Goal: Task Accomplishment & Management: Manage account settings

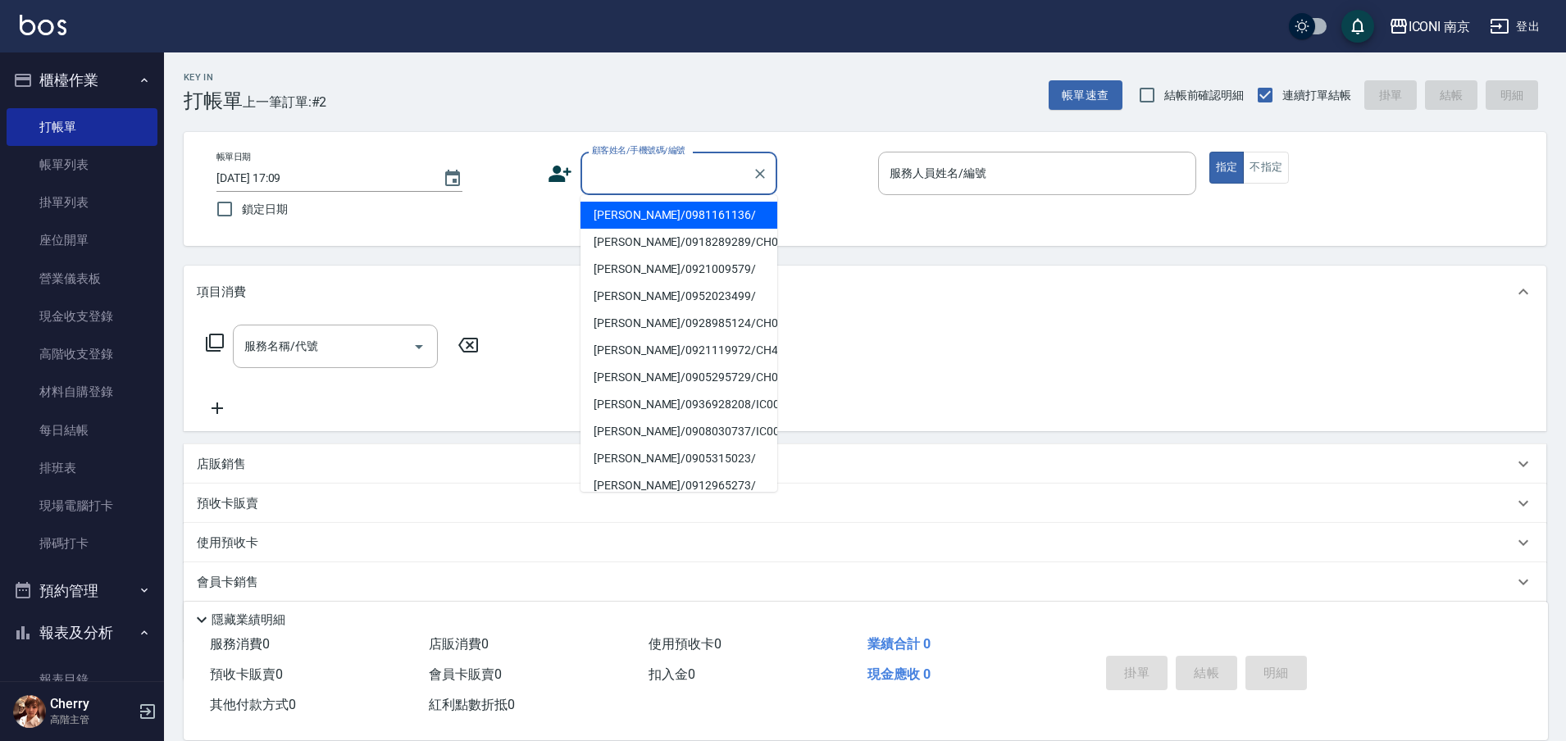
click at [646, 168] on input "顧客姓名/手機號碼/編號" at bounding box center [666, 173] width 157 height 29
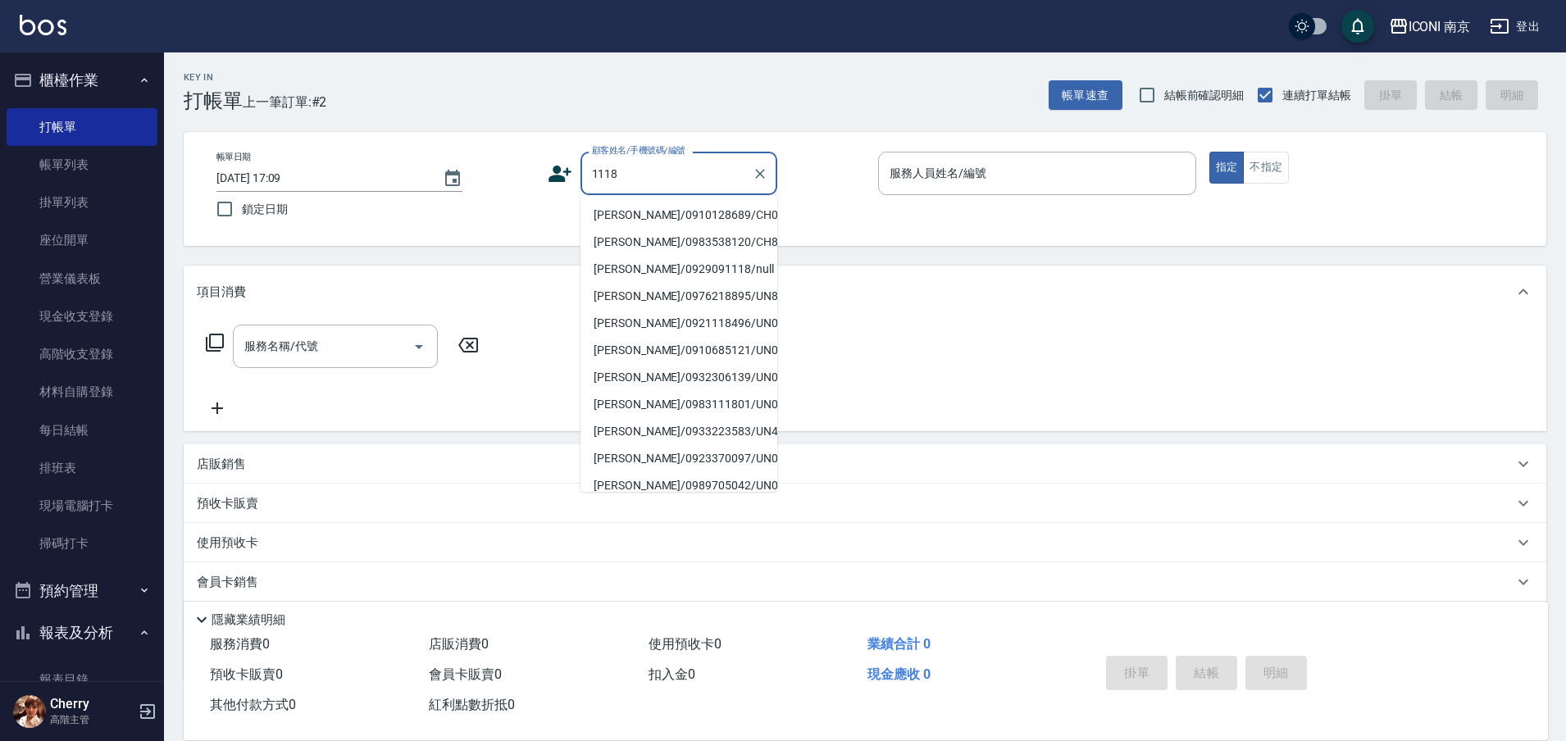
click at [683, 229] on li "[PERSON_NAME]/0910128689/CH0521118" at bounding box center [678, 215] width 197 height 27
type input "[PERSON_NAME]/0910128689/CH0521118"
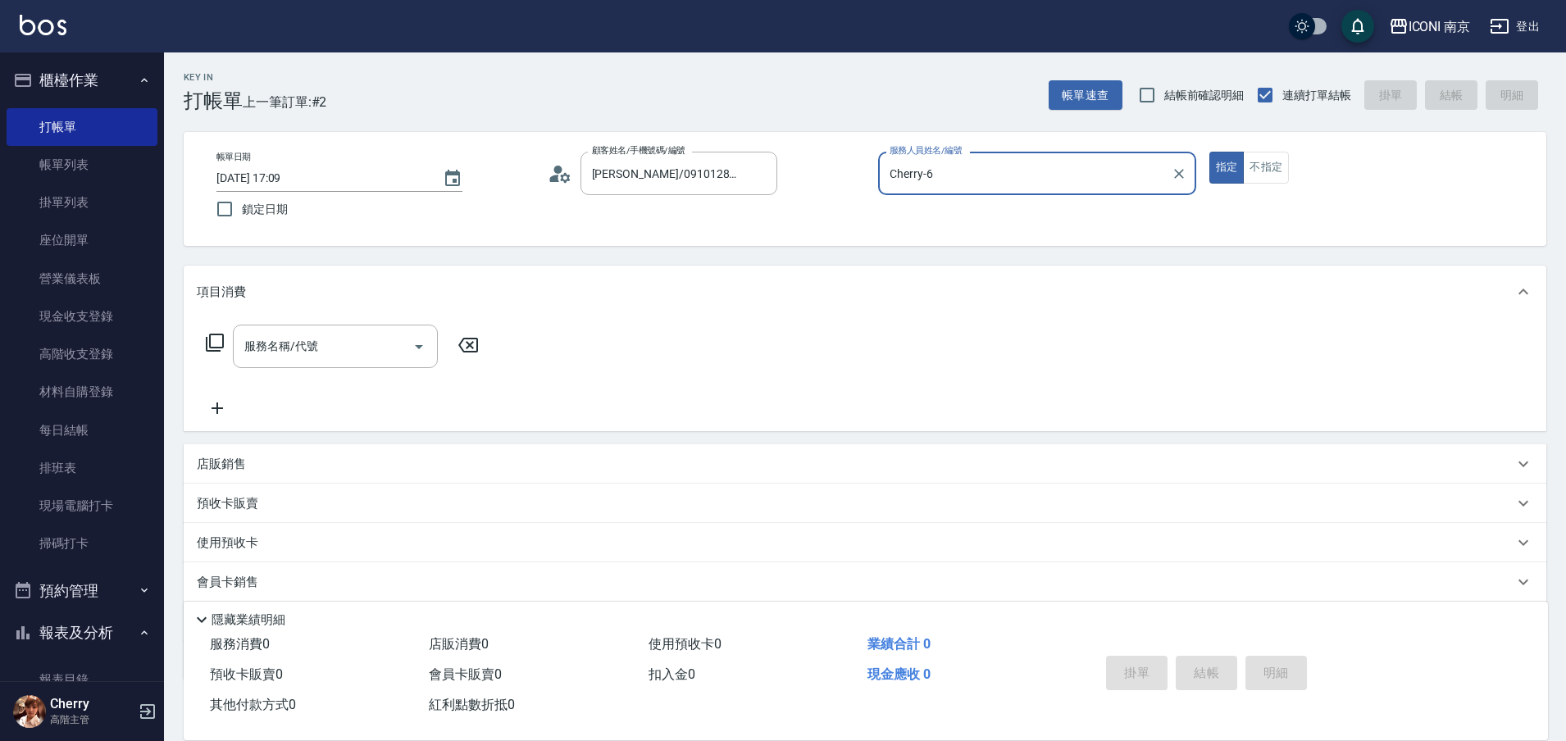
type input "Cherry-6"
click at [300, 349] on input "服務名稱/代號" at bounding box center [323, 346] width 166 height 29
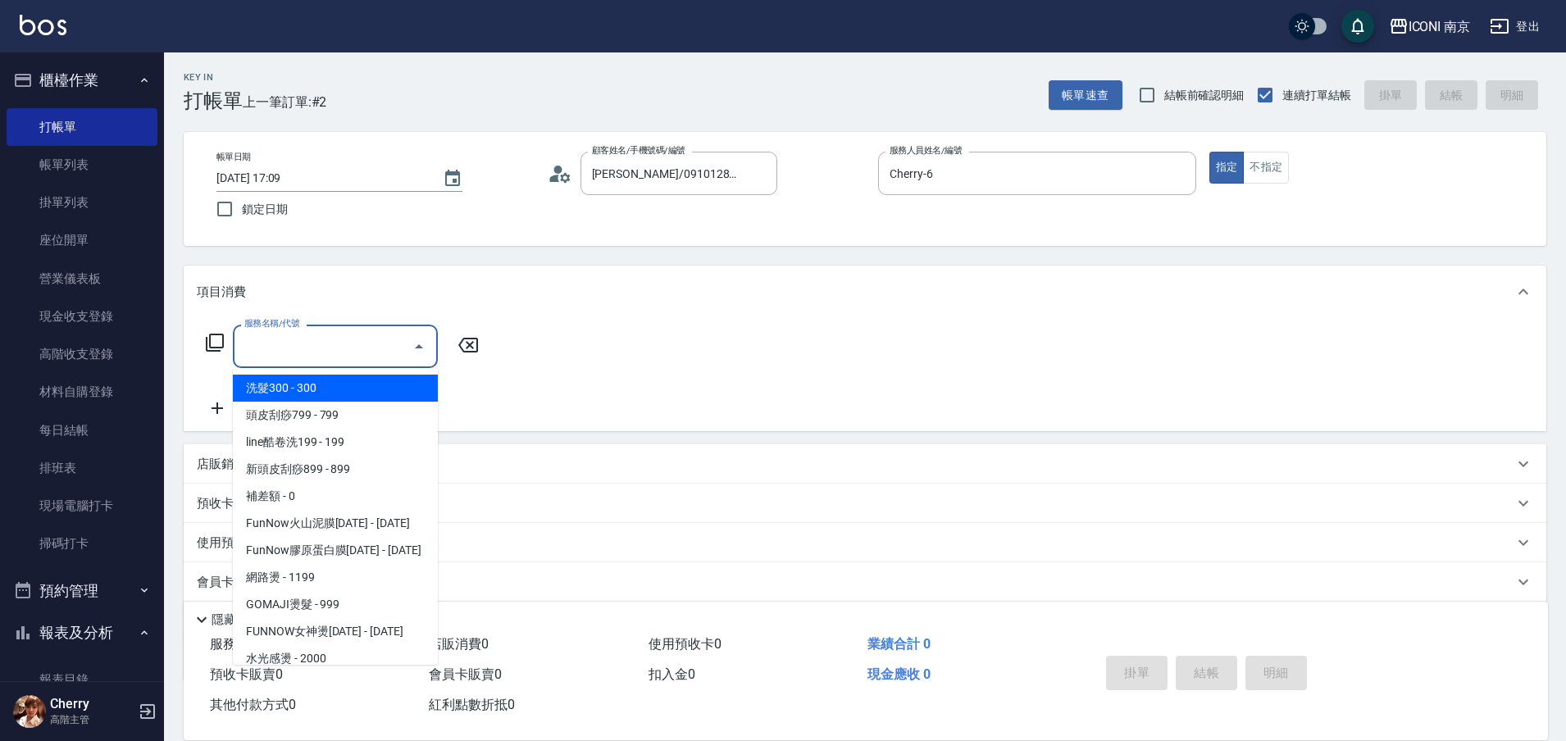
click at [306, 385] on span "洗髮300 - 300" at bounding box center [335, 388] width 205 height 27
type input "洗髮300(102)"
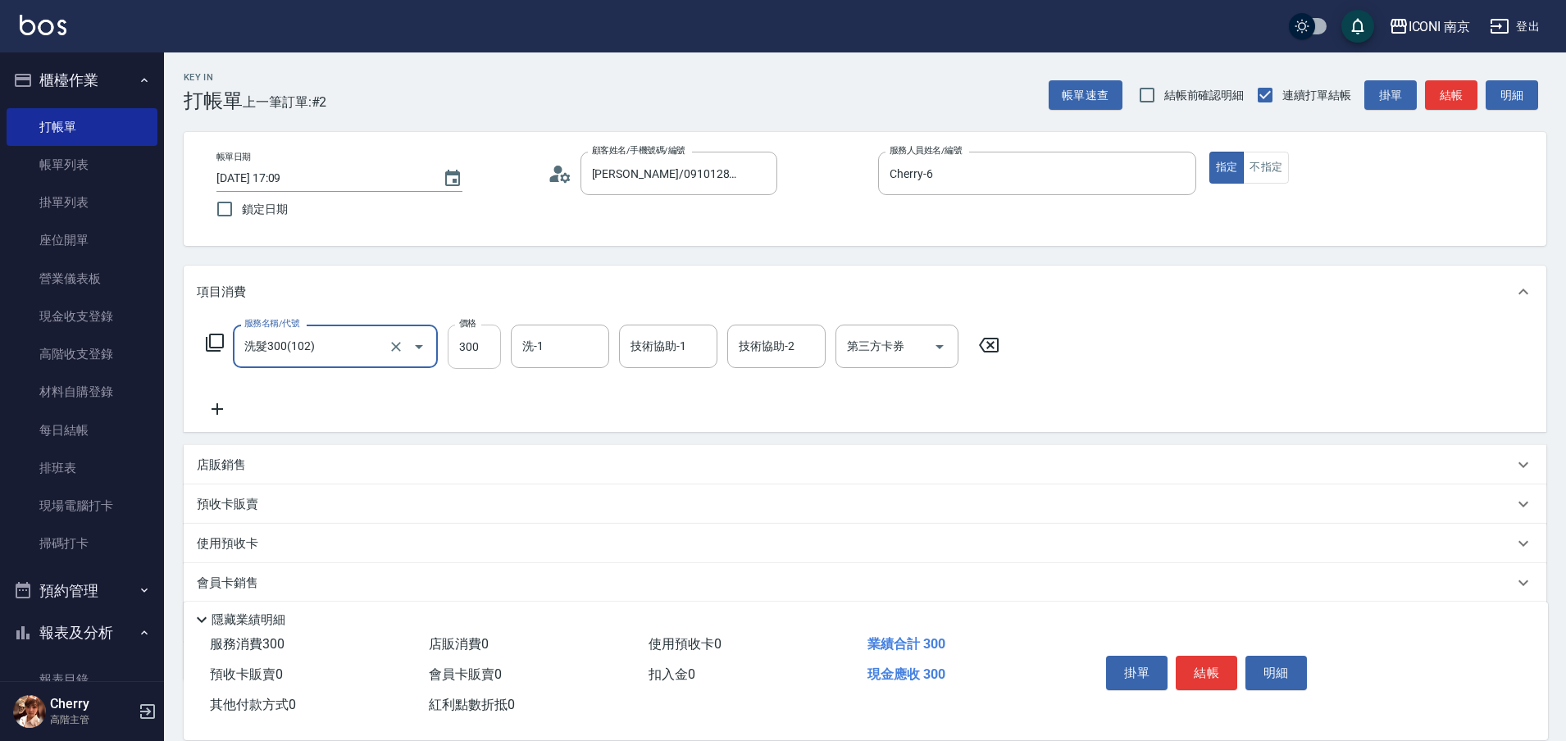
click at [496, 364] on input "300" at bounding box center [474, 347] width 53 height 44
type input "400"
type input "7"
type input "LORI-17"
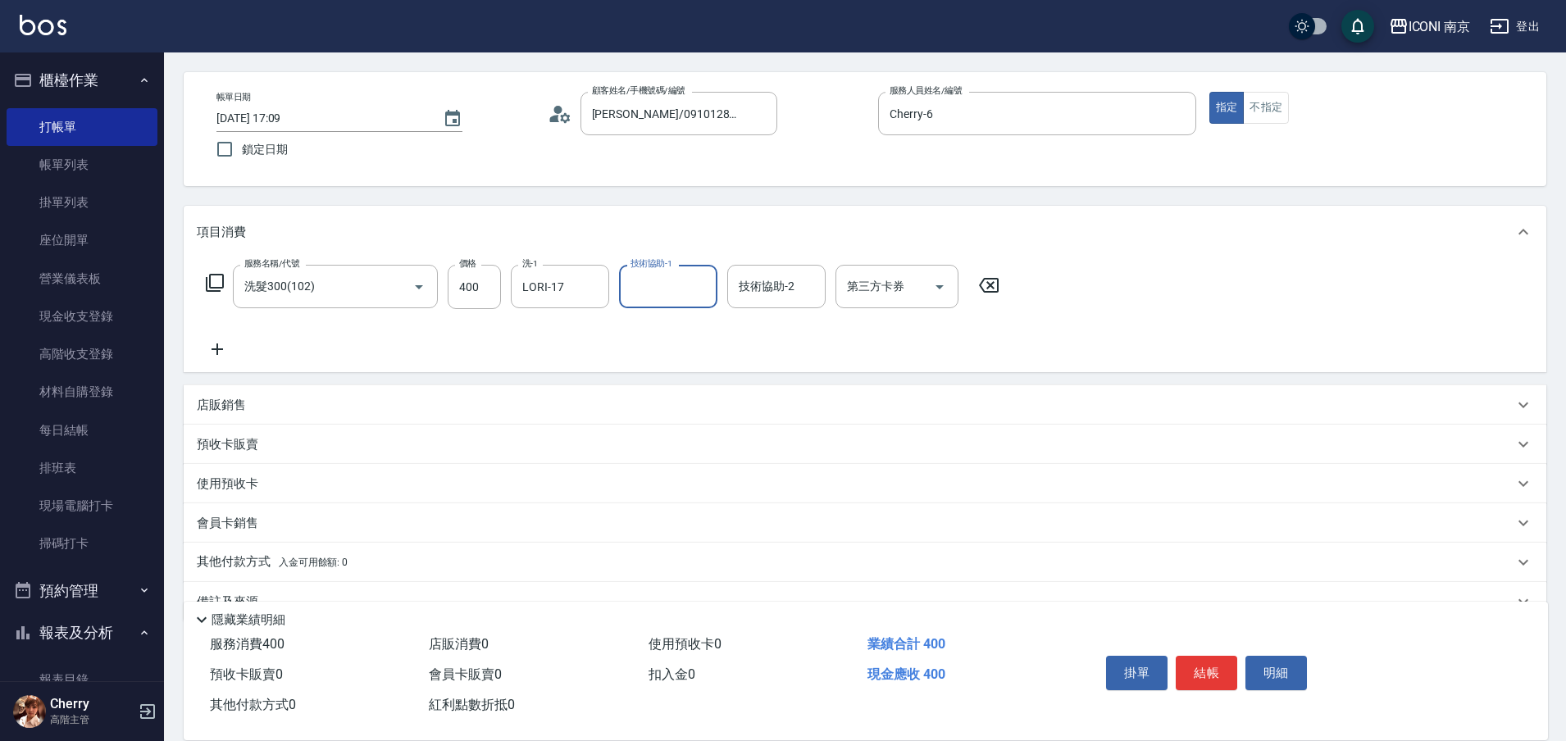
scroll to position [98, 0]
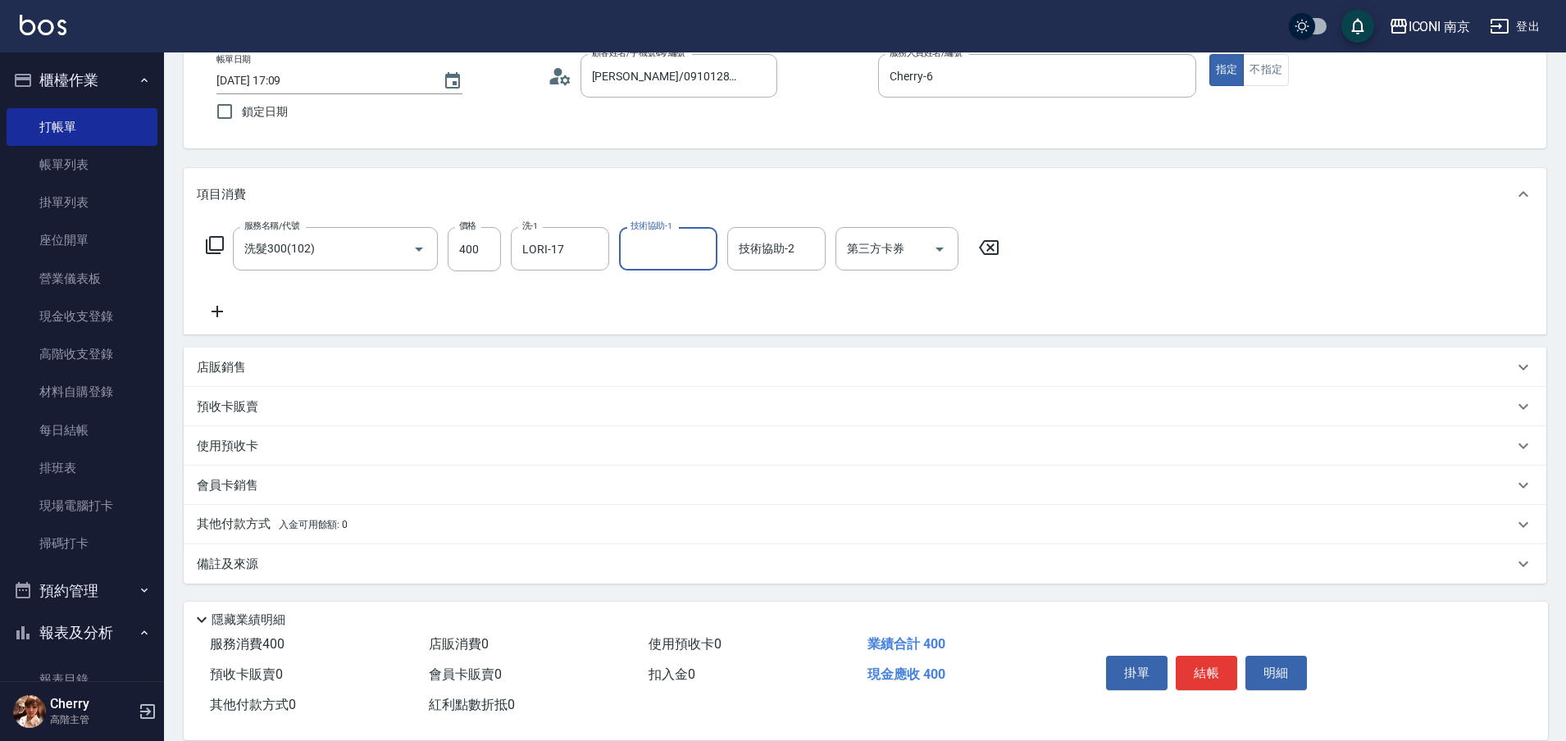
click at [293, 535] on div "其他付款方式 入金可用餘額: 0" at bounding box center [865, 524] width 1362 height 39
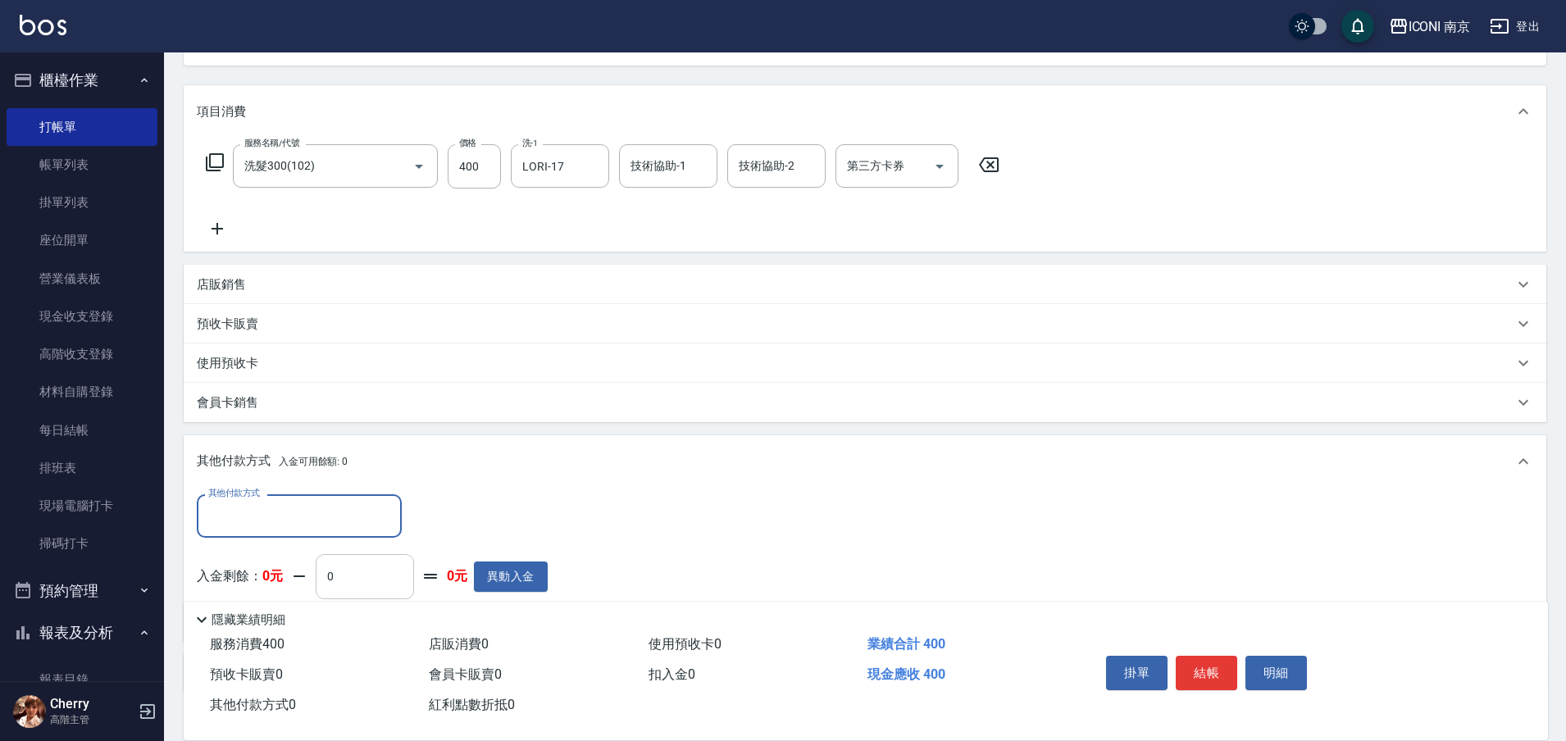
scroll to position [291, 0]
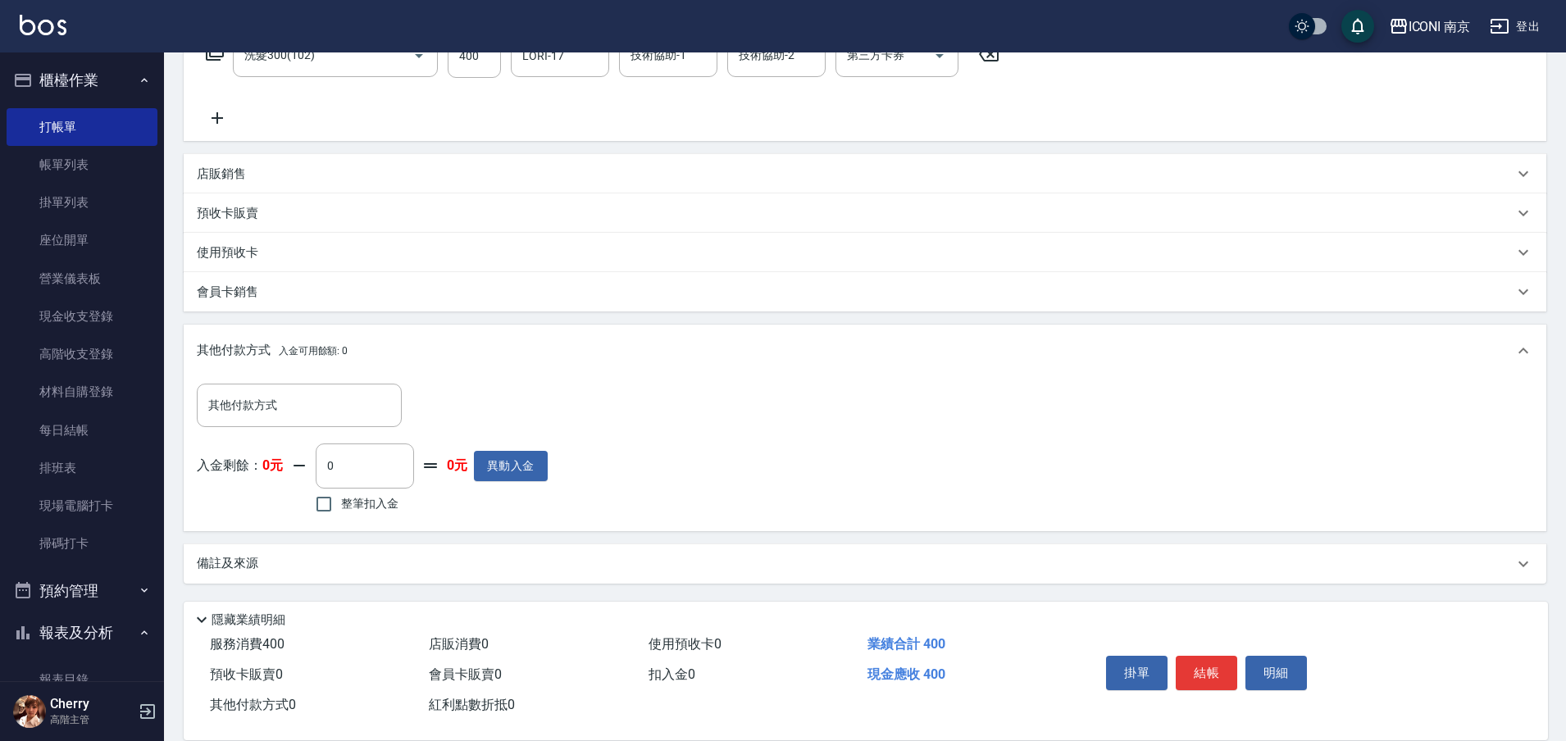
click at [302, 558] on div "備註及來源" at bounding box center [855, 563] width 1317 height 17
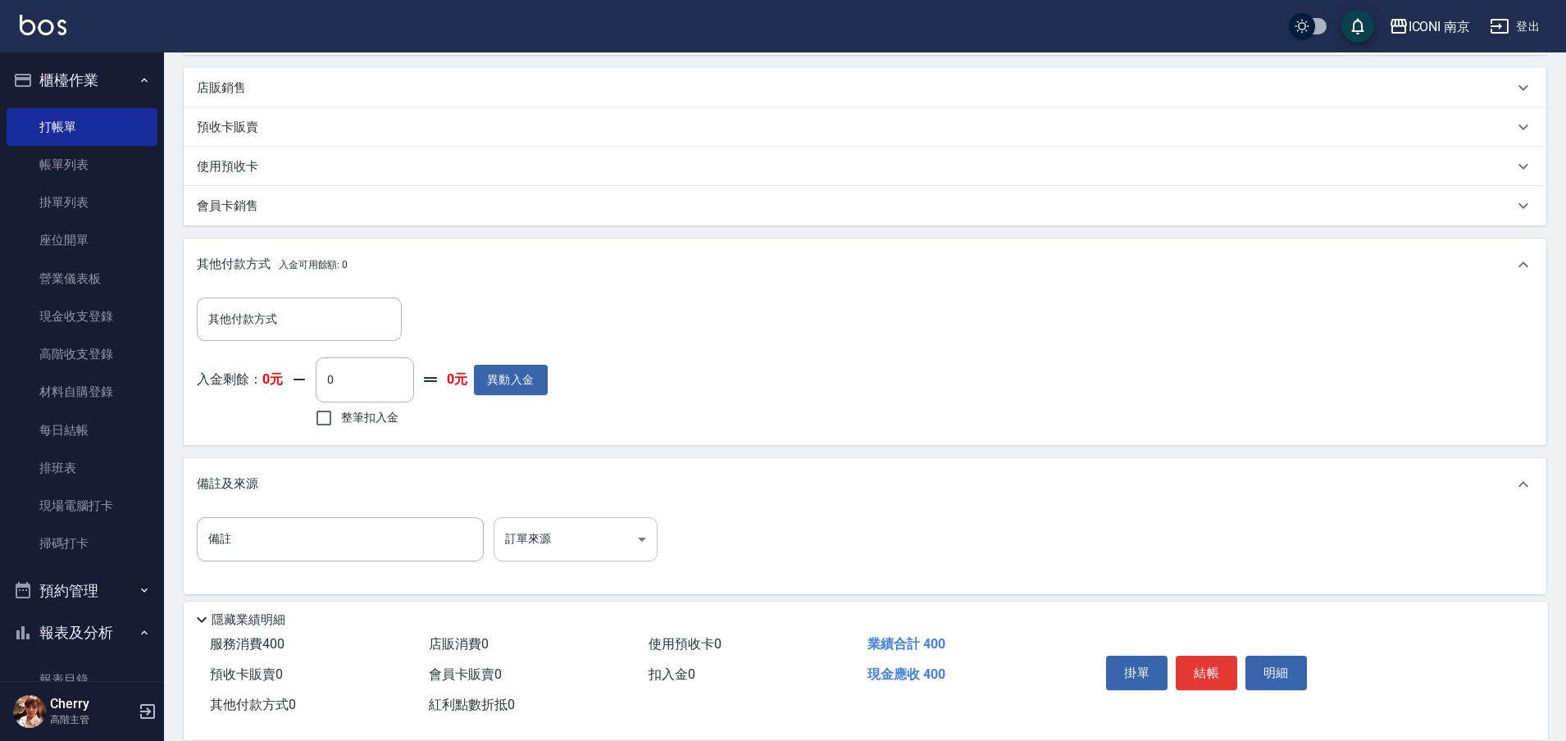
scroll to position [382, 0]
click at [552, 544] on body "ICONI 南京 登出 櫃檯作業 打帳單 帳單列表 掛單列表 座位開單 營業儀表板 現金收支登錄 高階收支登錄 材料自購登錄 每日結帳 排班表 現場電腦打卡 …" at bounding box center [783, 182] width 1566 height 1129
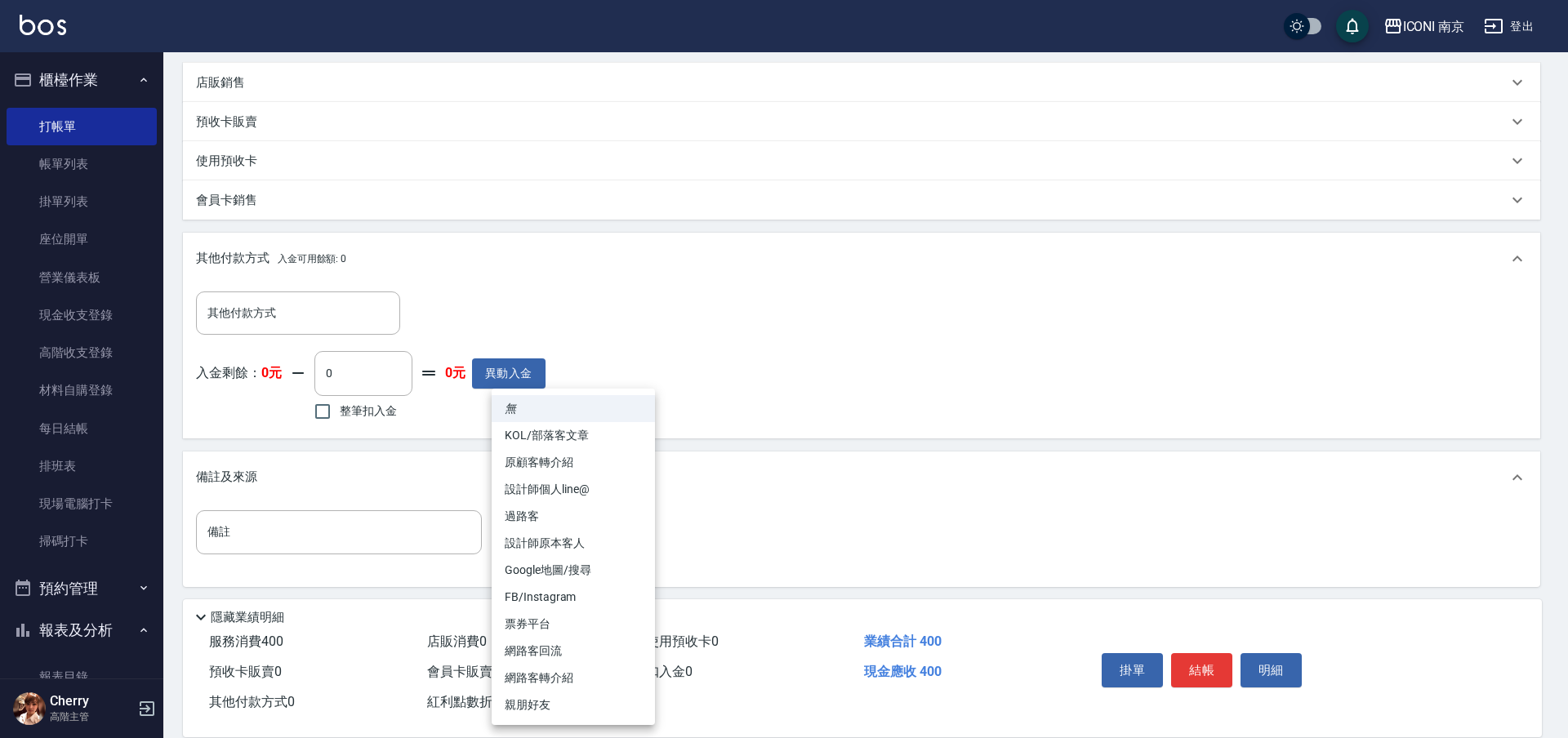
click at [590, 535] on li "設計師原本客人" at bounding box center [574, 543] width 163 height 27
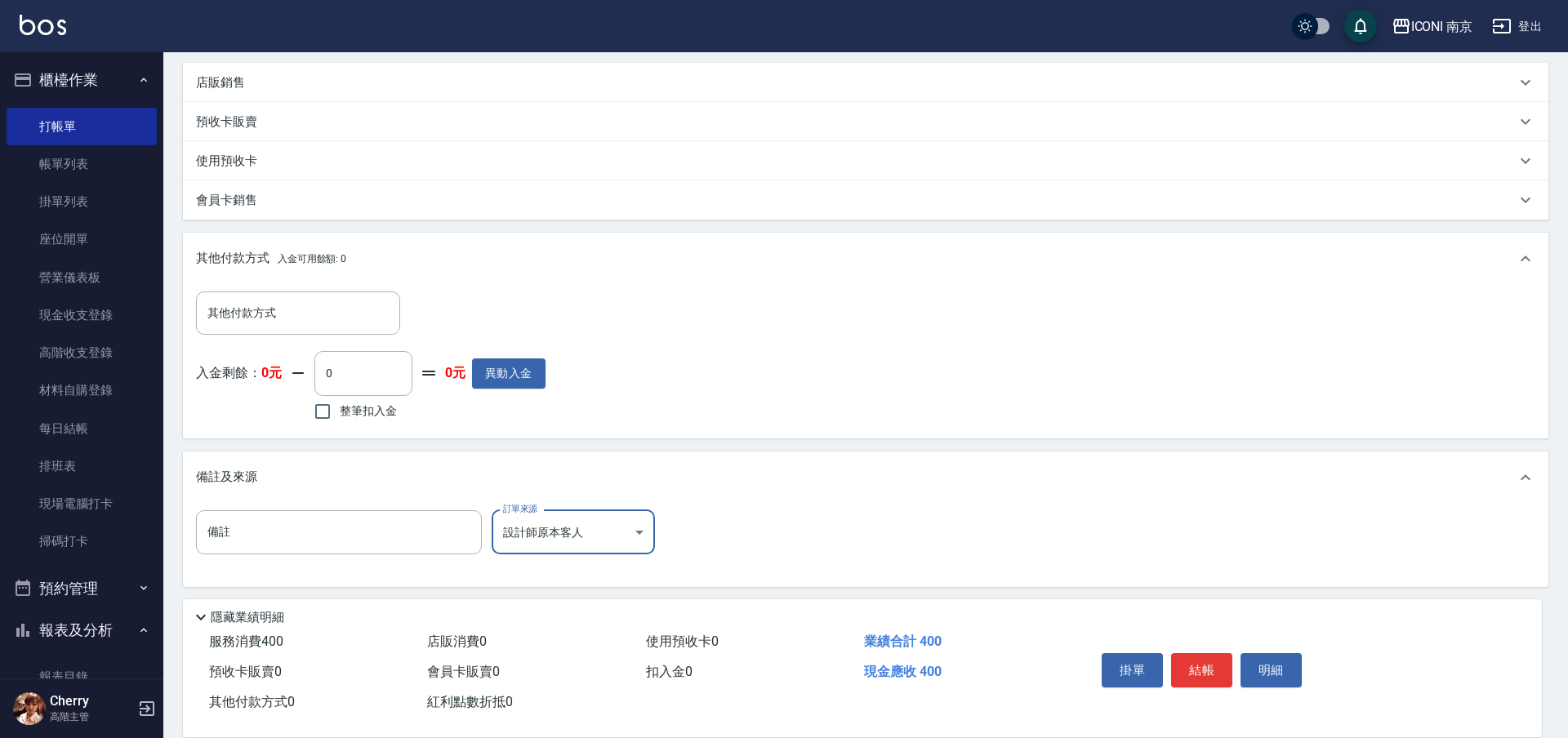
type input "設計師原本客人"
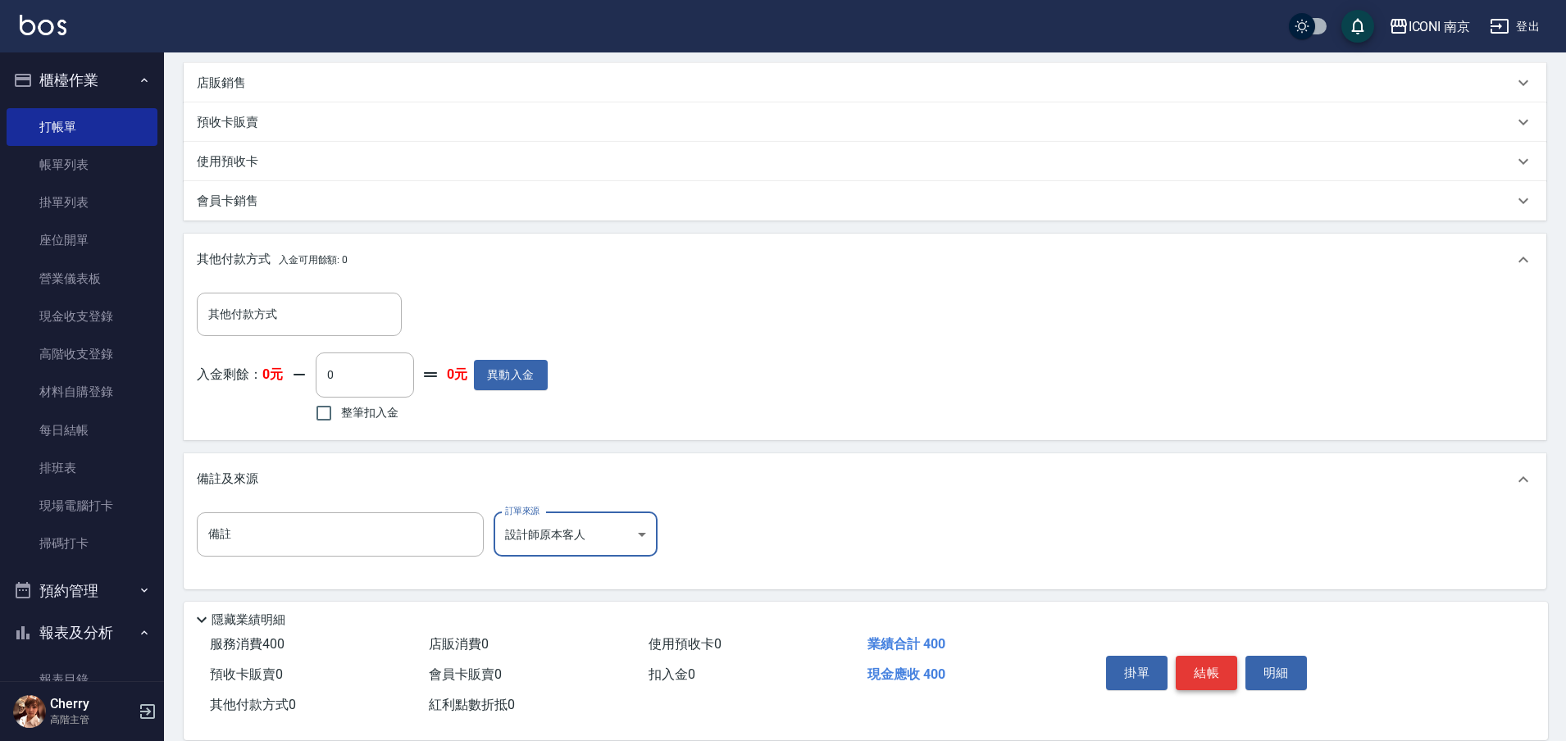
click at [1225, 680] on button "結帳" at bounding box center [1206, 673] width 61 height 34
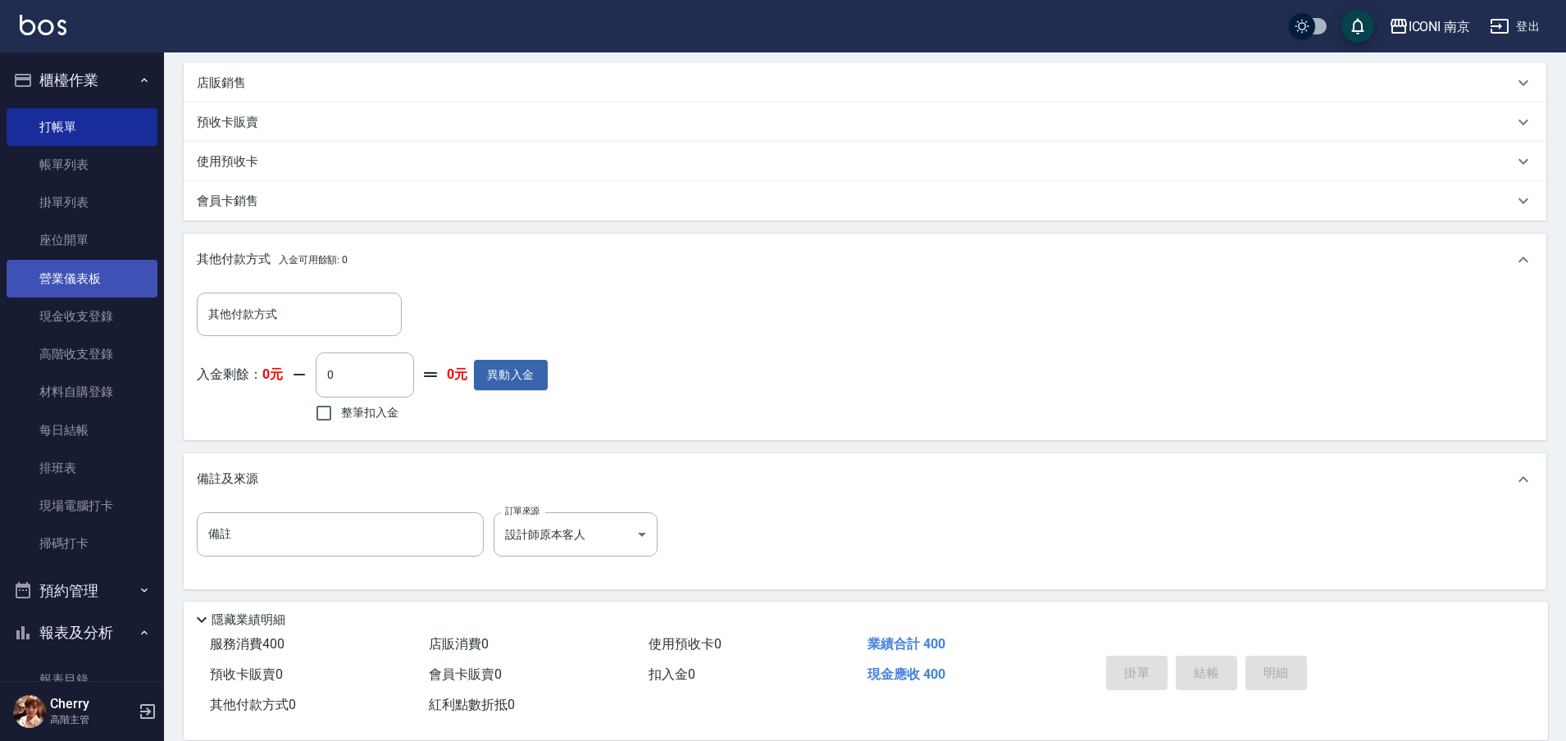
type input "[DATE] 18:16"
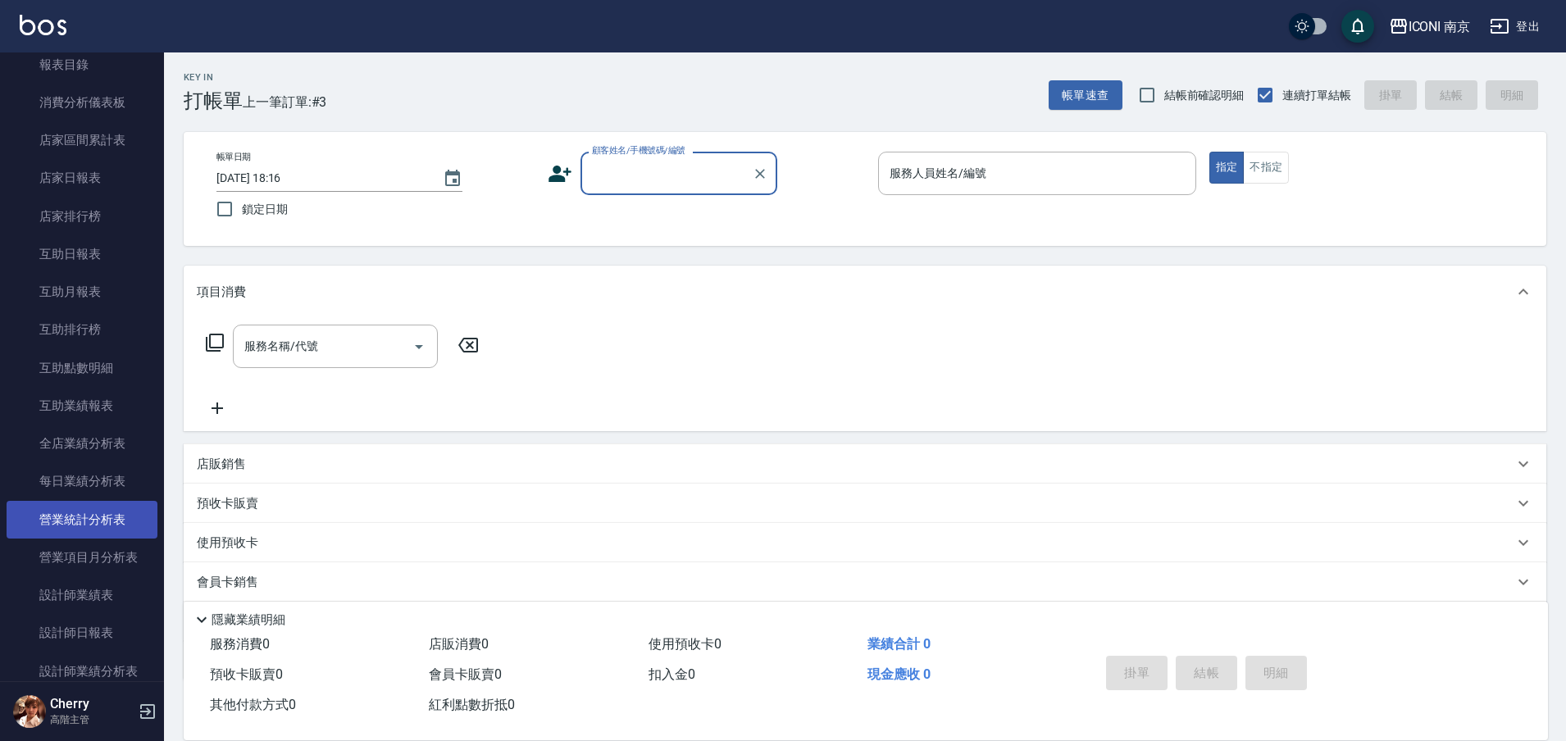
scroll to position [717, 0]
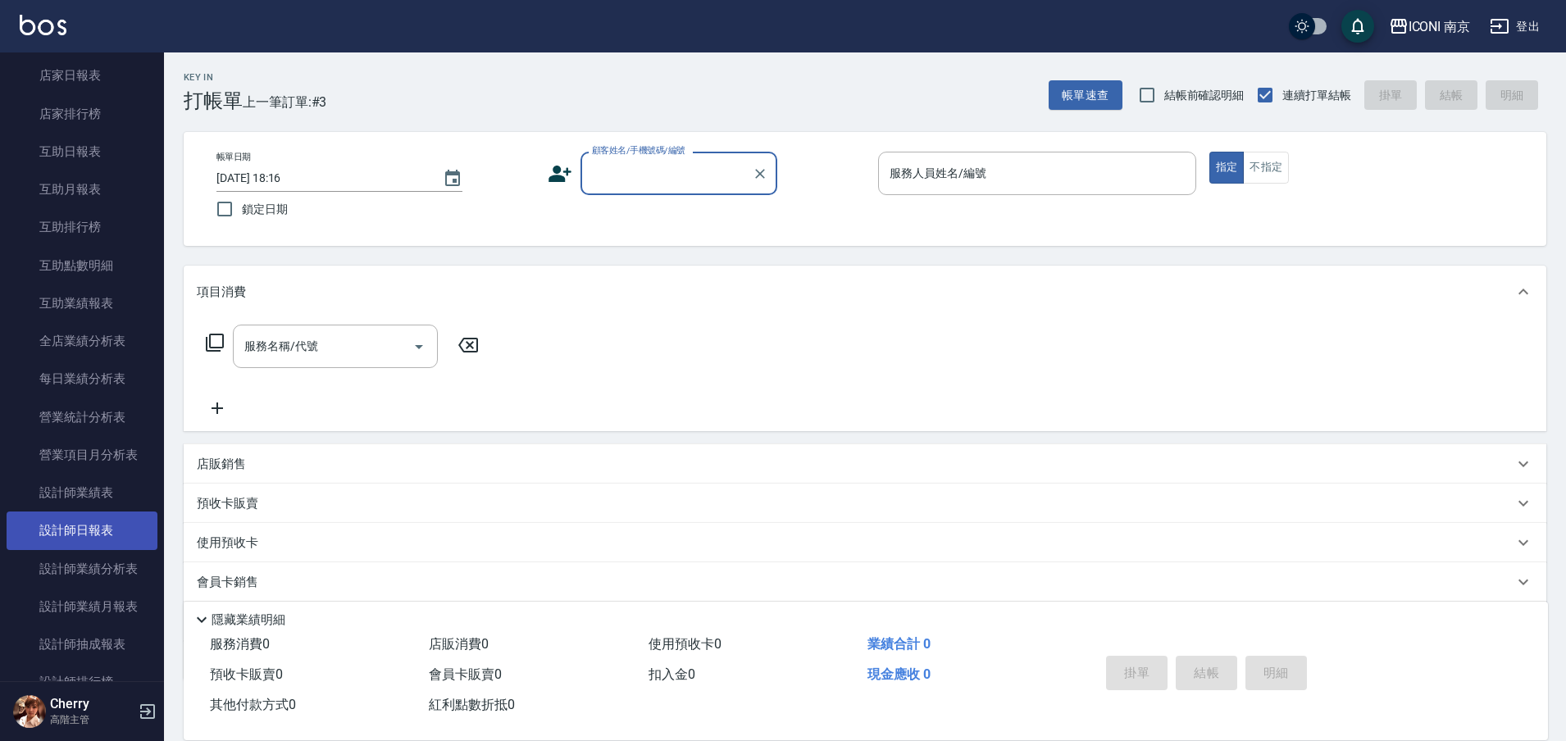
click at [90, 536] on link "設計師日報表" at bounding box center [82, 531] width 151 height 38
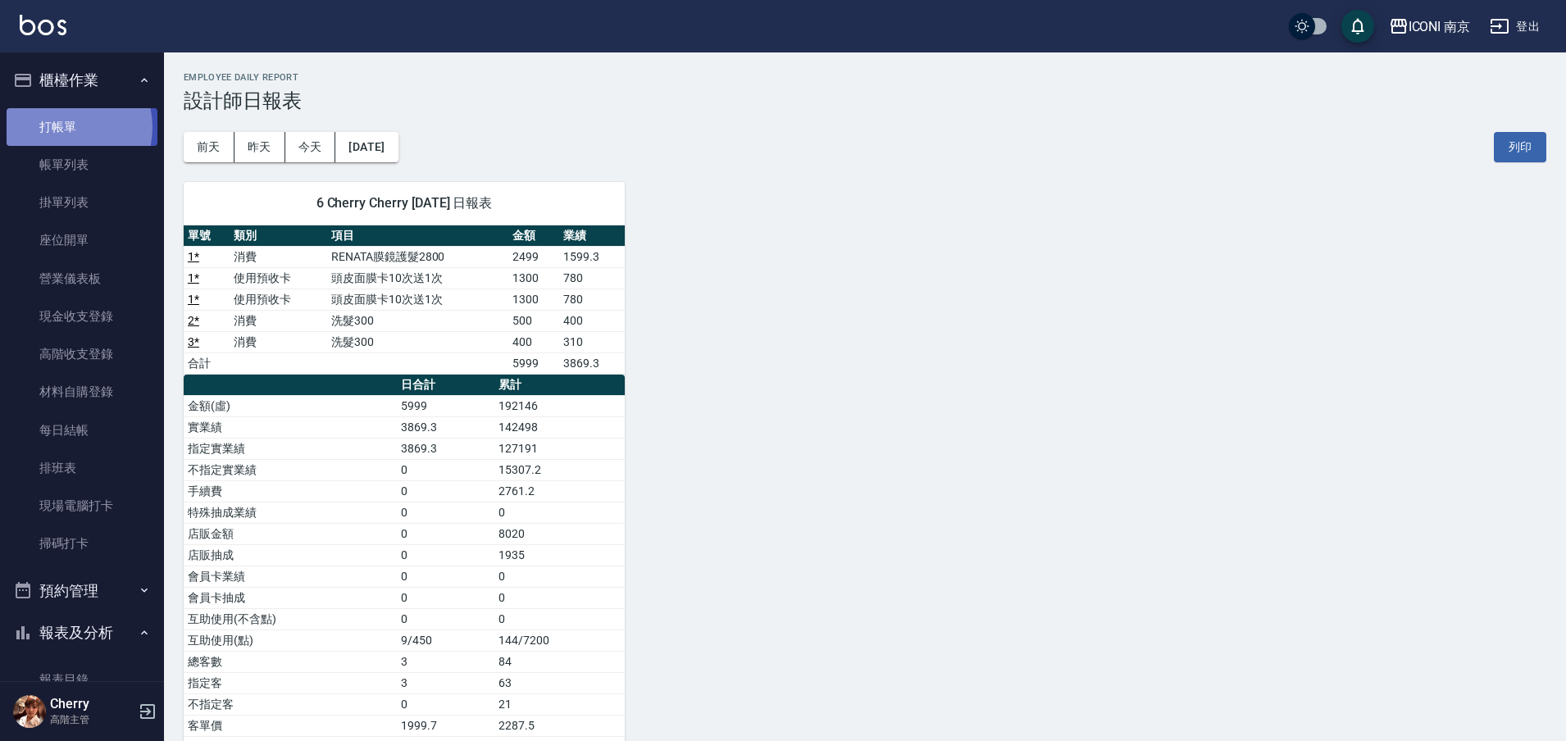
click at [63, 127] on link "打帳單" at bounding box center [82, 127] width 151 height 38
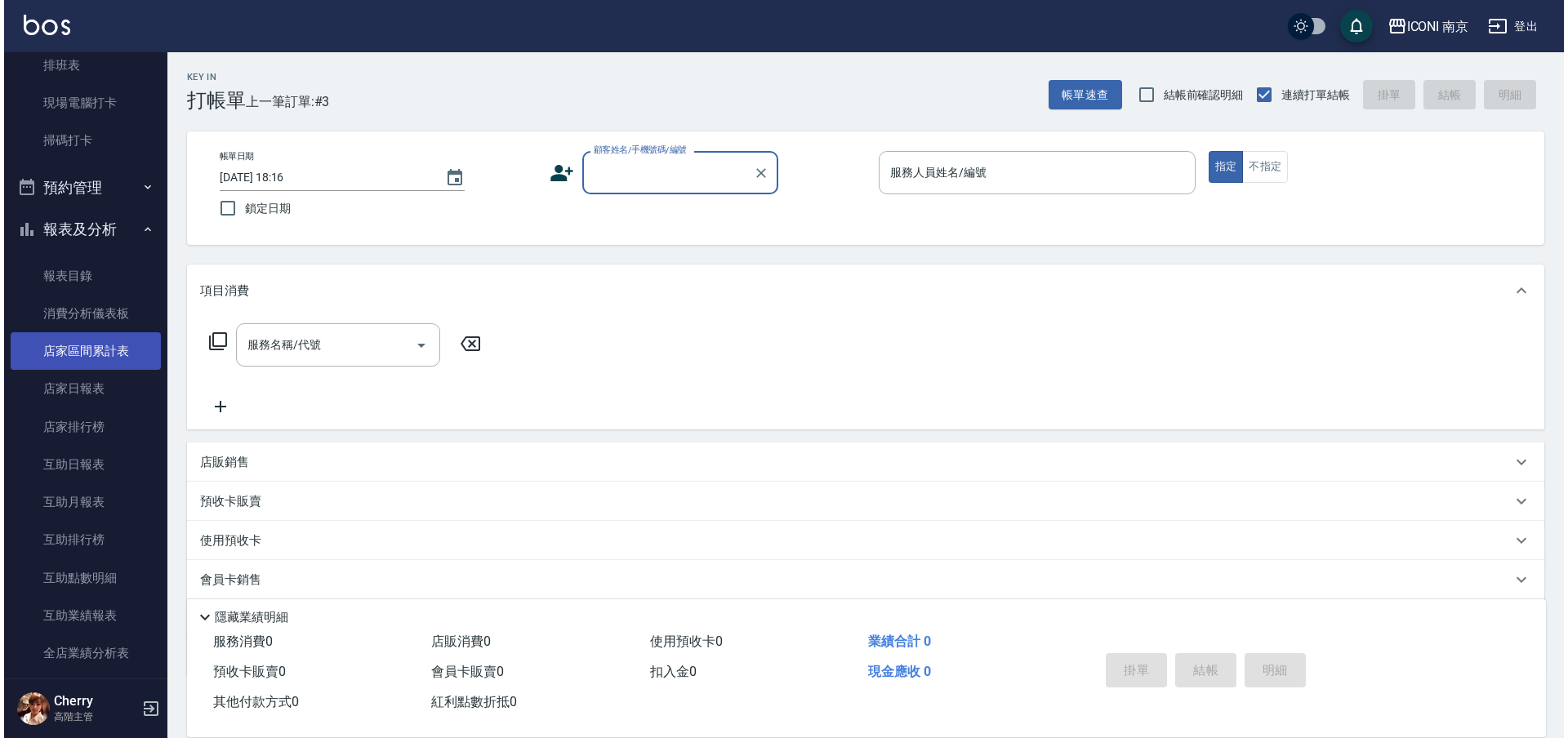
scroll to position [408, 0]
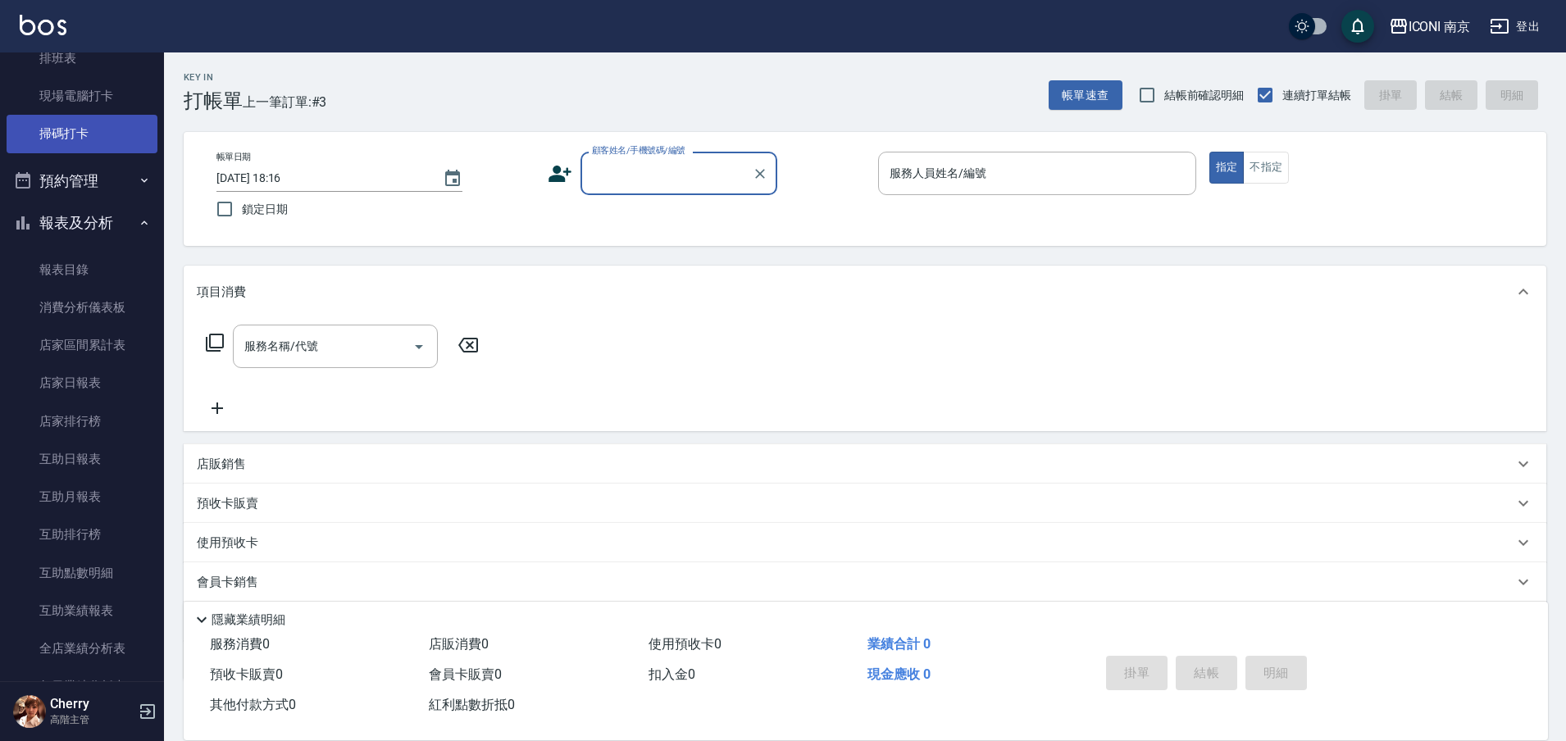
click at [93, 141] on link "掃碼打卡" at bounding box center [82, 134] width 151 height 38
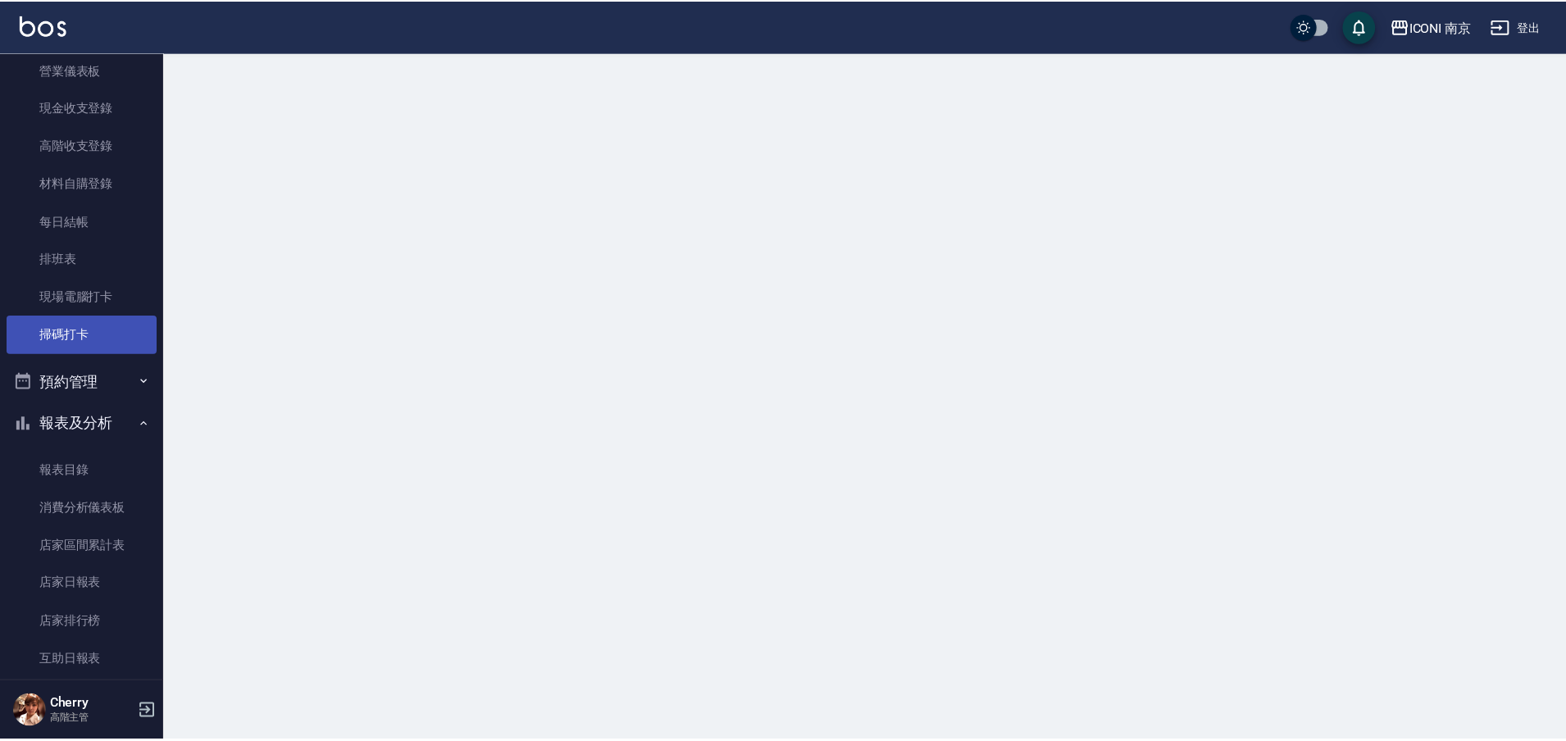
scroll to position [205, 0]
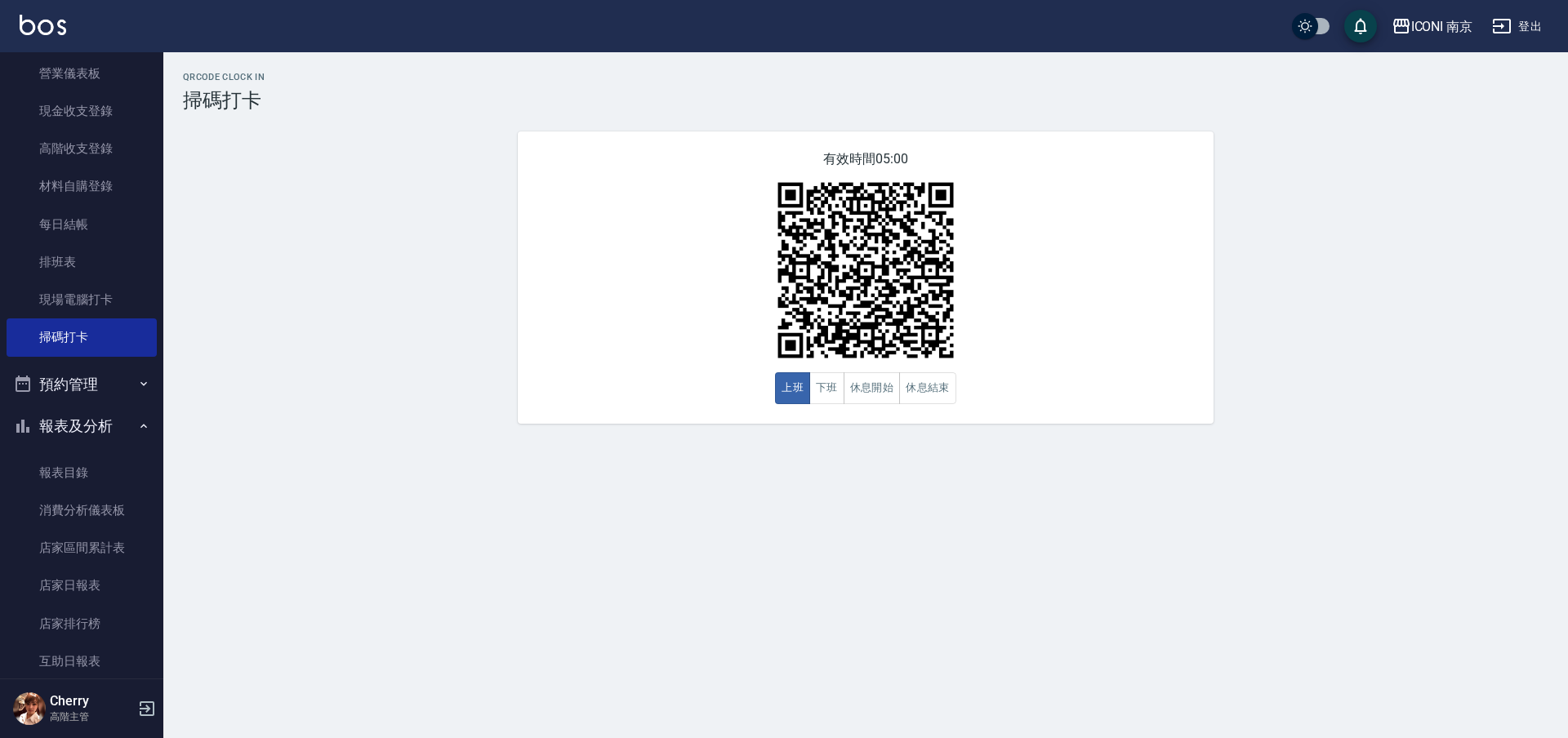
click at [89, 405] on button "報表及分析" at bounding box center [82, 426] width 150 height 43
click at [111, 366] on button "預約管理" at bounding box center [82, 384] width 150 height 43
click at [106, 378] on button "預約管理" at bounding box center [82, 384] width 150 height 43
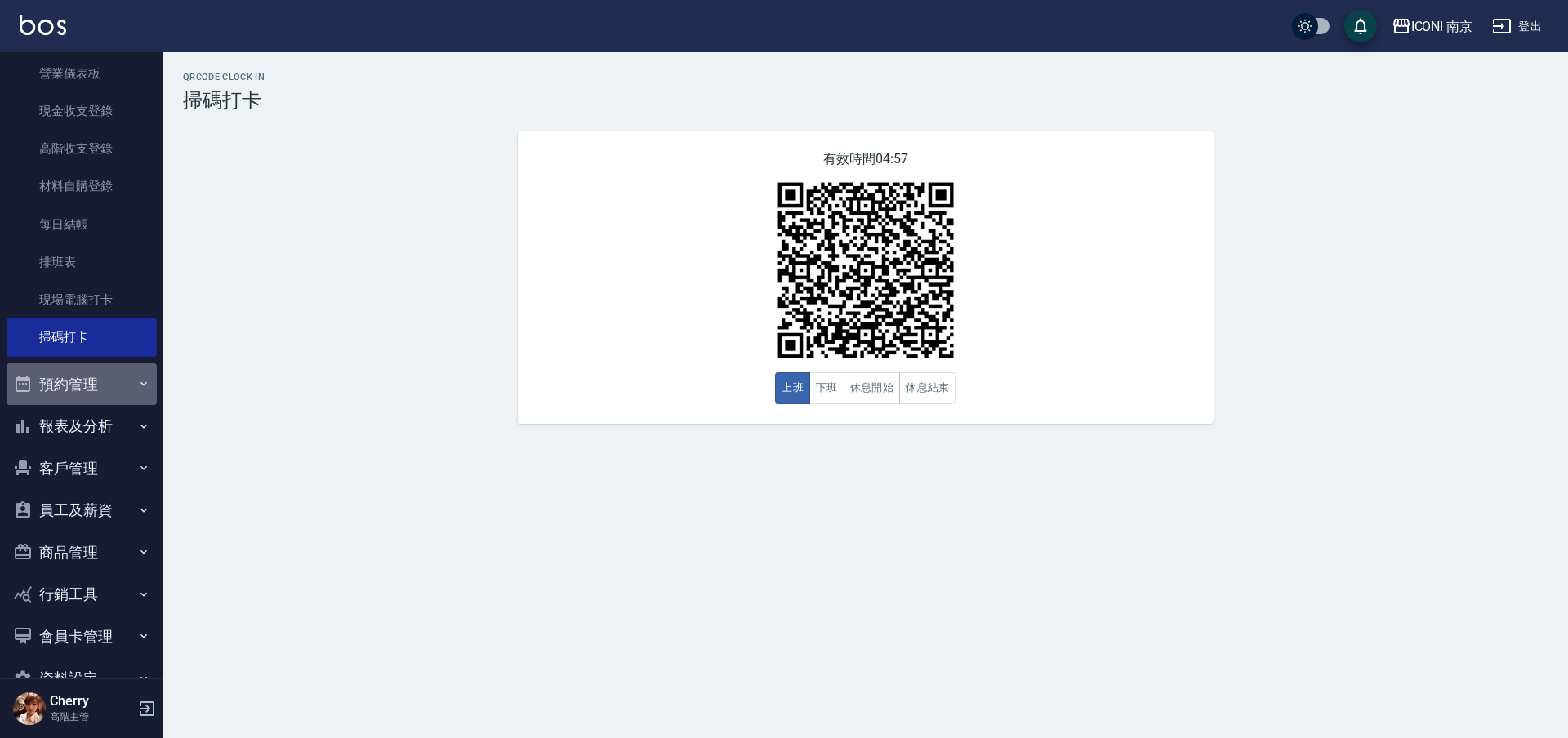
click at [98, 399] on button "預約管理" at bounding box center [82, 384] width 150 height 43
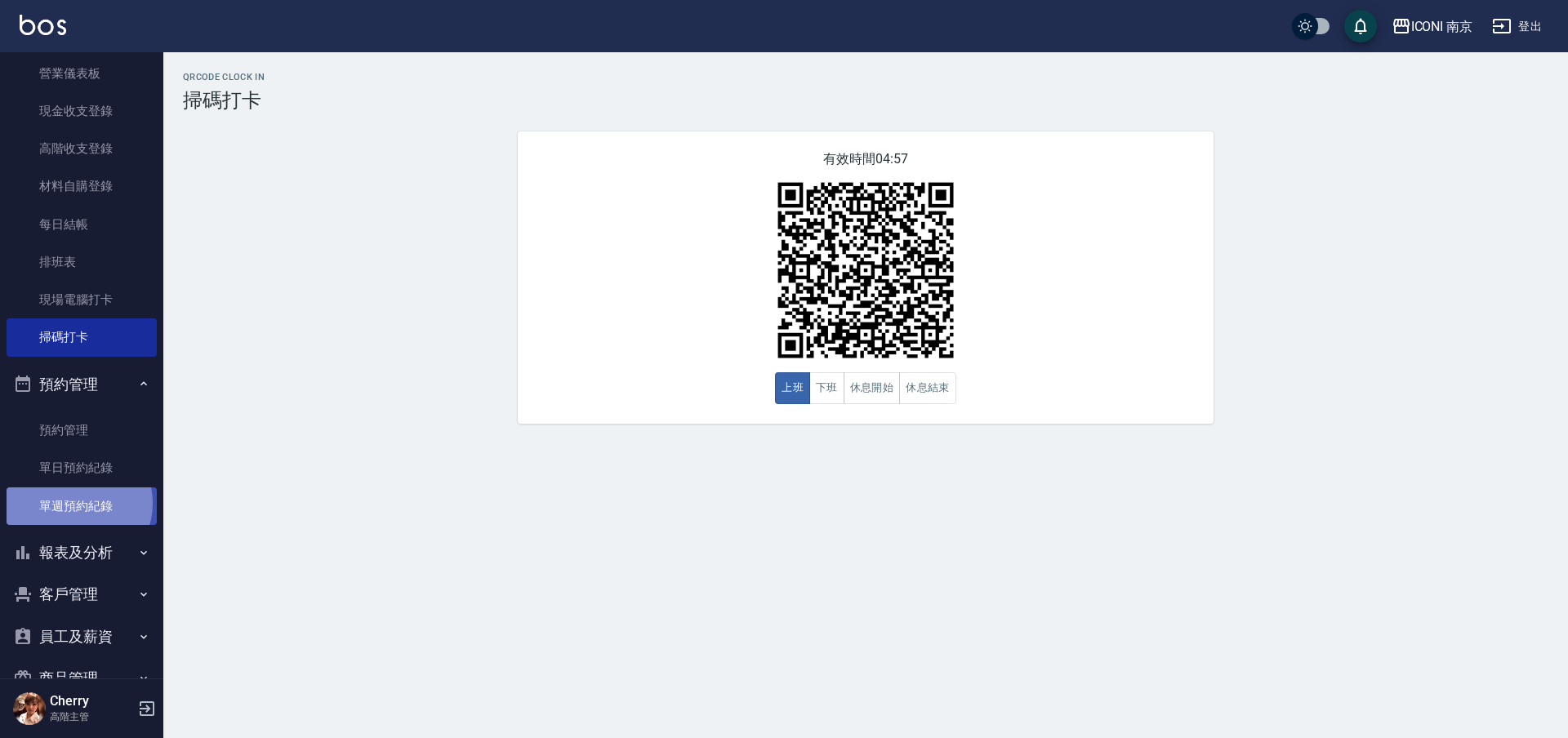
click at [78, 503] on link "單週預約紀錄" at bounding box center [82, 506] width 150 height 38
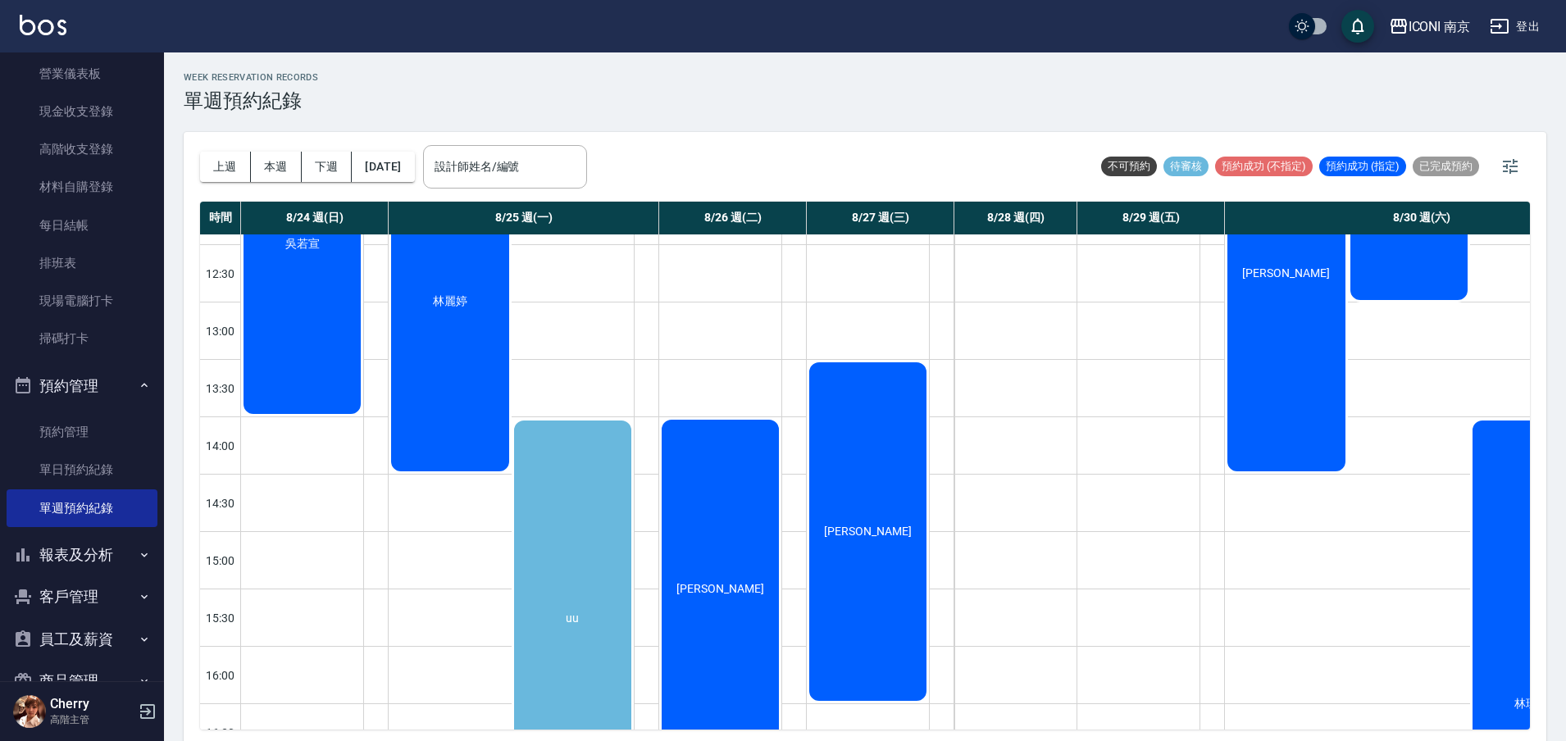
scroll to position [410, 0]
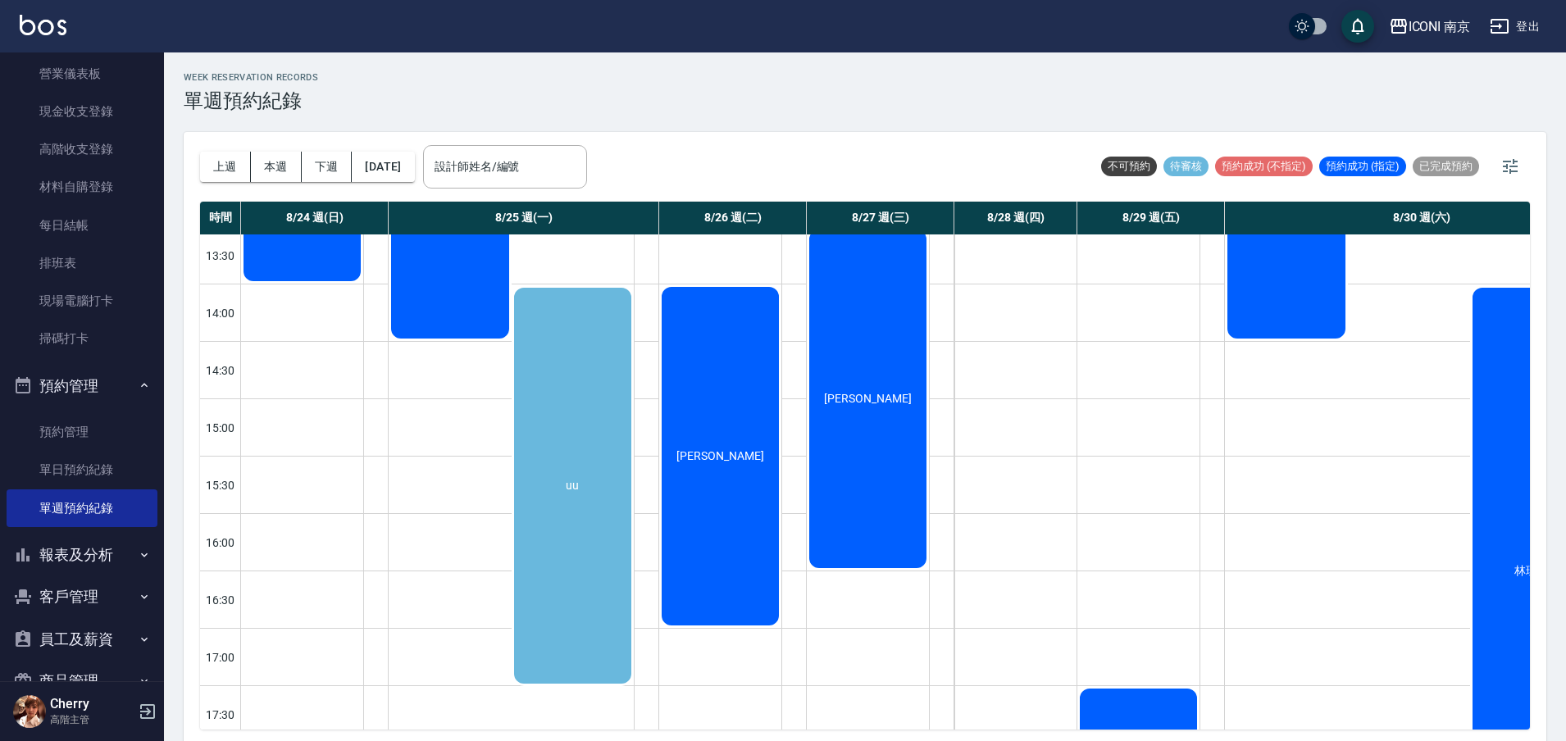
click at [568, 559] on div "uu" at bounding box center [573, 485] width 123 height 401
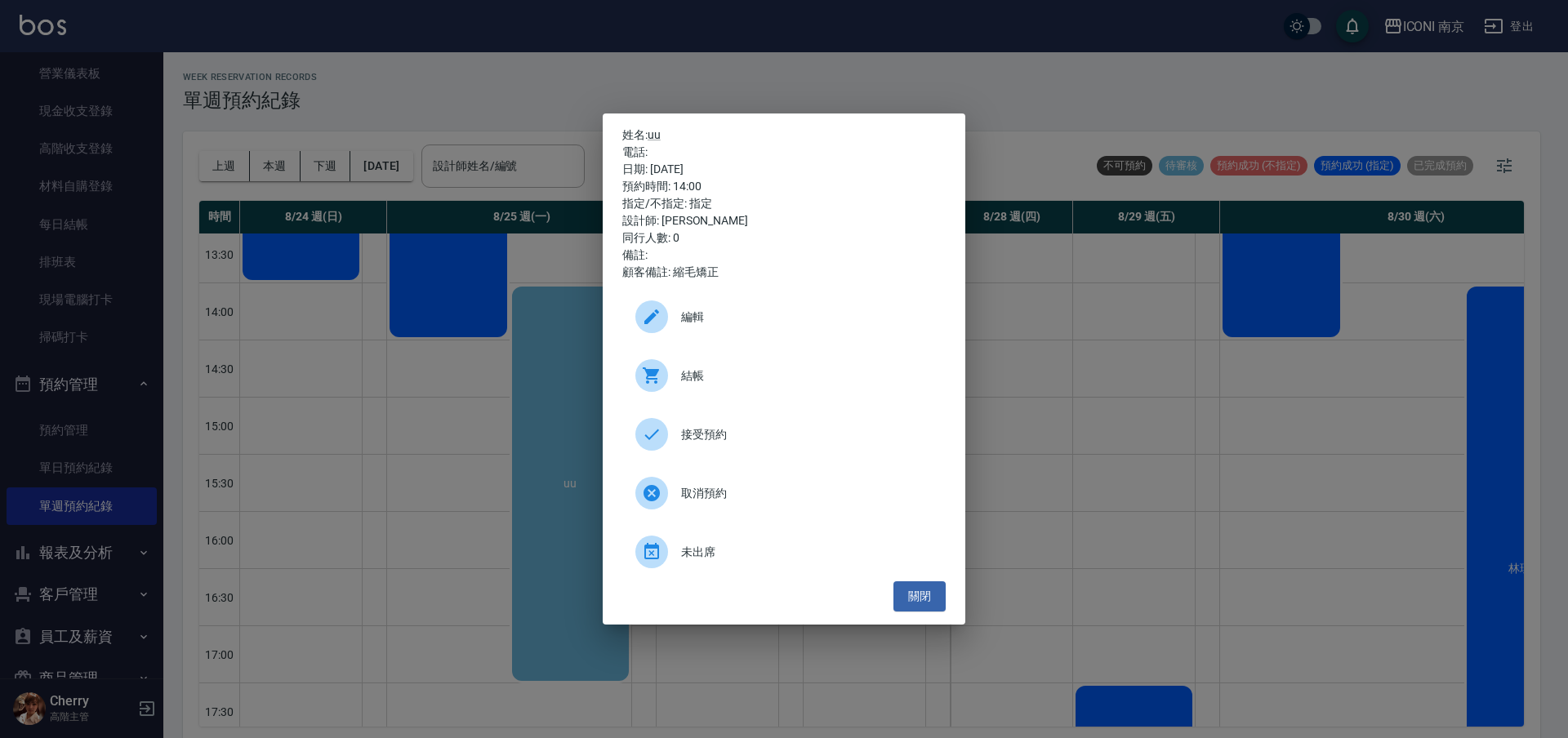
click at [653, 569] on div "未出席" at bounding box center [784, 552] width 324 height 46
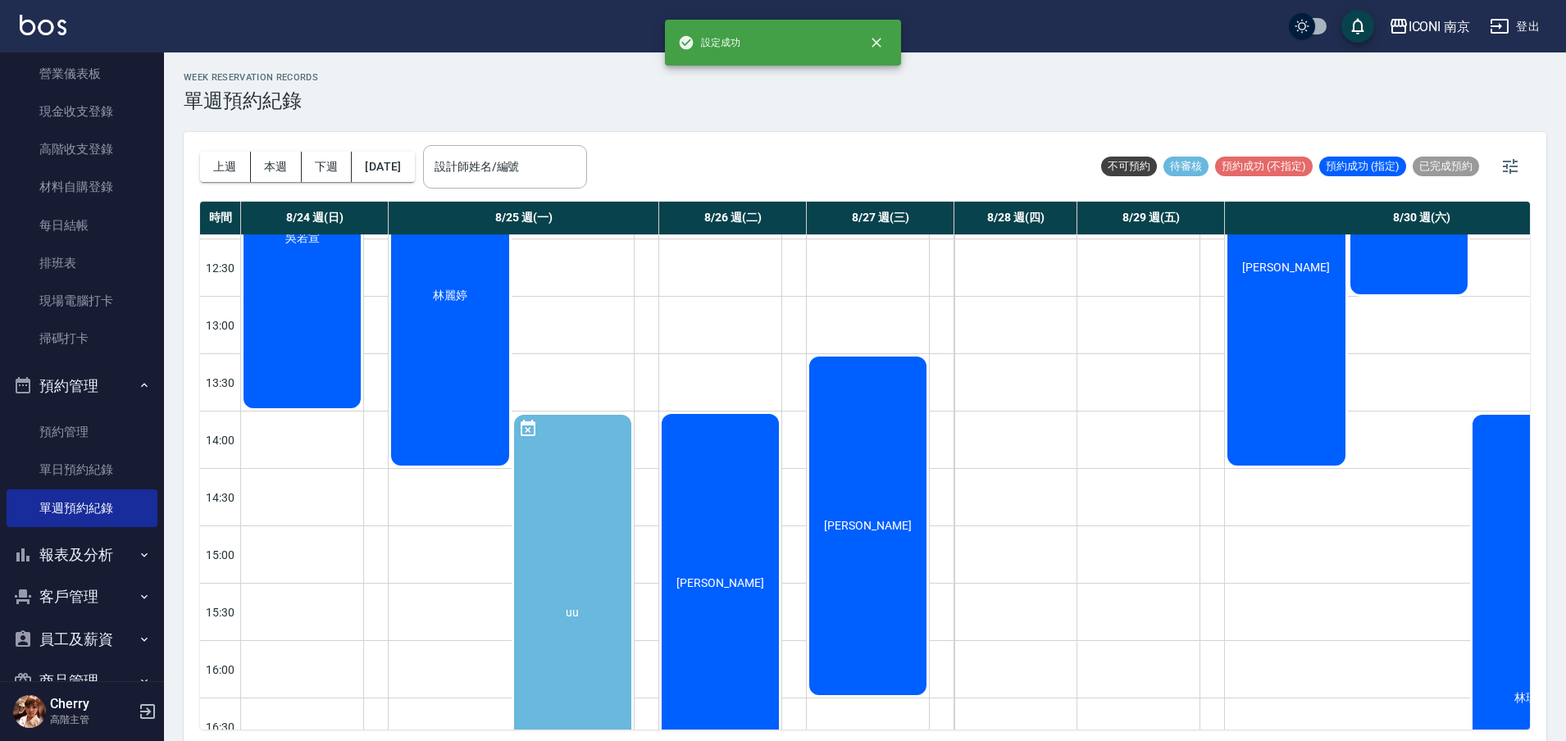
scroll to position [102, 0]
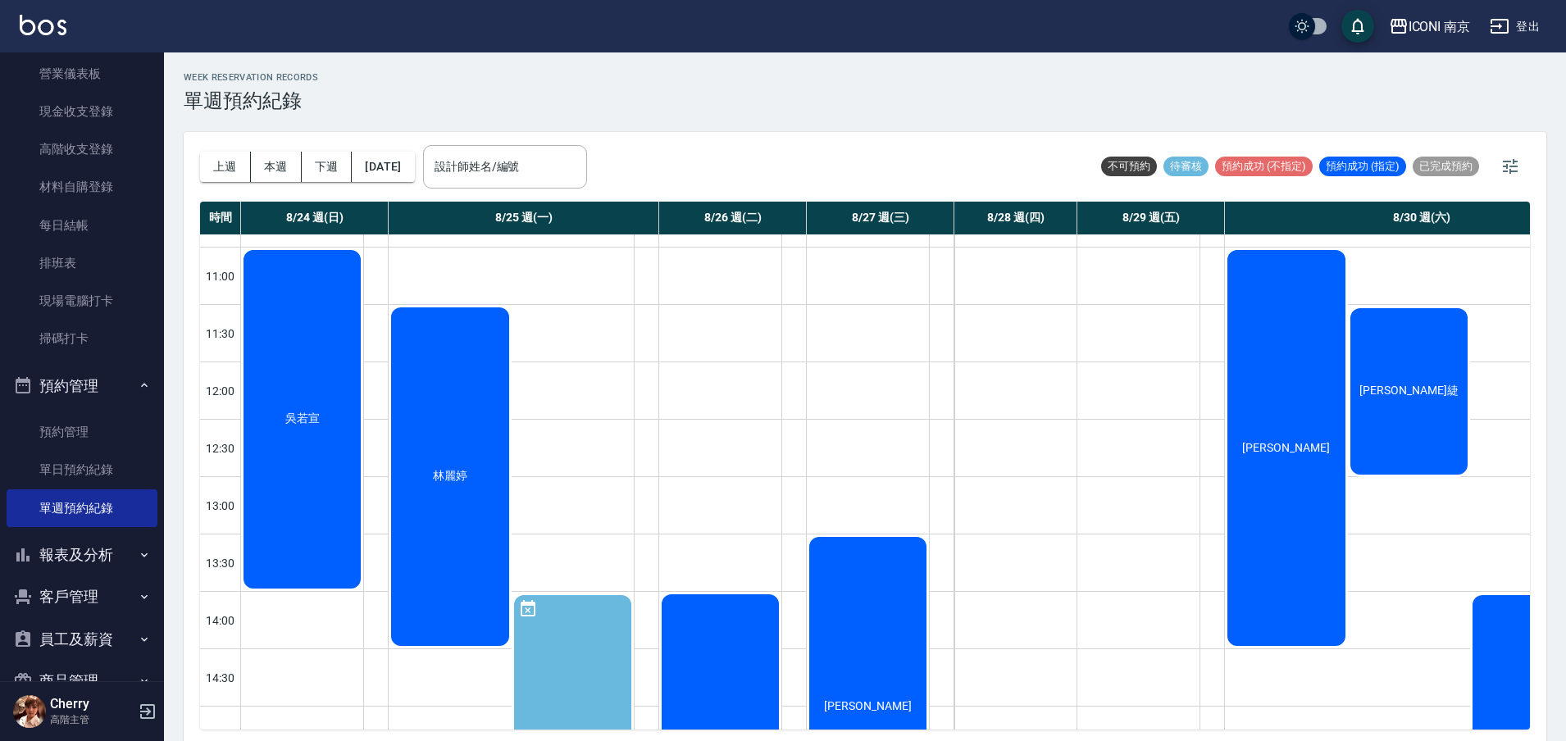
click at [363, 518] on div "林麗婷" at bounding box center [302, 419] width 122 height 343
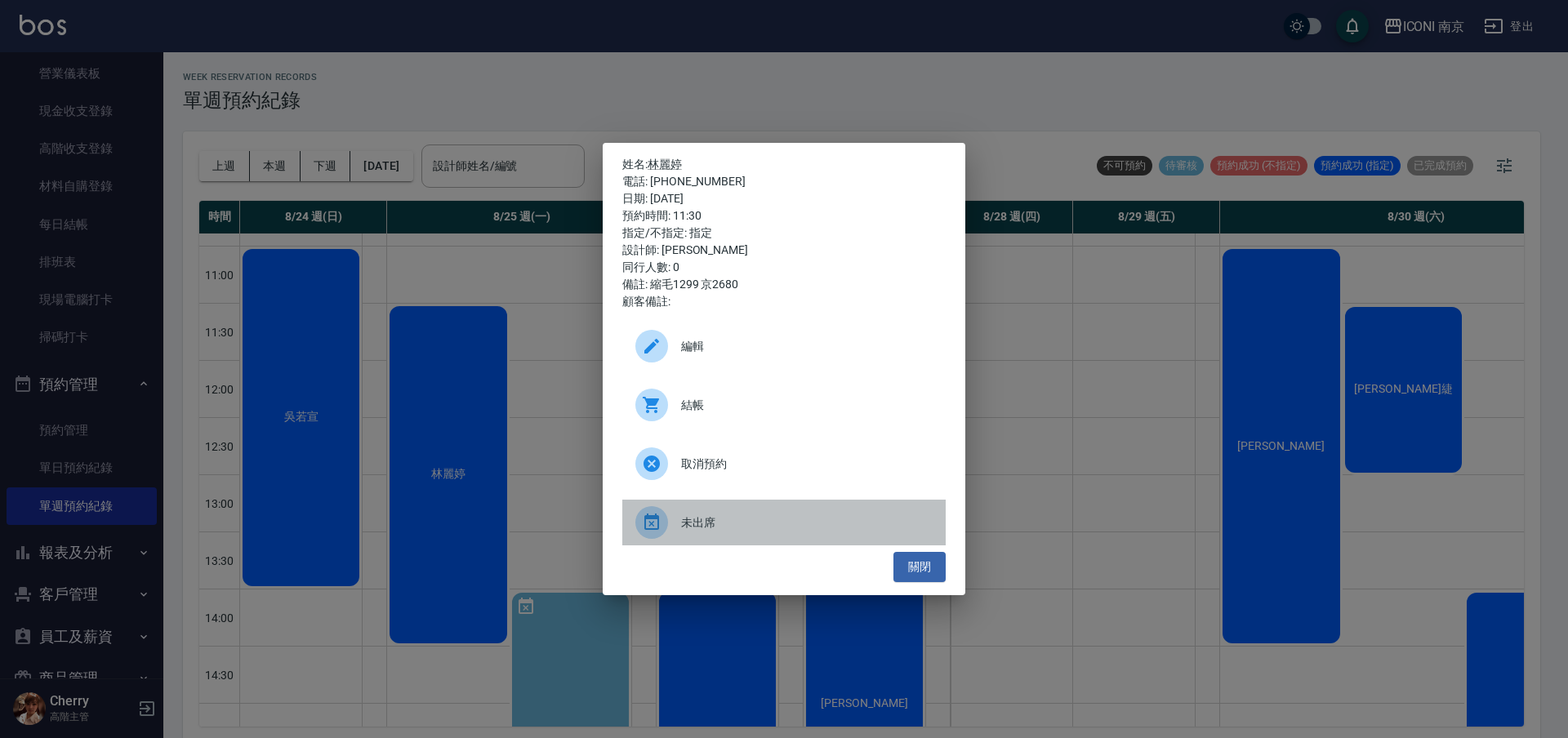
click at [643, 518] on icon at bounding box center [652, 523] width 20 height 20
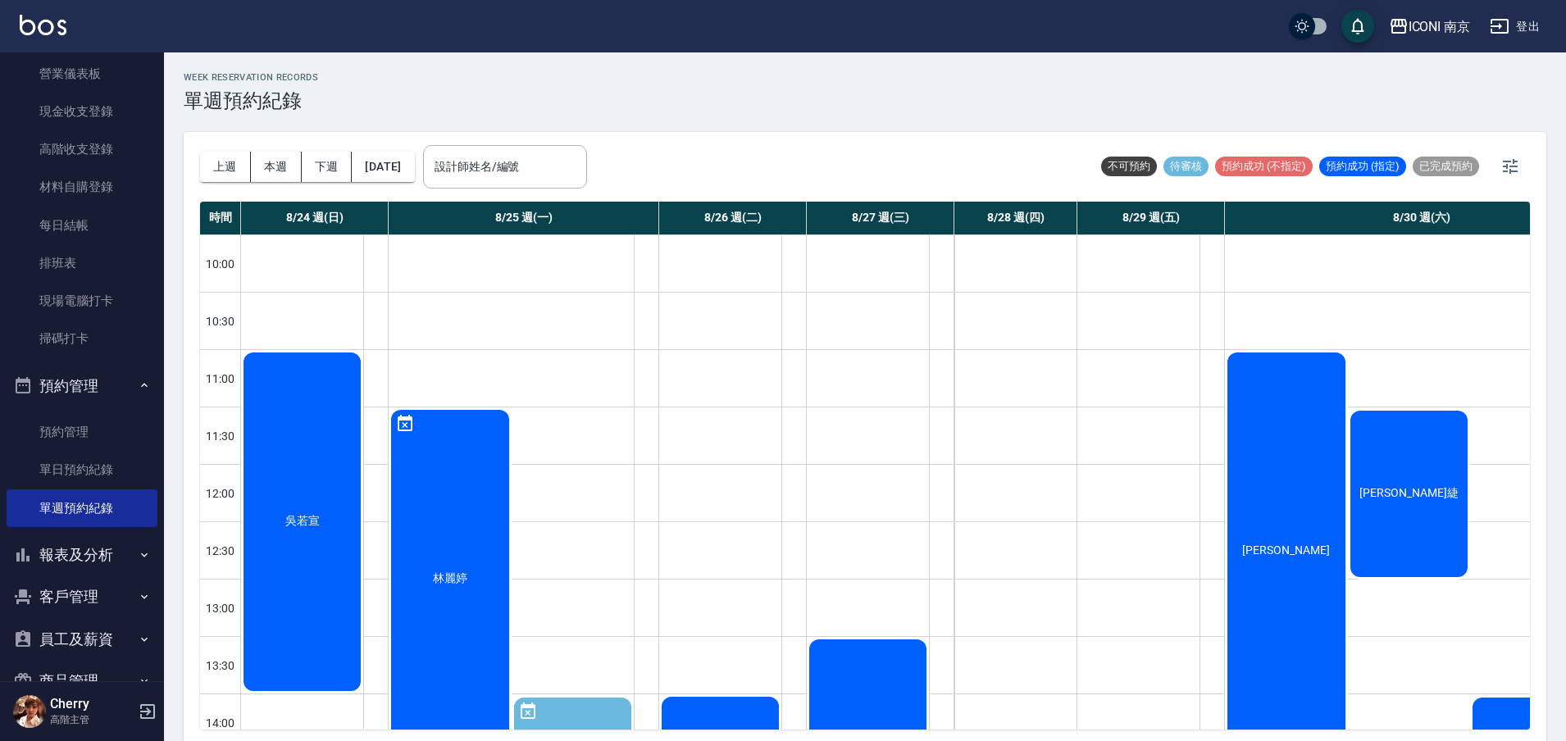
scroll to position [0, 97]
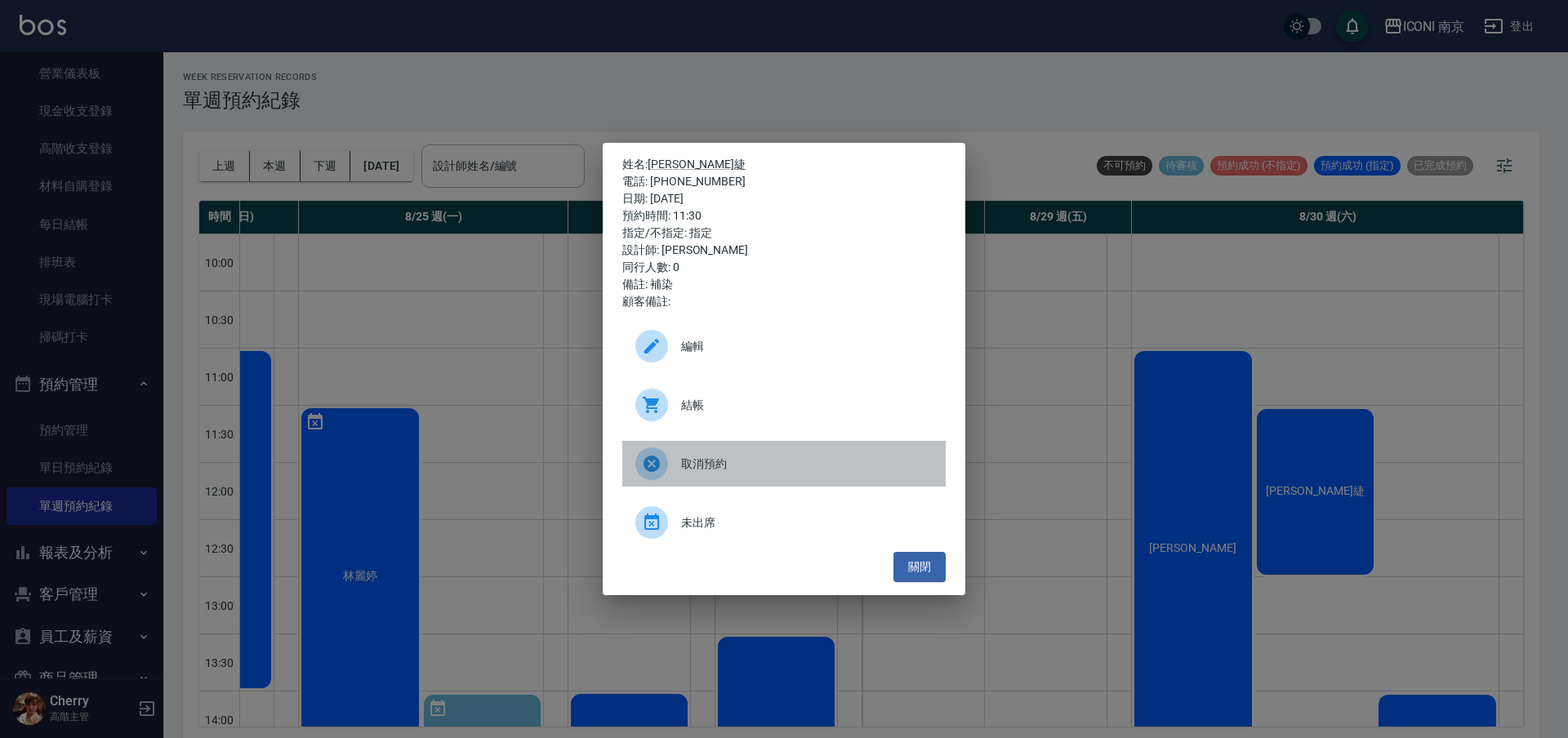
click at [644, 457] on icon at bounding box center [652, 464] width 20 height 20
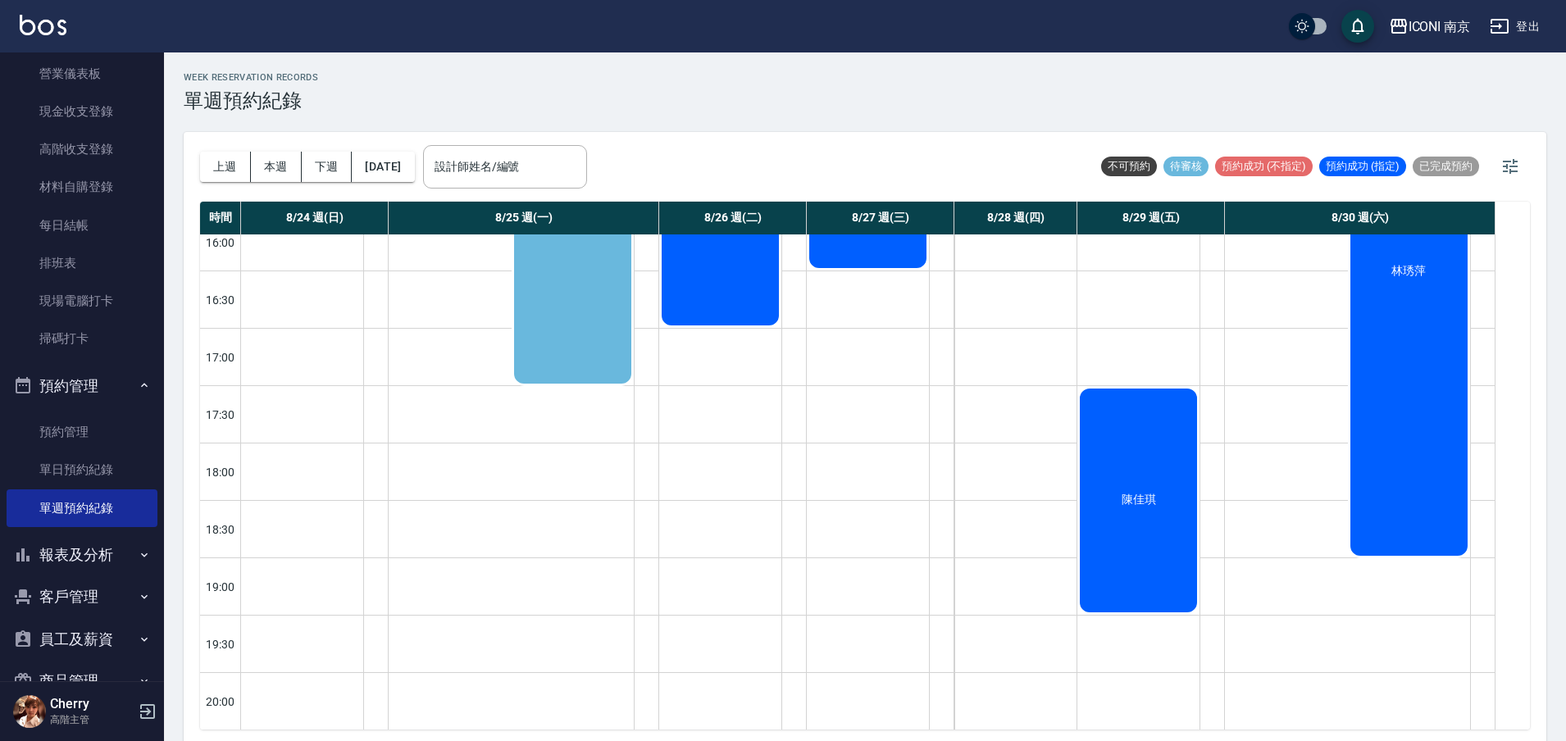
scroll to position [785, 0]
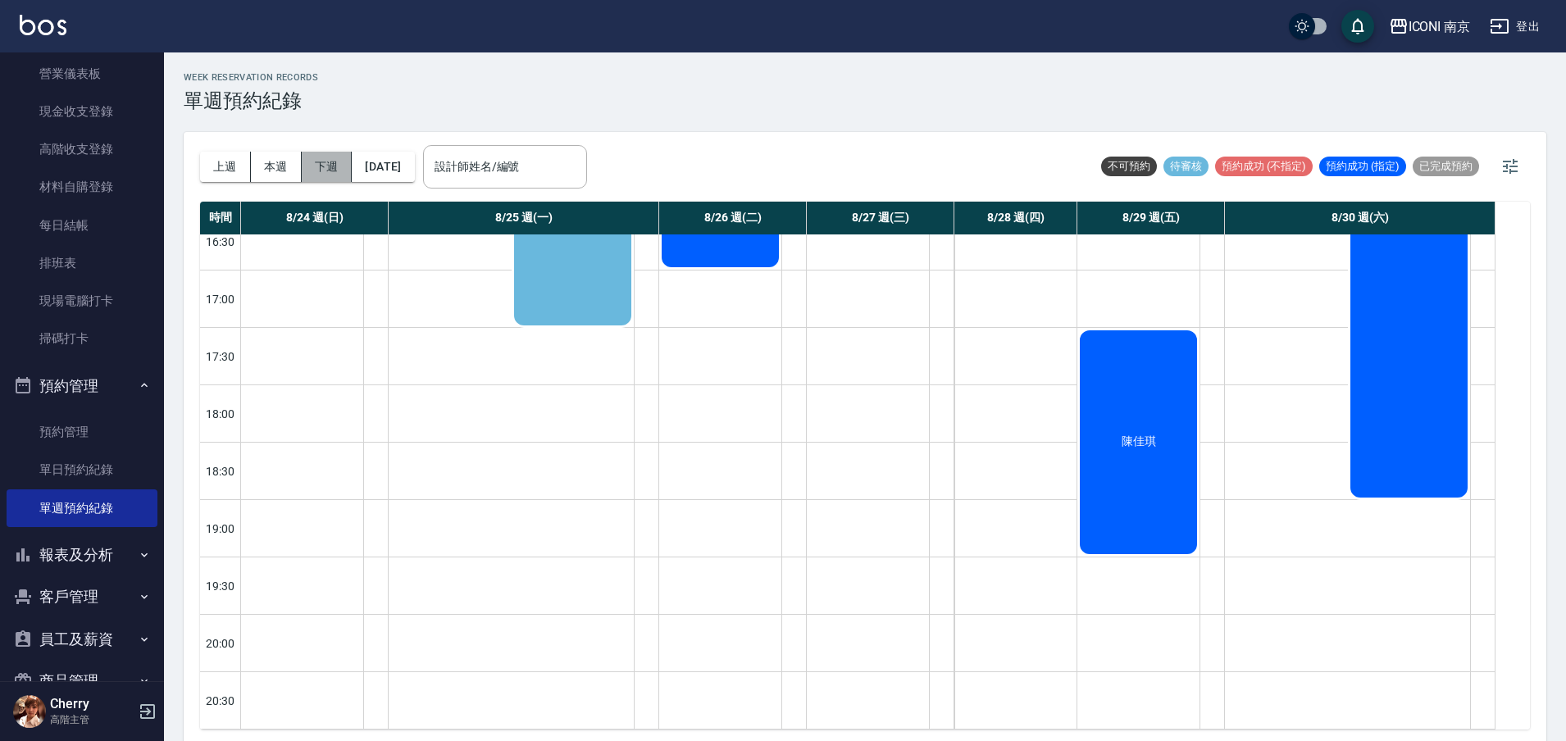
click at [337, 165] on button "下週" at bounding box center [327, 167] width 51 height 30
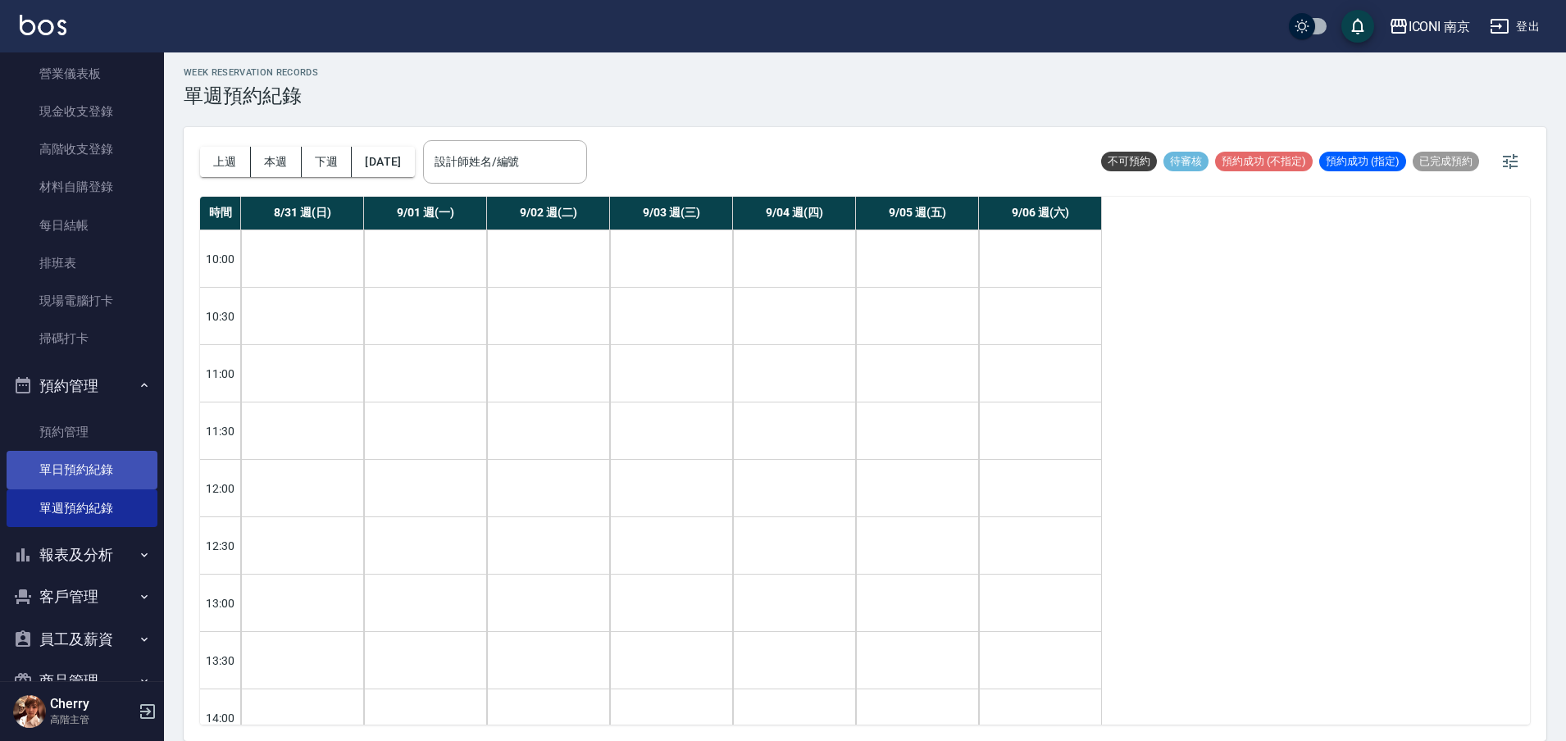
click at [12, 463] on link "單日預約紀錄" at bounding box center [82, 470] width 151 height 38
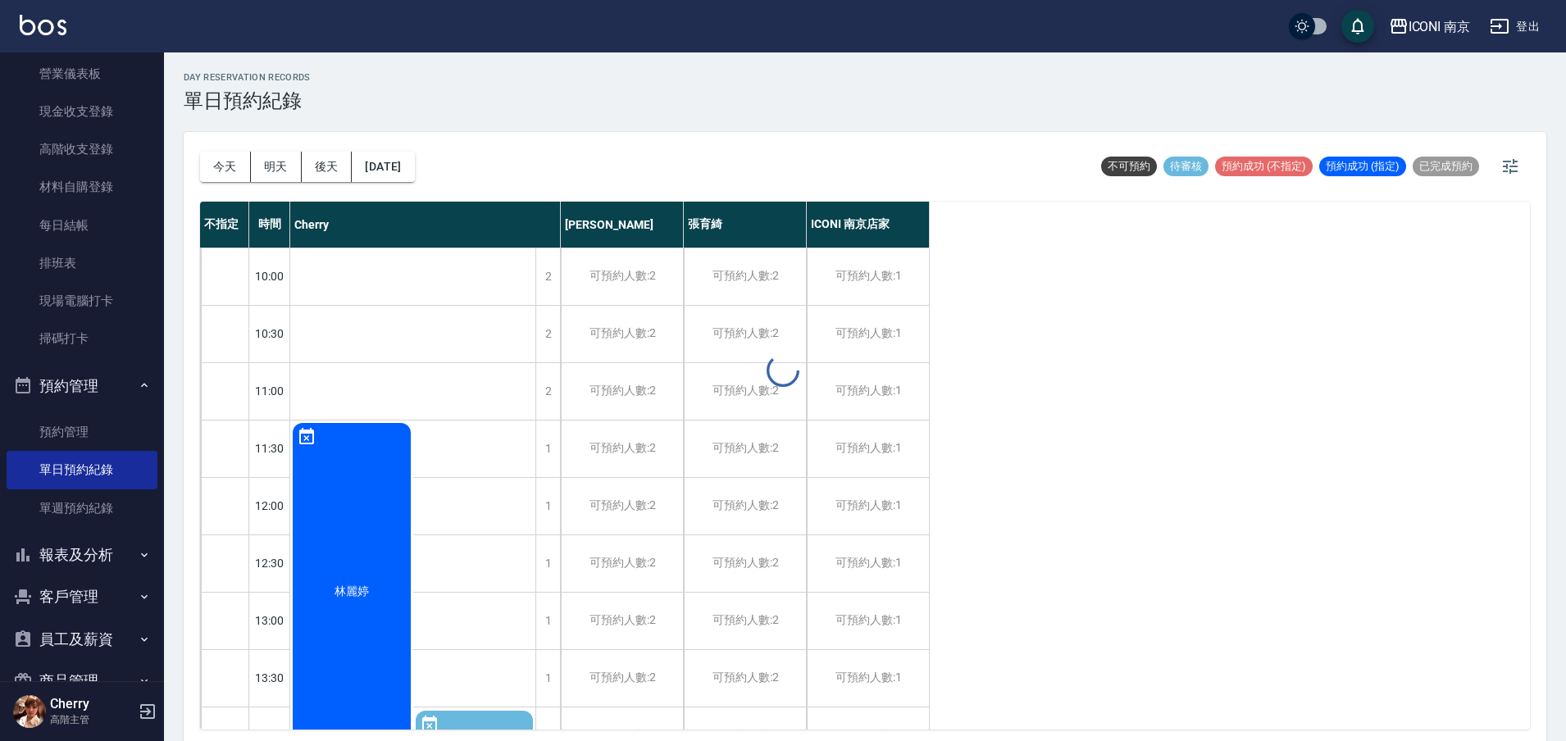
click at [399, 166] on div "day Reservation records 單日預約紀錄 [DATE] [DATE] [DATE] [DATE] 不可預約 待審核 預約成功 (不指定) …" at bounding box center [865, 399] width 1402 height 694
click at [399, 166] on button "[DATE]" at bounding box center [383, 167] width 62 height 30
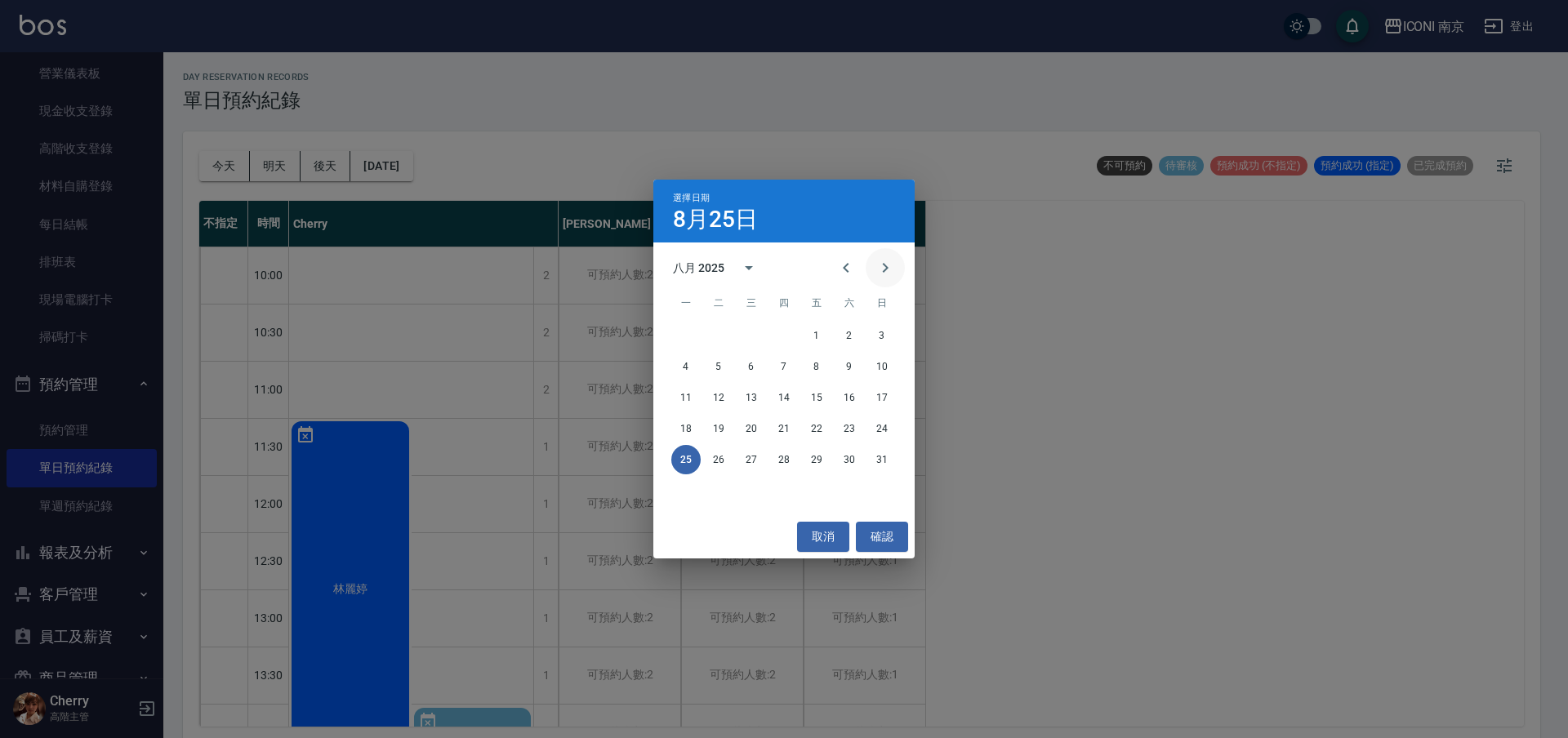
click at [886, 267] on icon "Next month" at bounding box center [886, 268] width 20 height 20
click at [854, 331] on button "6" at bounding box center [850, 336] width 30 height 30
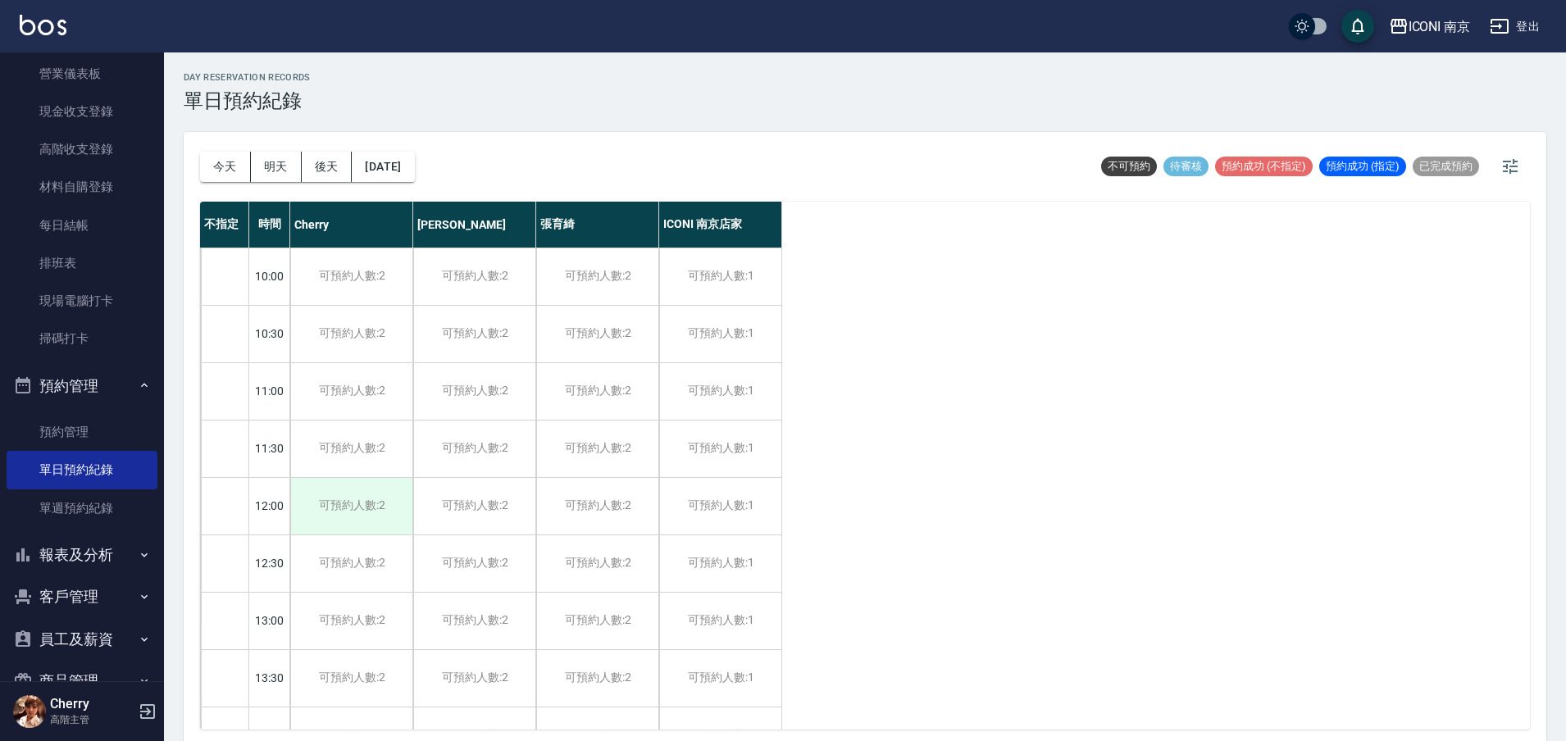
click at [345, 505] on div "可預約人數:2" at bounding box center [351, 506] width 122 height 57
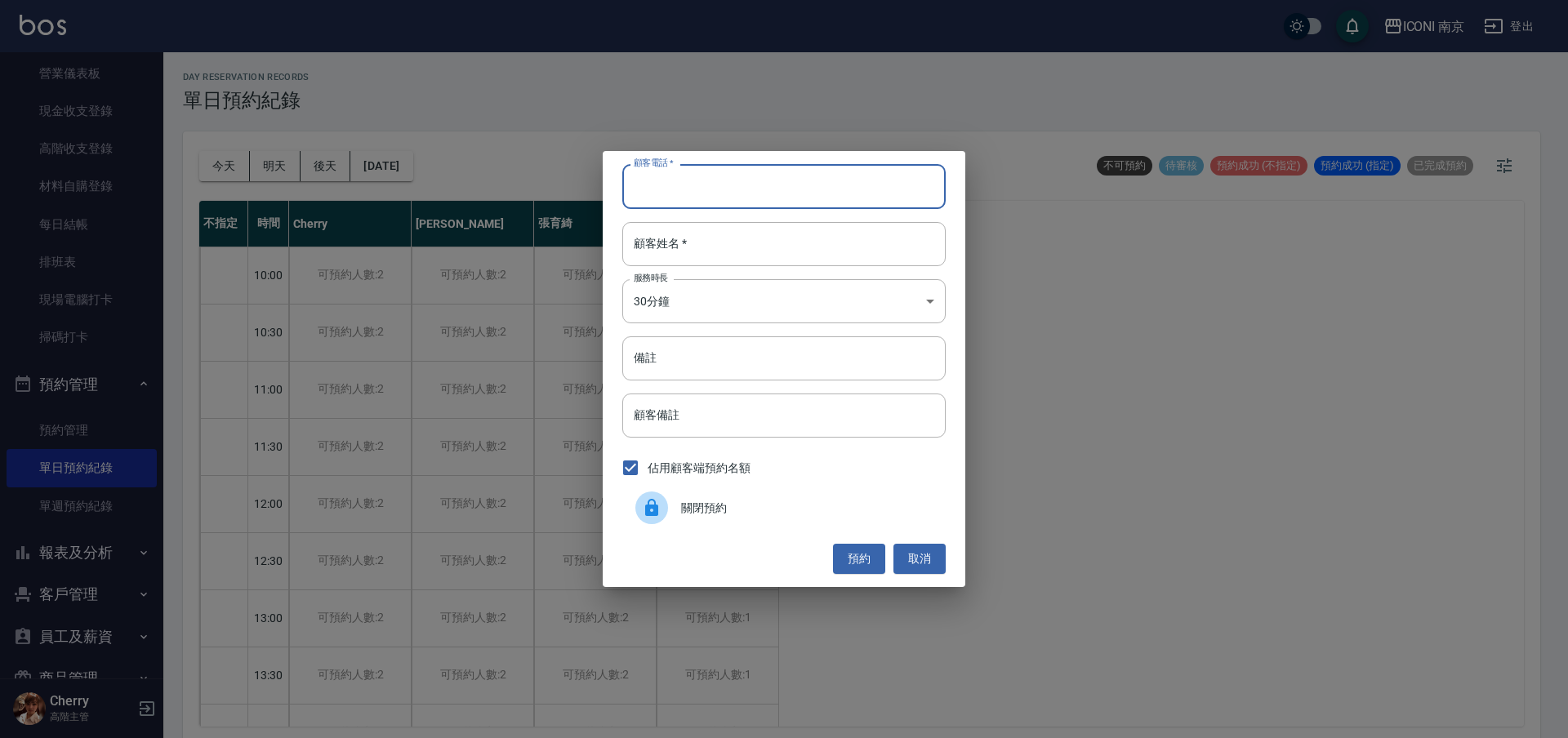
click at [750, 197] on input "顧客電話   *" at bounding box center [784, 186] width 324 height 44
type input "0972923383"
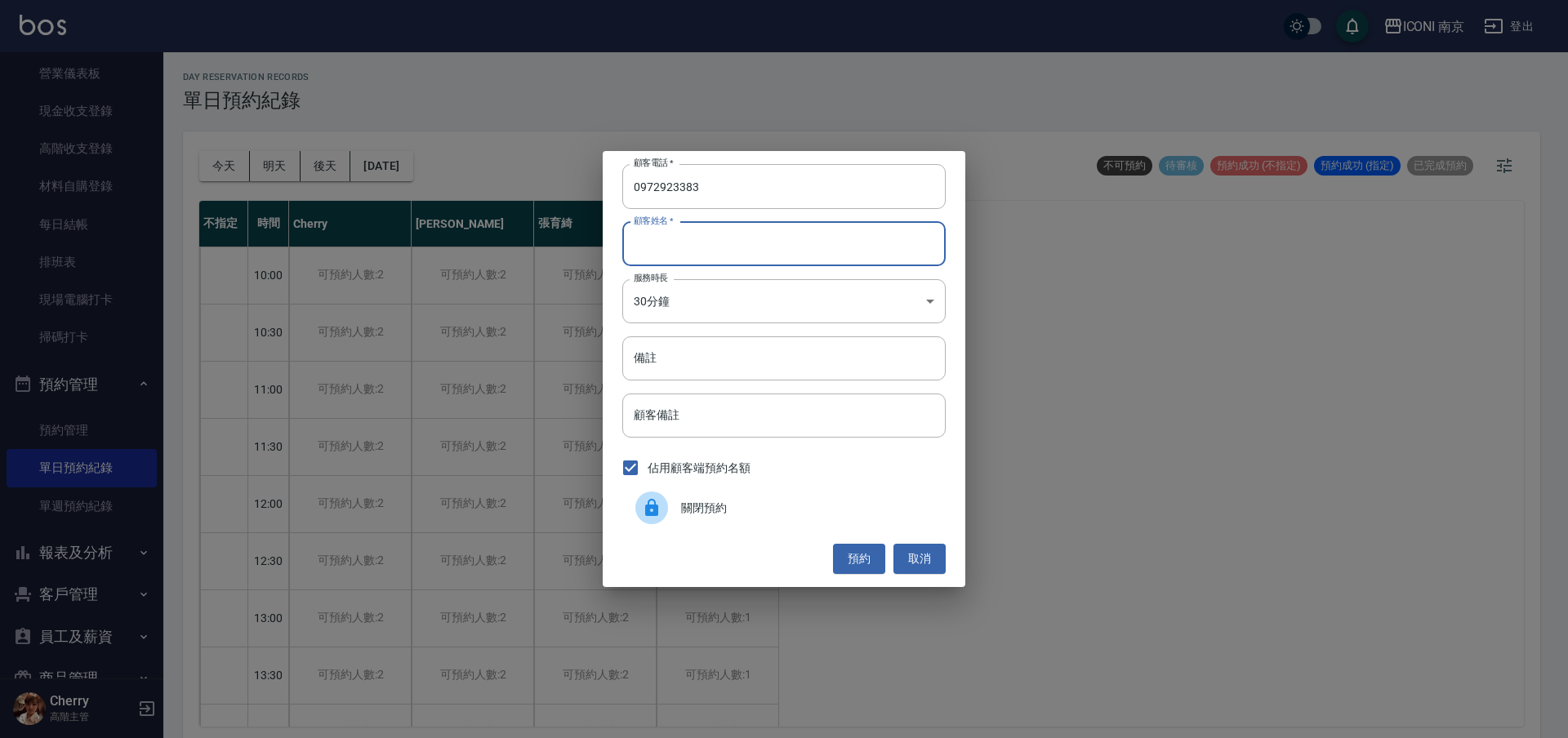
click at [737, 236] on input "顧客姓名   *" at bounding box center [784, 244] width 324 height 44
type input "黃筱錚"
click at [734, 295] on body "ICONI 南京 登出 櫃檯作業 打帳單 帳單列表 掛單列表 座位開單 營業儀表板 現金收支登錄 高階收支登錄 材料自購登錄 每日結帳 排班表 現場電腦打卡 …" at bounding box center [784, 371] width 1568 height 743
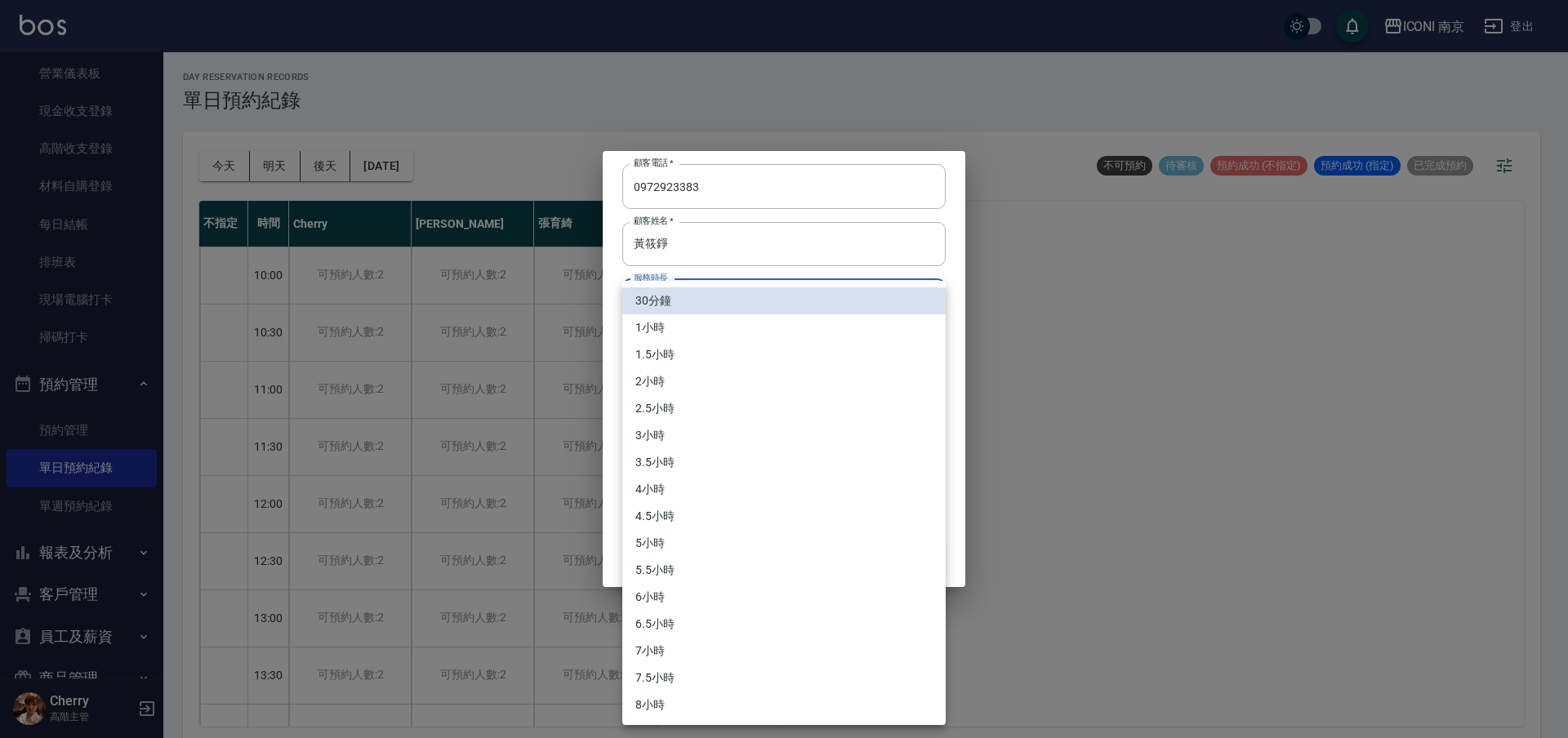
click at [689, 438] on li "3小時" at bounding box center [784, 435] width 324 height 27
type input "6"
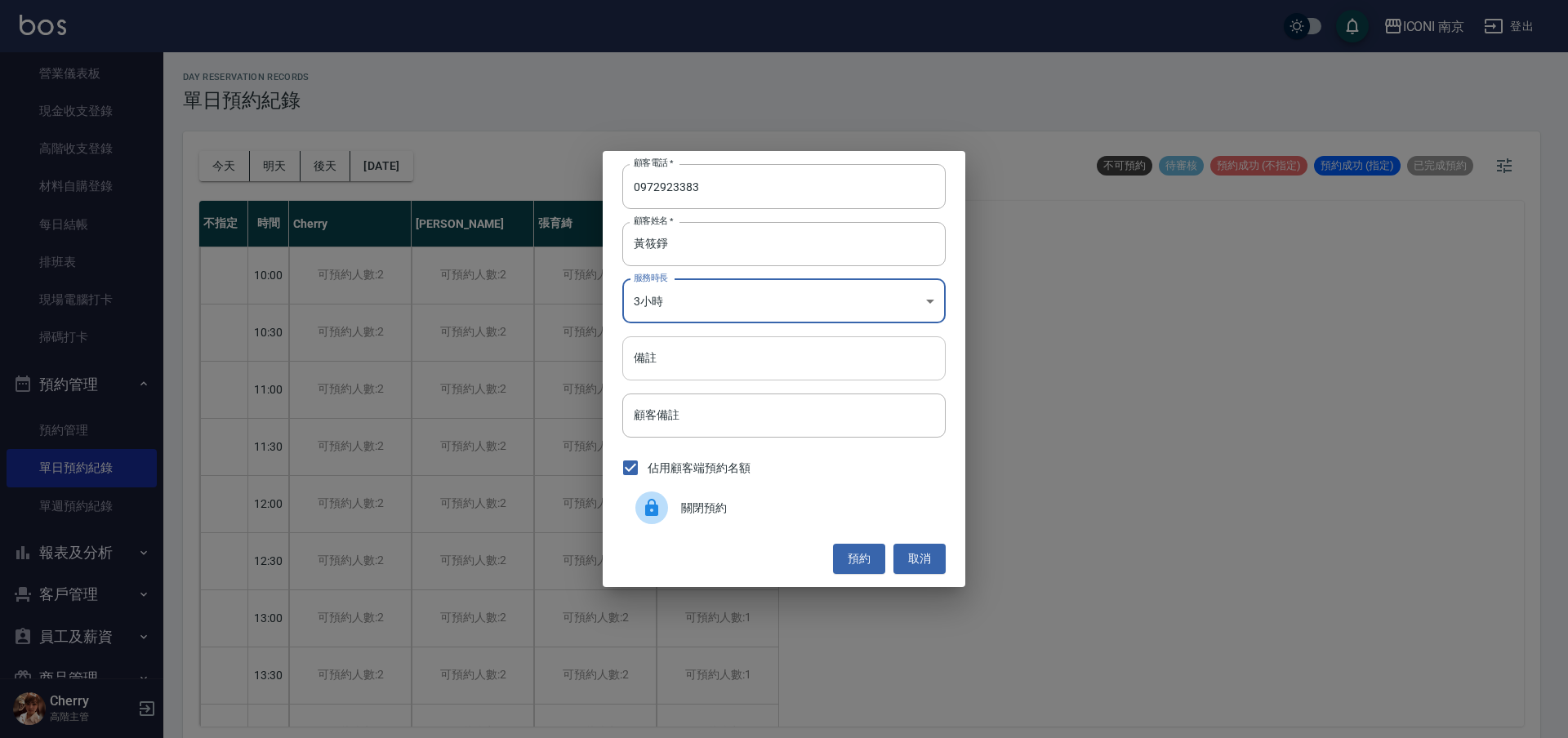
click at [754, 353] on input "備註" at bounding box center [784, 359] width 324 height 44
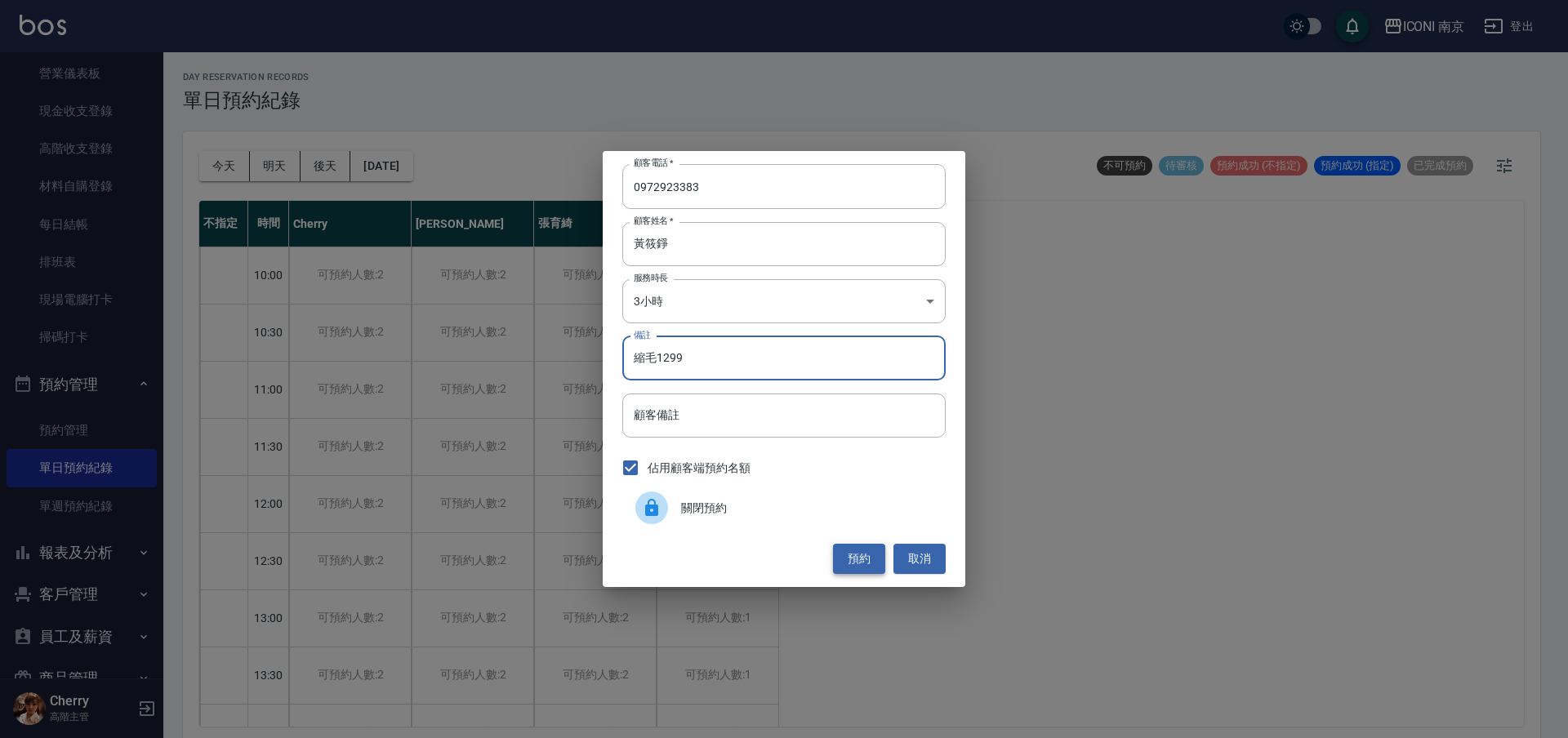
type input "縮毛1299"
click at [860, 560] on button "預約" at bounding box center [859, 559] width 52 height 30
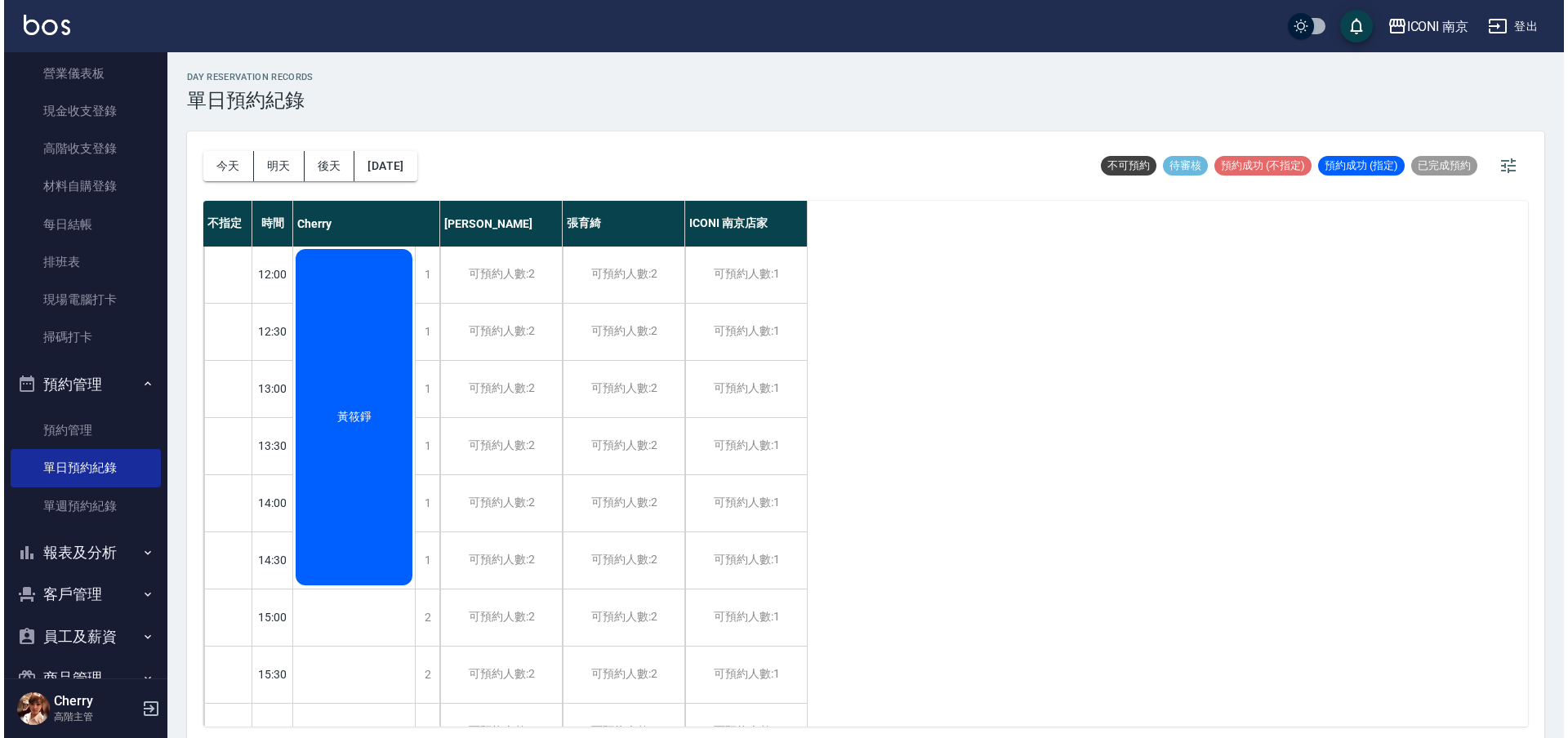
scroll to position [102, 0]
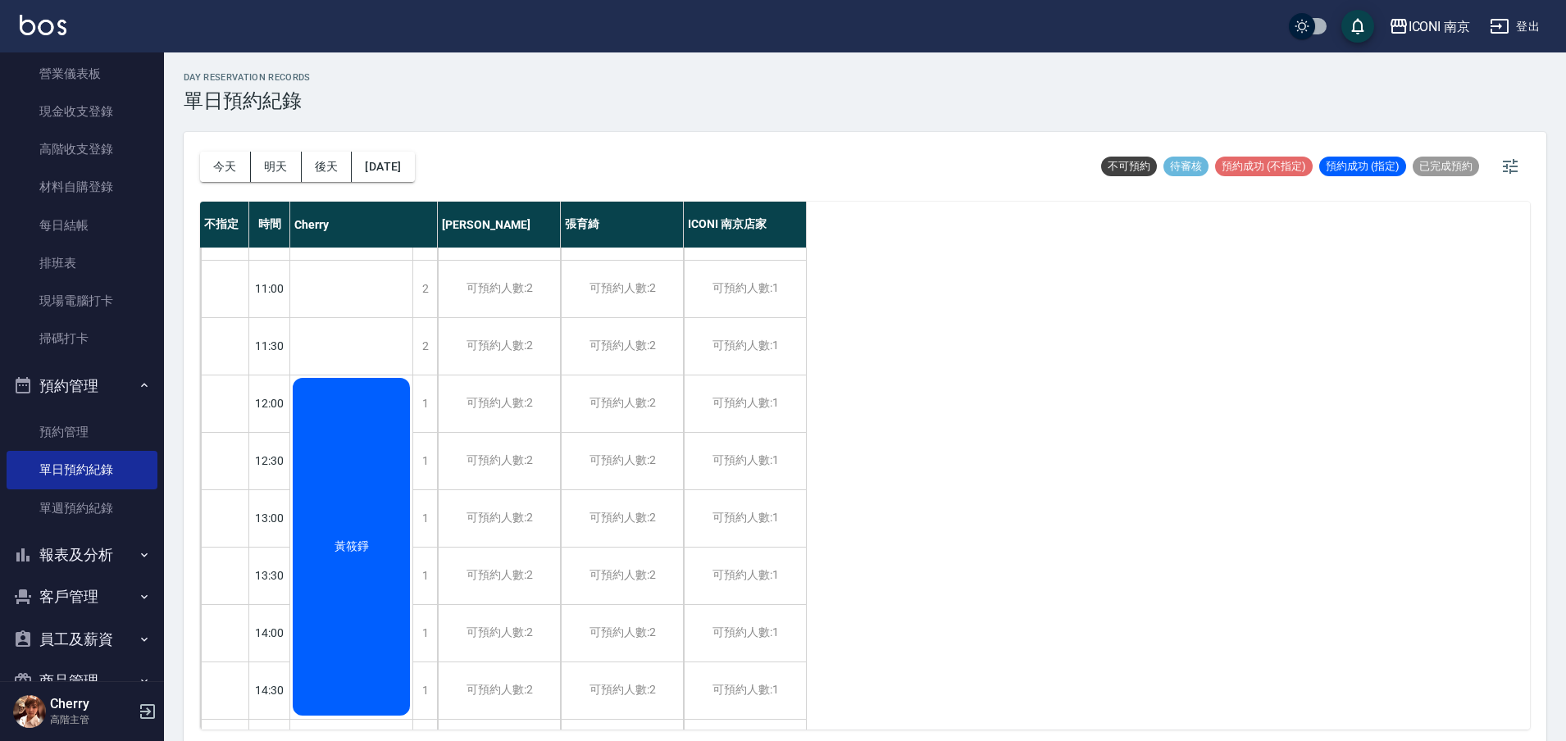
click at [351, 488] on div "黃筱錚" at bounding box center [351, 546] width 122 height 343
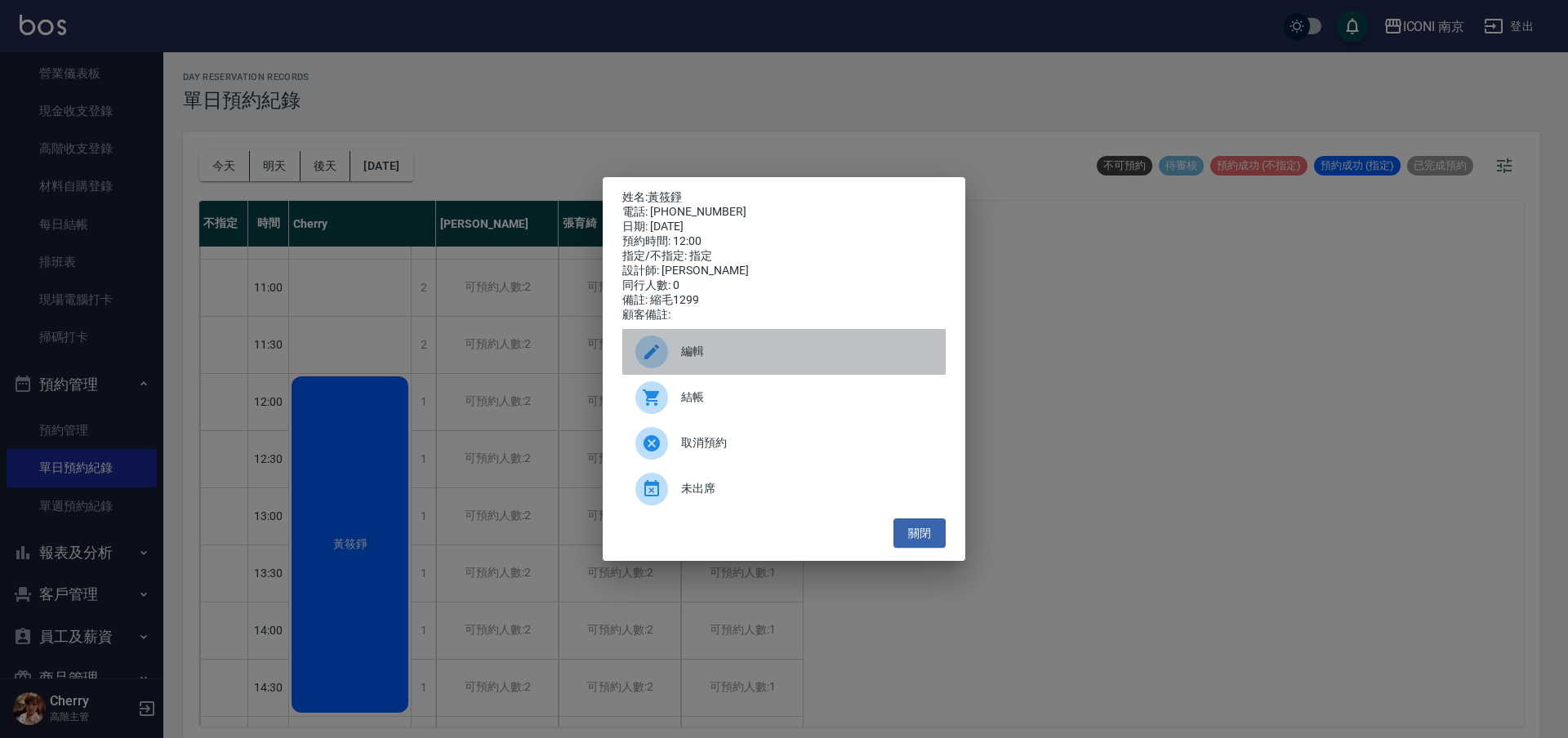
click at [647, 360] on icon at bounding box center [652, 352] width 15 height 15
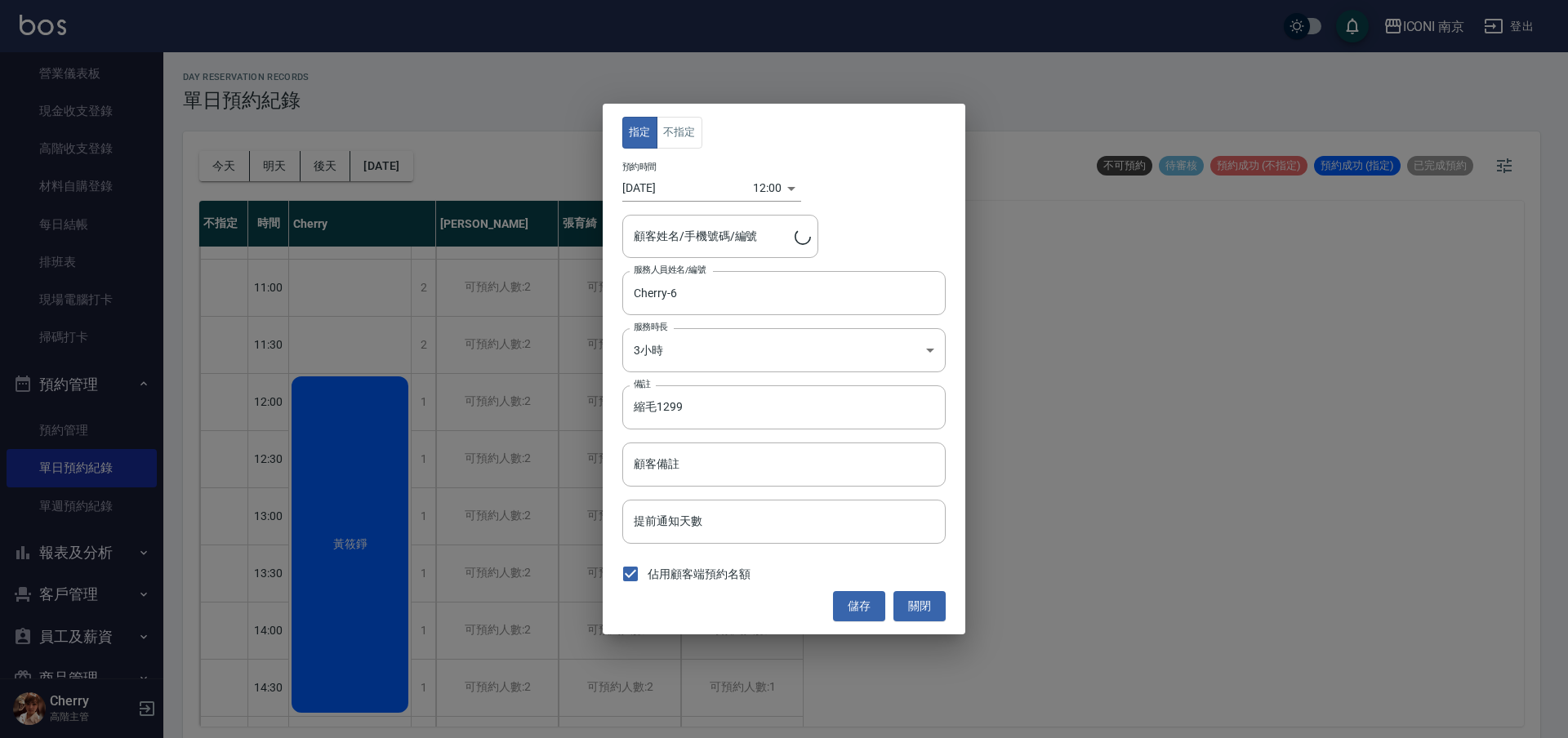
type input "[PERSON_NAME]/0972923383"
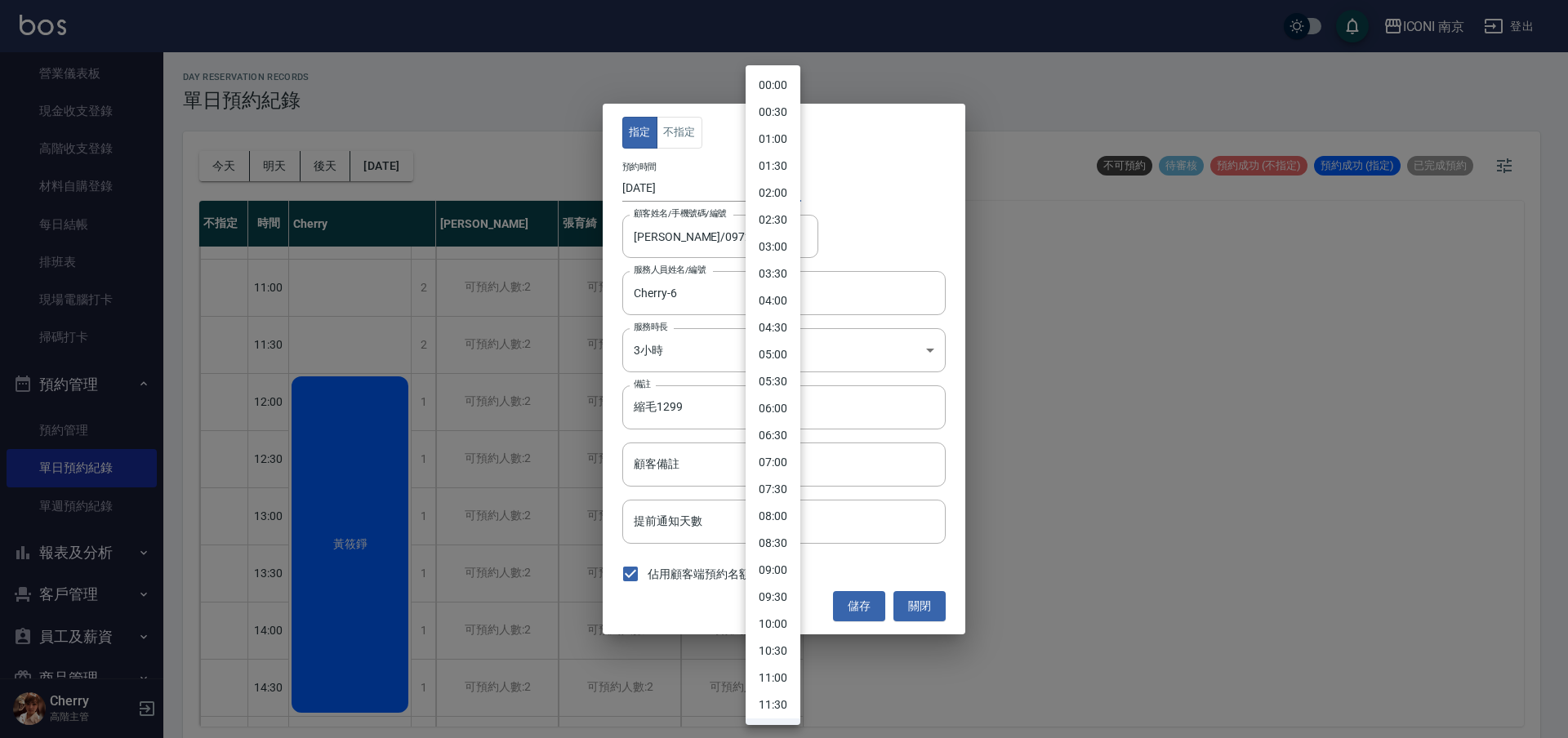
click at [778, 175] on body "ICONI 南京 登出 櫃檯作業 打帳單 帳單列表 掛單列表 座位開單 營業儀表板 現金收支登錄 高階收支登錄 材料自購登錄 每日結帳 排班表 現場電腦打卡 …" at bounding box center [784, 371] width 1568 height 743
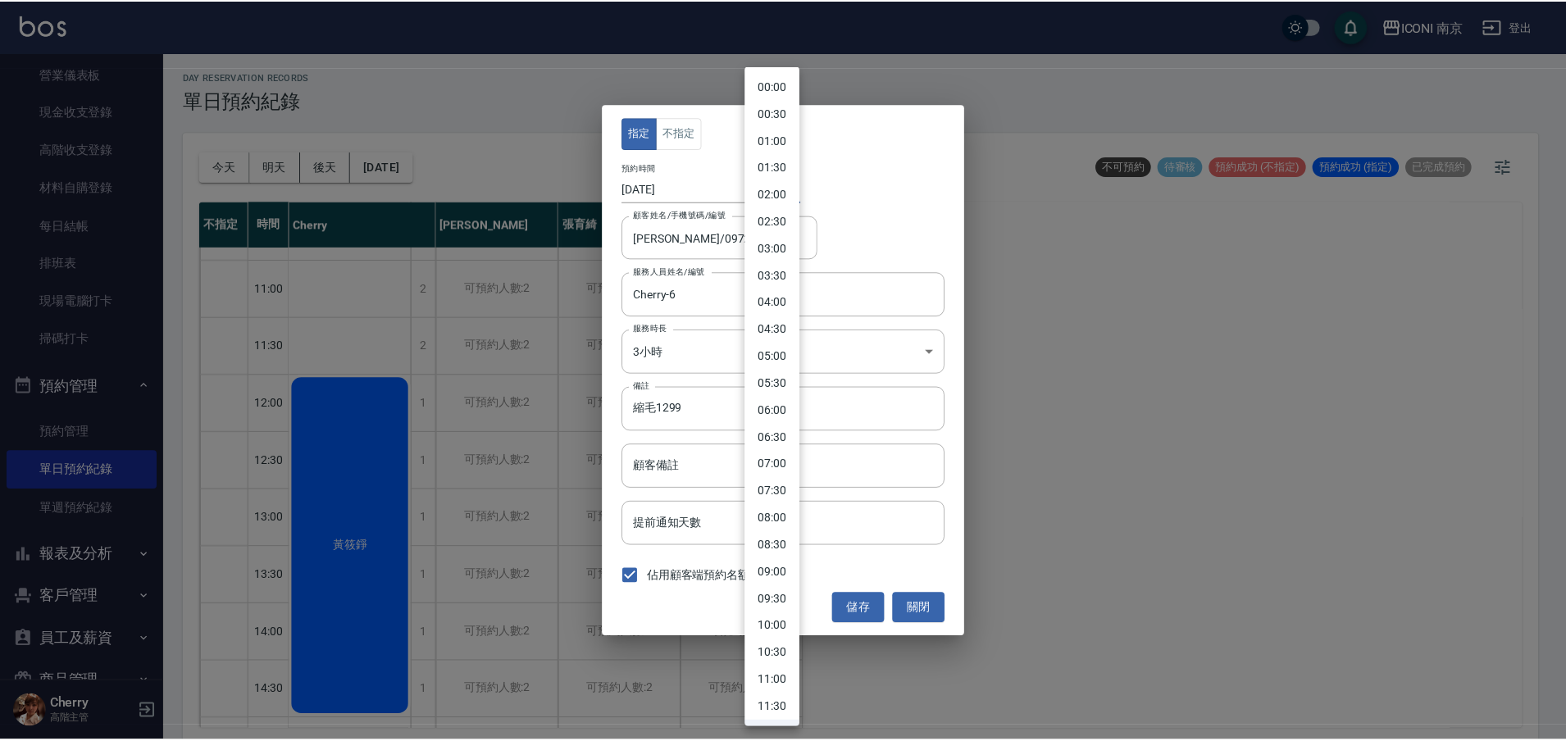
scroll to position [20, 0]
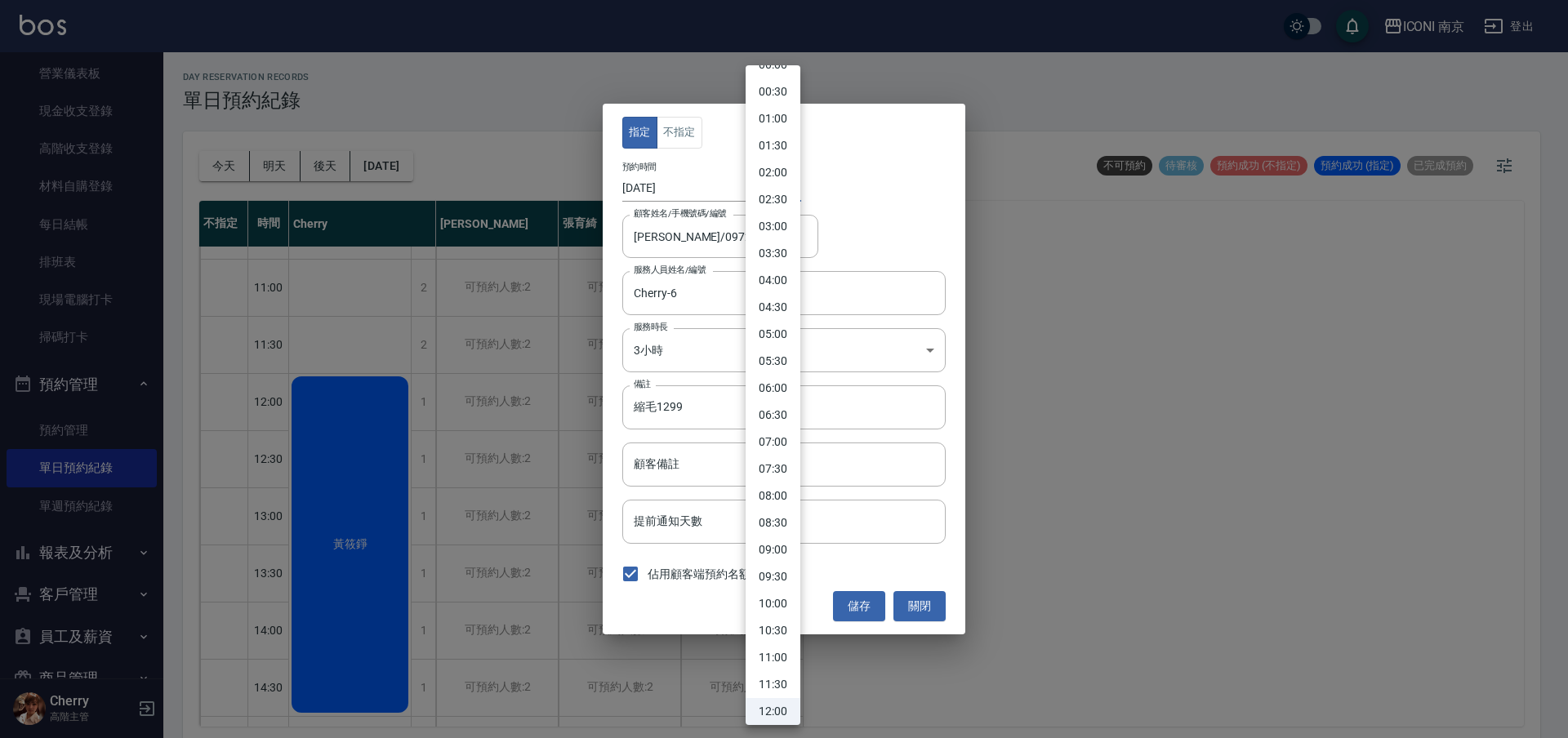
click at [773, 659] on li "11:00" at bounding box center [772, 657] width 55 height 27
type input "1757127600000"
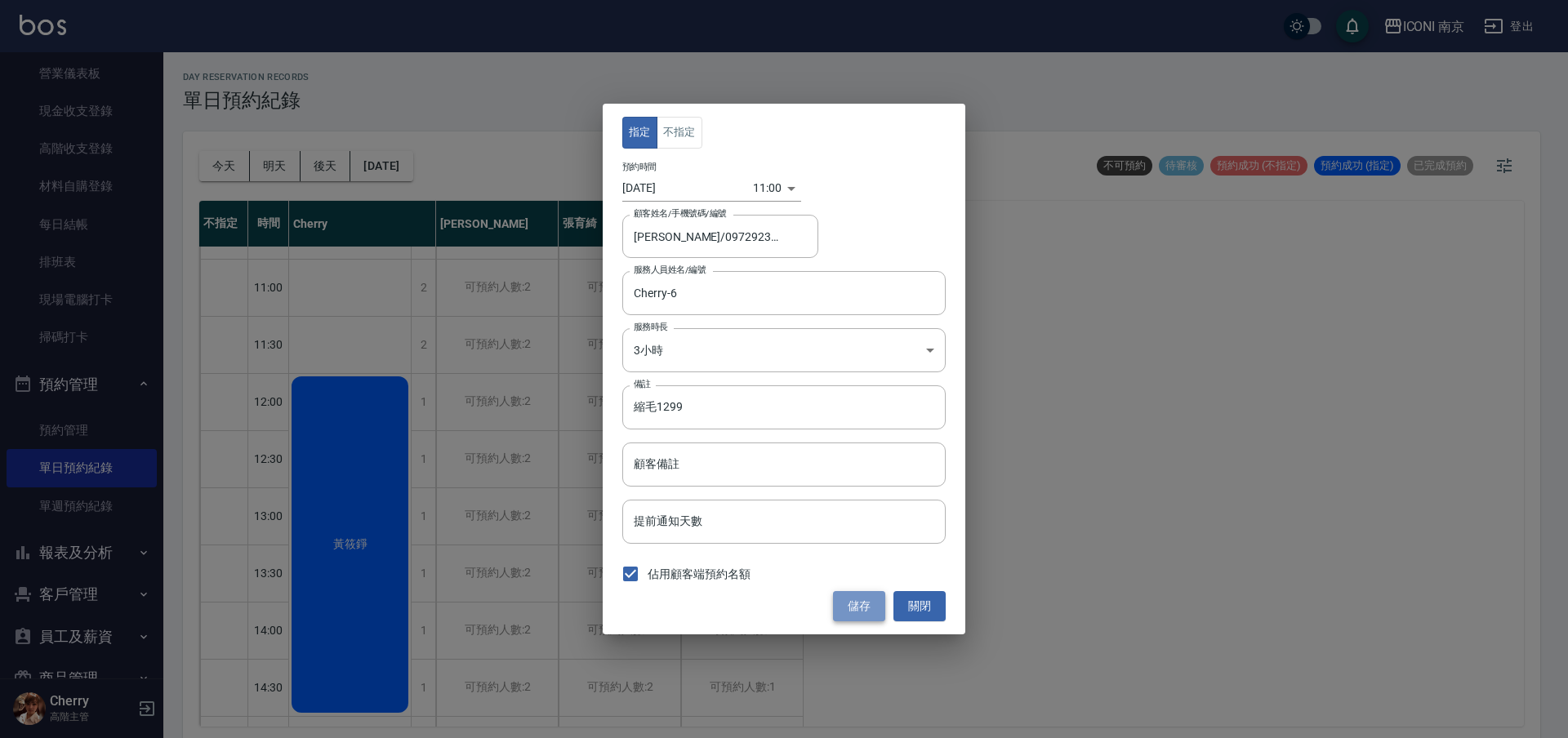
click at [868, 598] on button "儲存" at bounding box center [859, 607] width 52 height 30
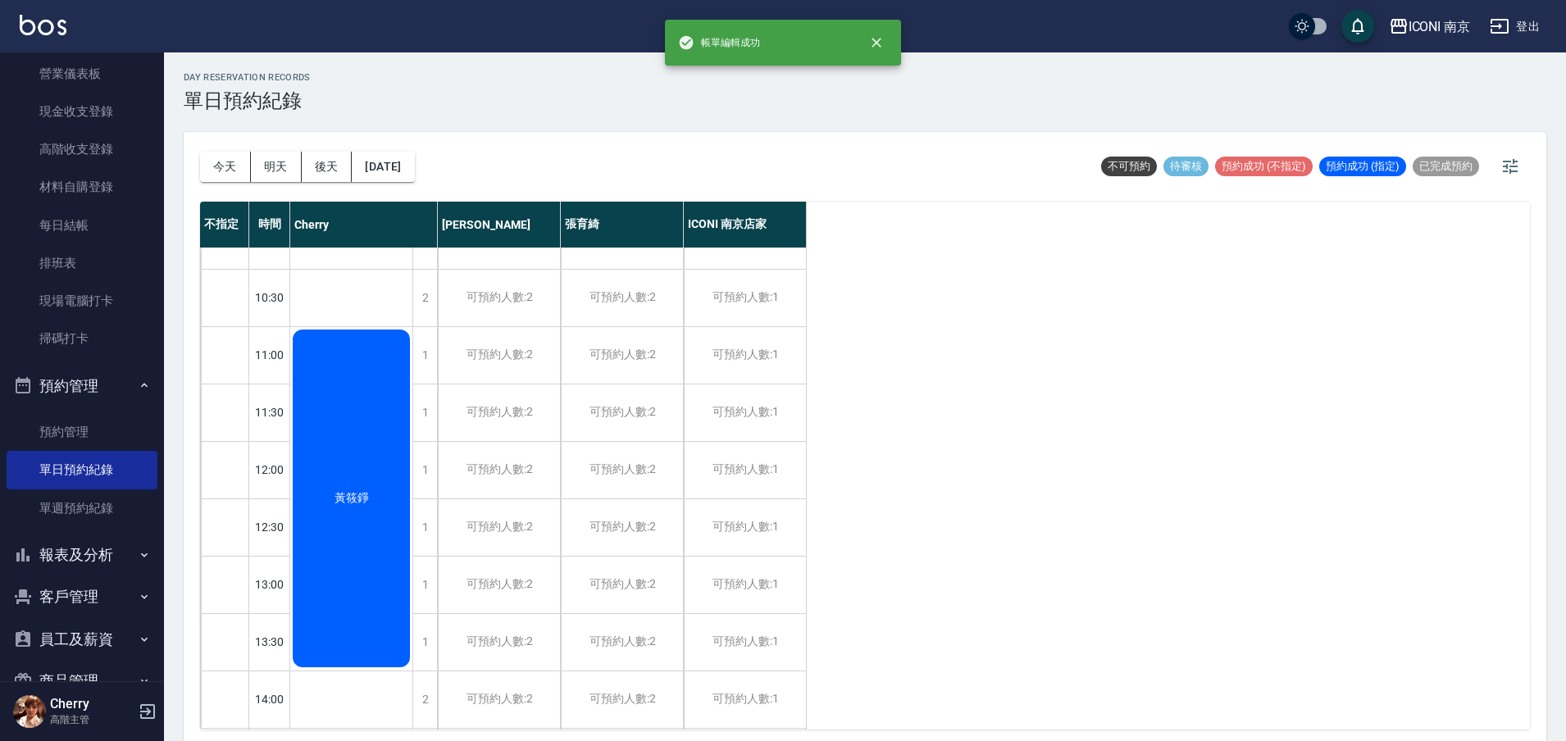
scroll to position [0, 0]
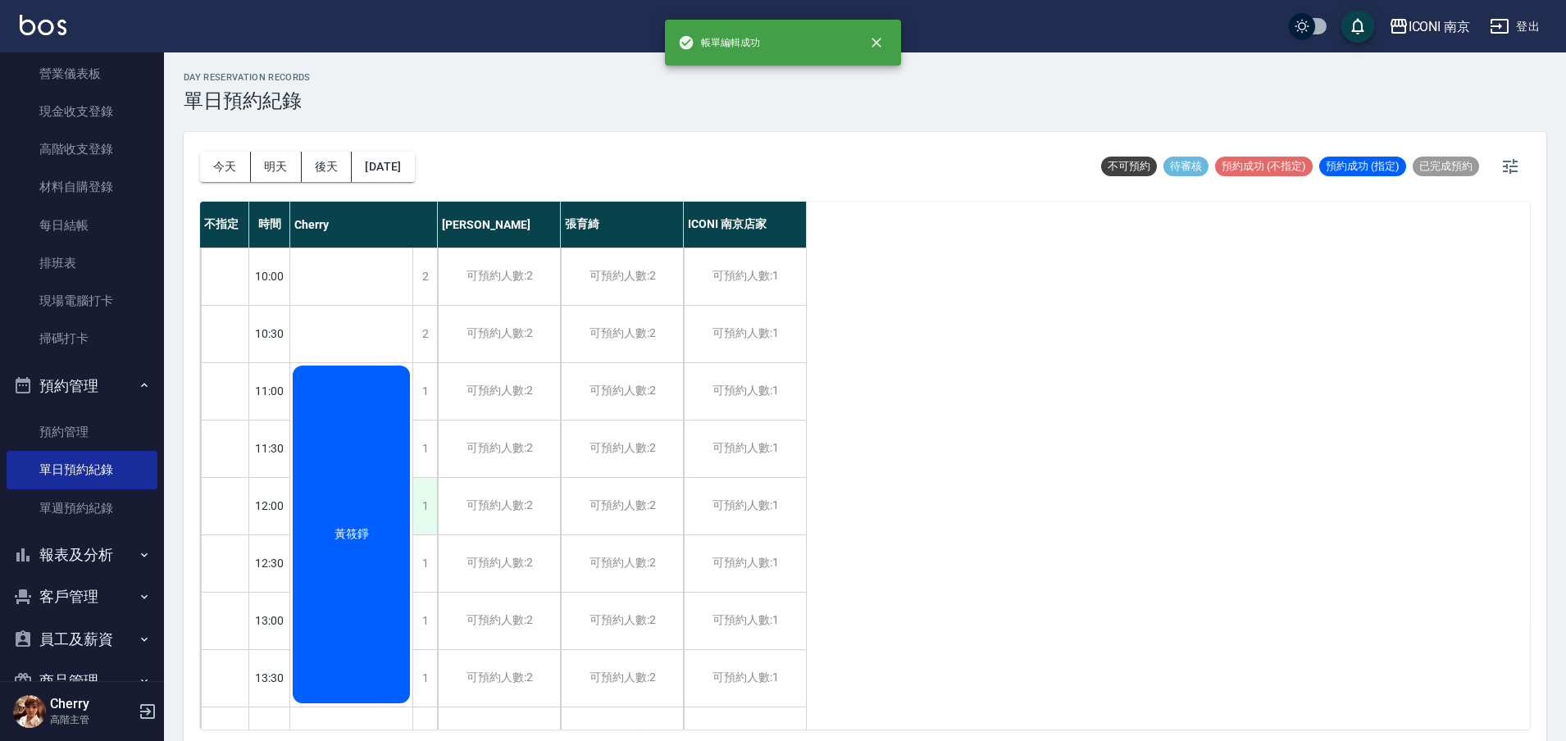
click at [428, 505] on div "1" at bounding box center [424, 506] width 25 height 57
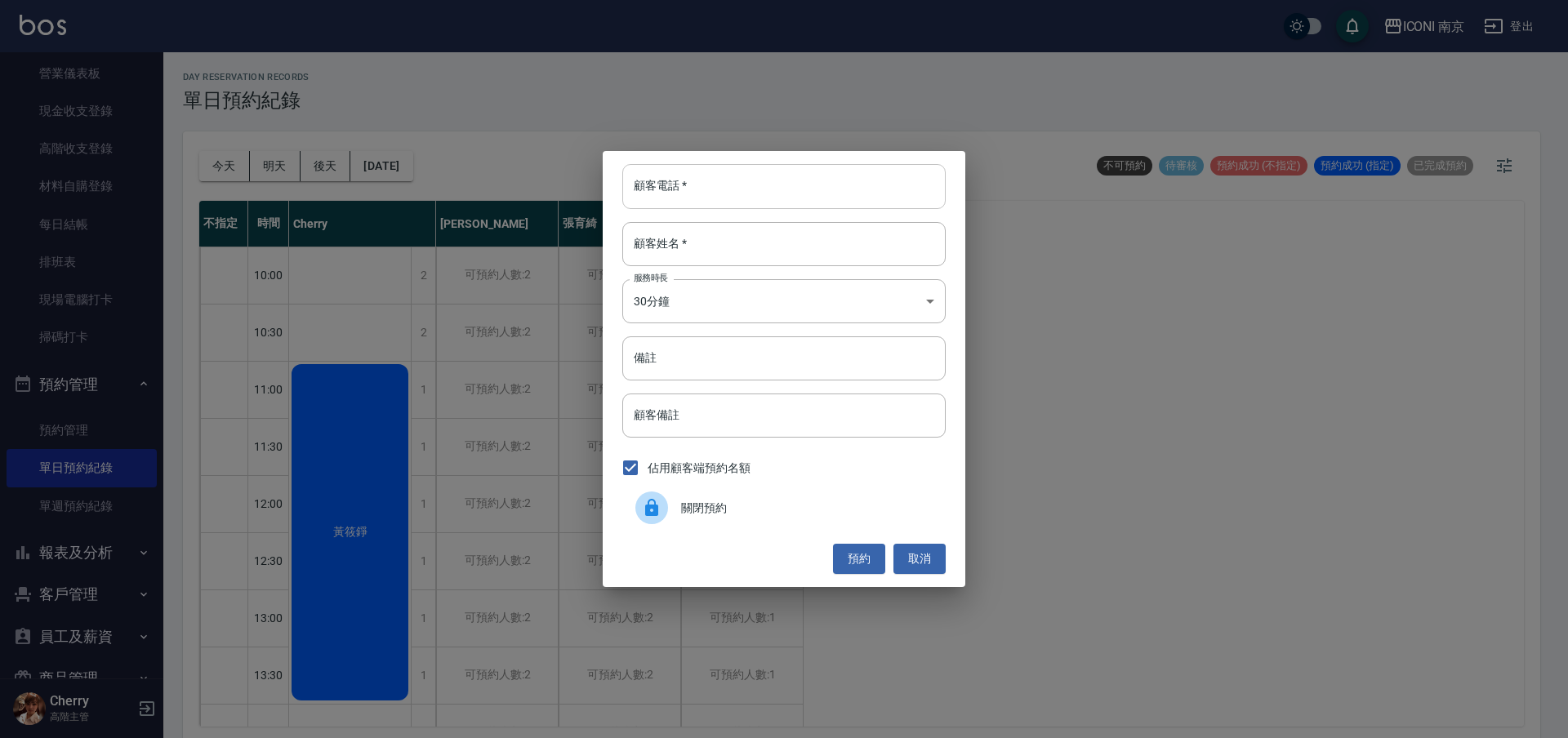
click at [700, 197] on input "顧客電話   *" at bounding box center [784, 186] width 324 height 44
type input "0921097161"
click at [691, 261] on input "顧客姓名   *" at bounding box center [784, 244] width 324 height 44
type input "吳宥蓁"
click at [736, 370] on input "備註" at bounding box center [784, 359] width 324 height 44
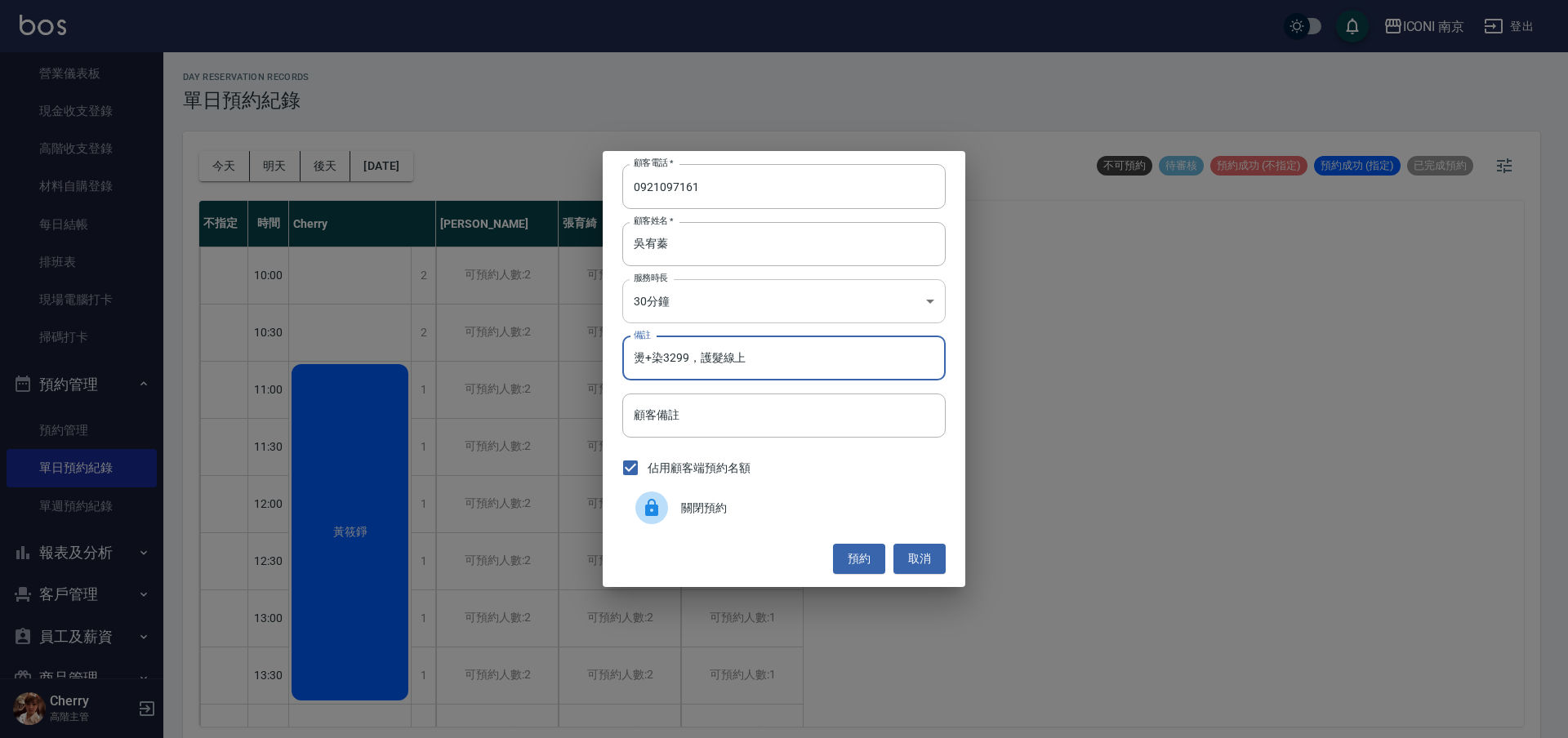
type input "燙+染3299，護髮線上"
click at [786, 284] on body "ICONI 南京 登出 櫃檯作業 打帳單 帳單列表 掛單列表 座位開單 營業儀表板 現金收支登錄 高階收支登錄 材料自購登錄 每日結帳 排班表 現場電腦打卡 …" at bounding box center [784, 371] width 1568 height 743
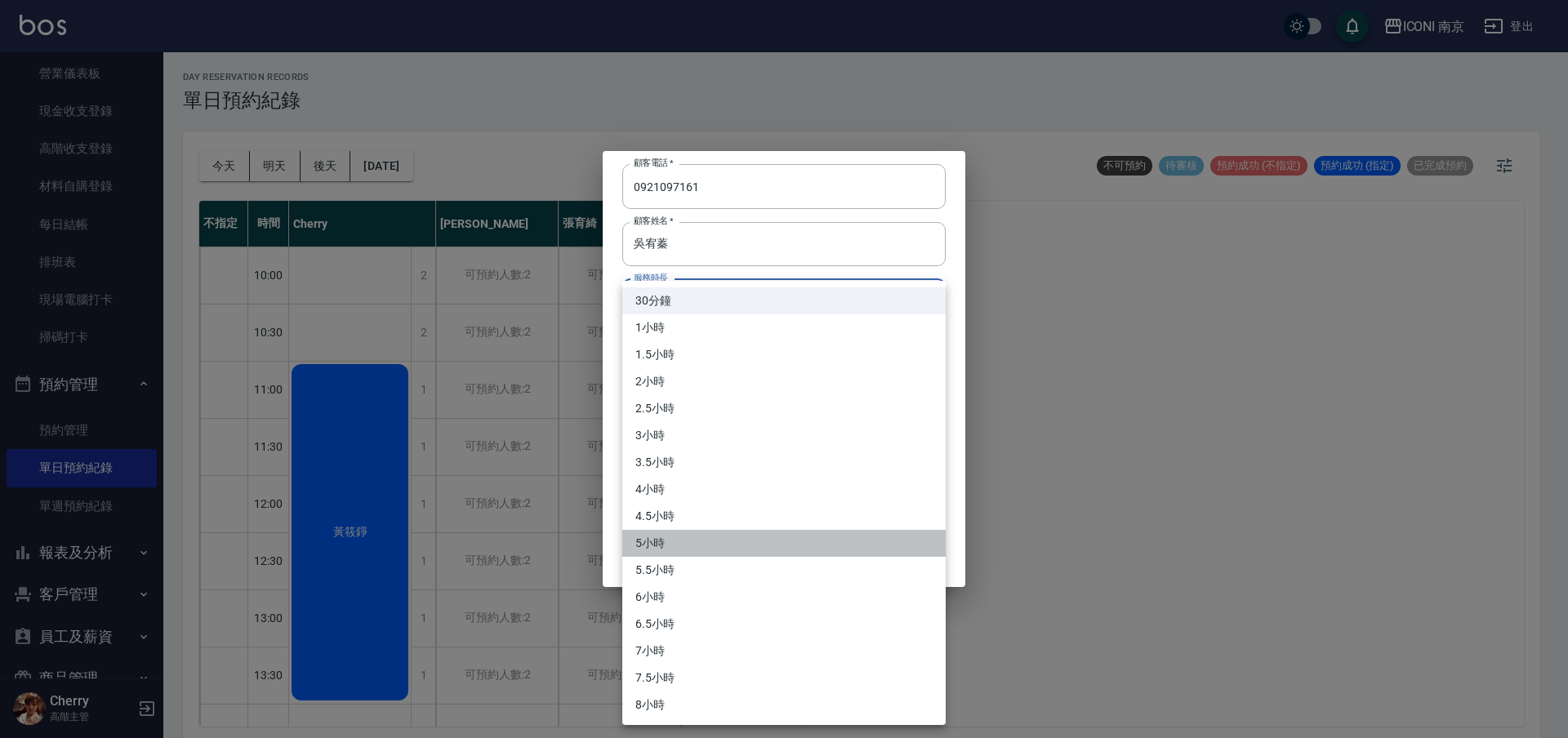
click at [736, 535] on li "5小時" at bounding box center [784, 543] width 324 height 27
type input "10"
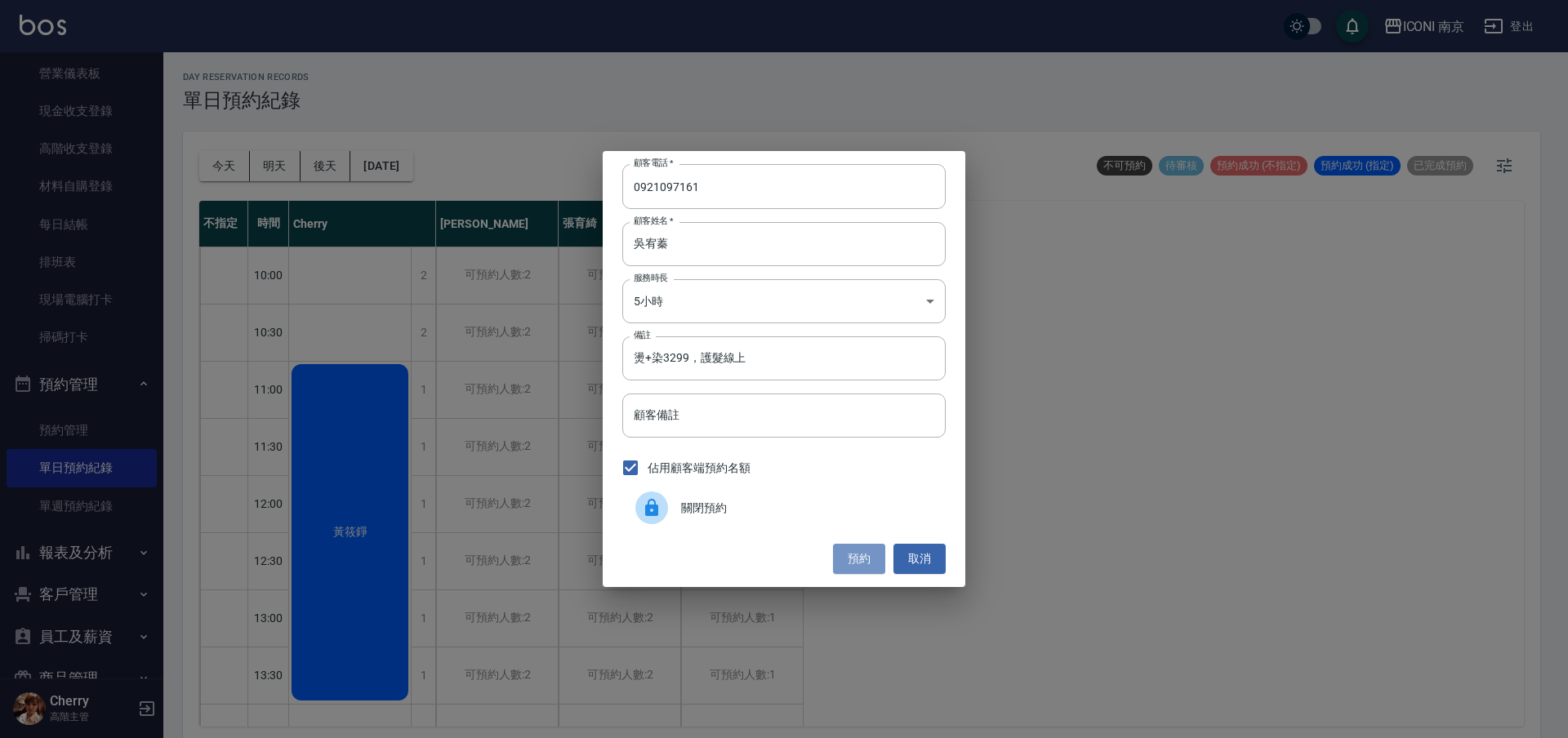
click at [841, 555] on button "預約" at bounding box center [859, 559] width 52 height 30
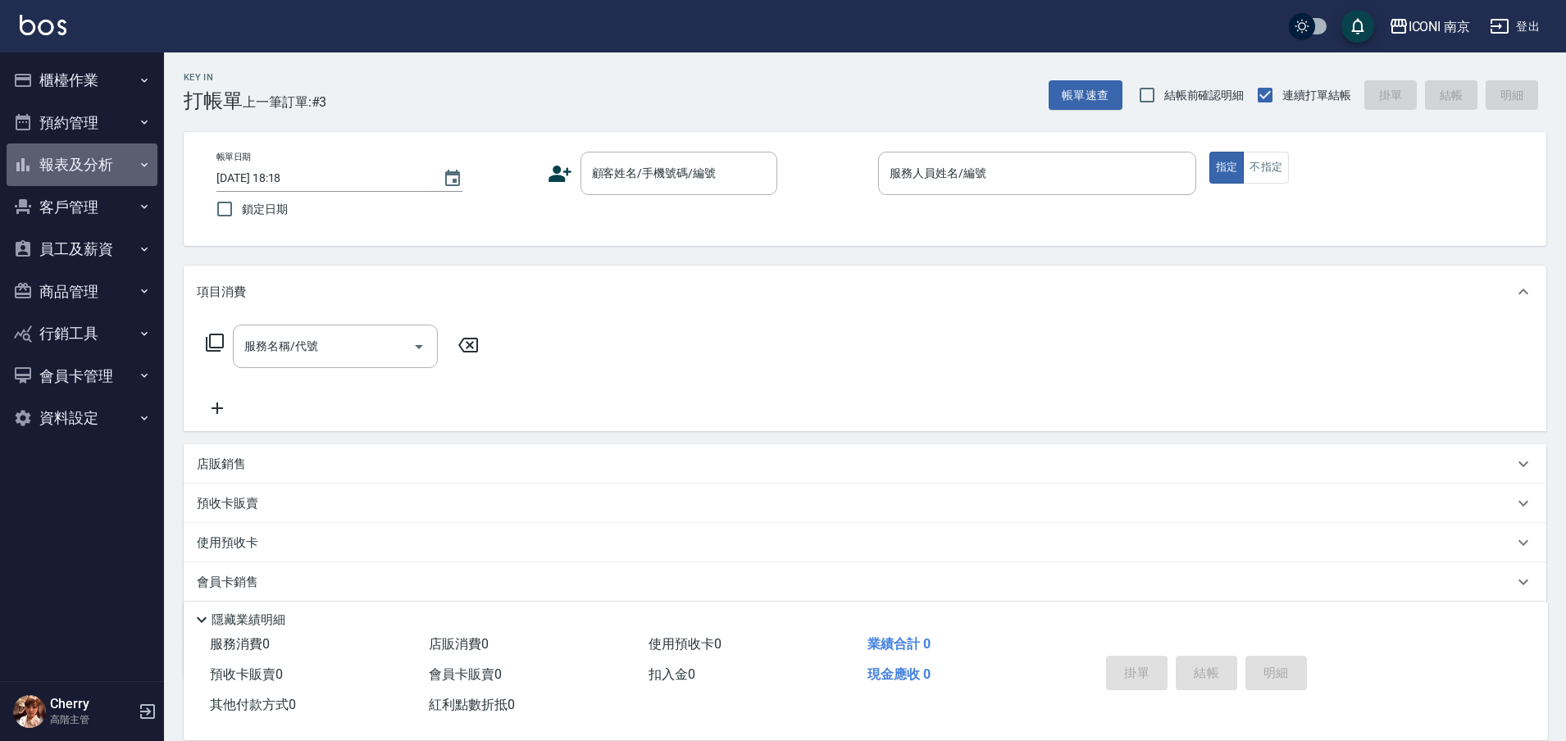
click at [95, 171] on button "報表及分析" at bounding box center [82, 164] width 151 height 43
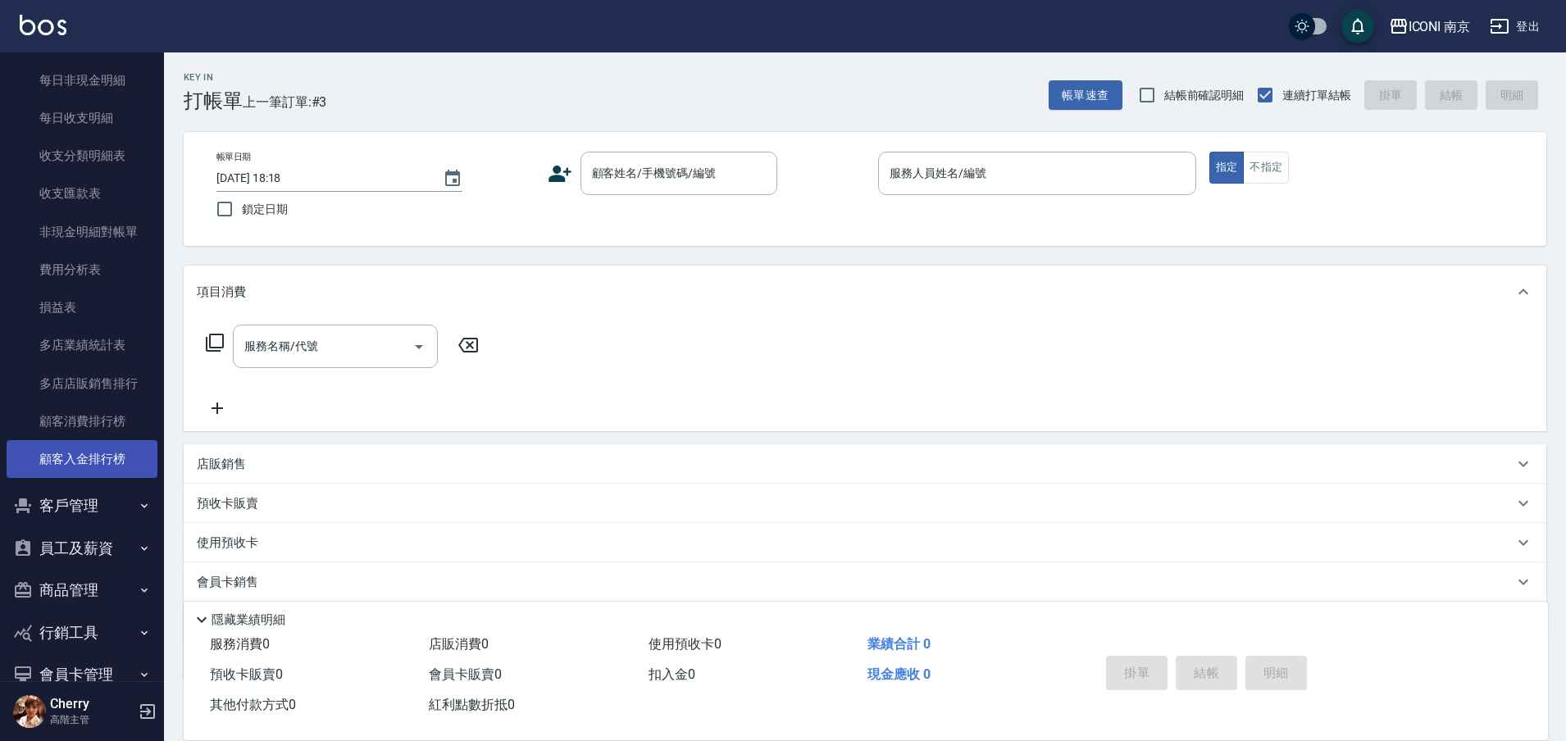
scroll to position [1421, 0]
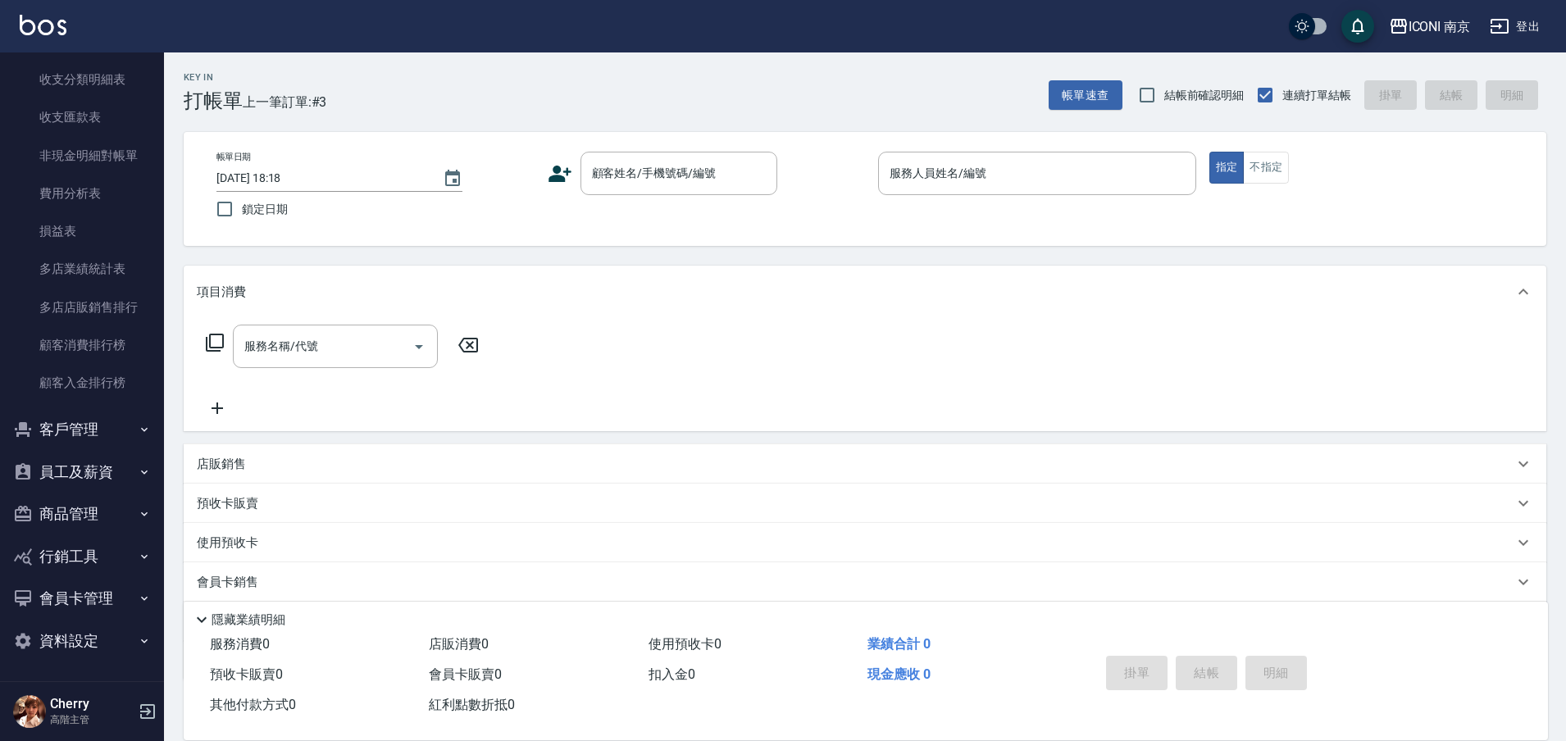
click at [92, 439] on button "客戶管理" at bounding box center [82, 429] width 151 height 43
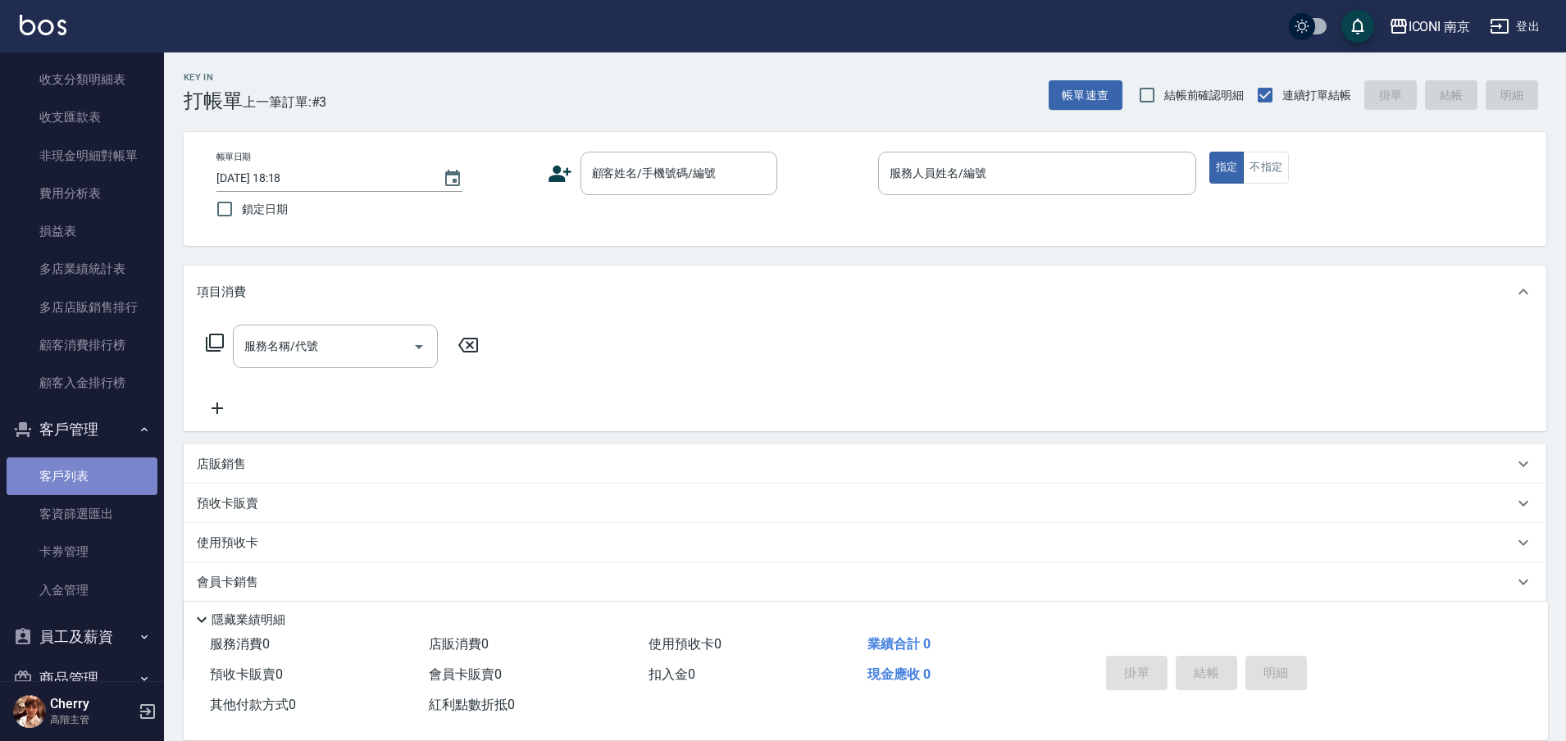
click at [94, 477] on link "客戶列表" at bounding box center [82, 476] width 151 height 38
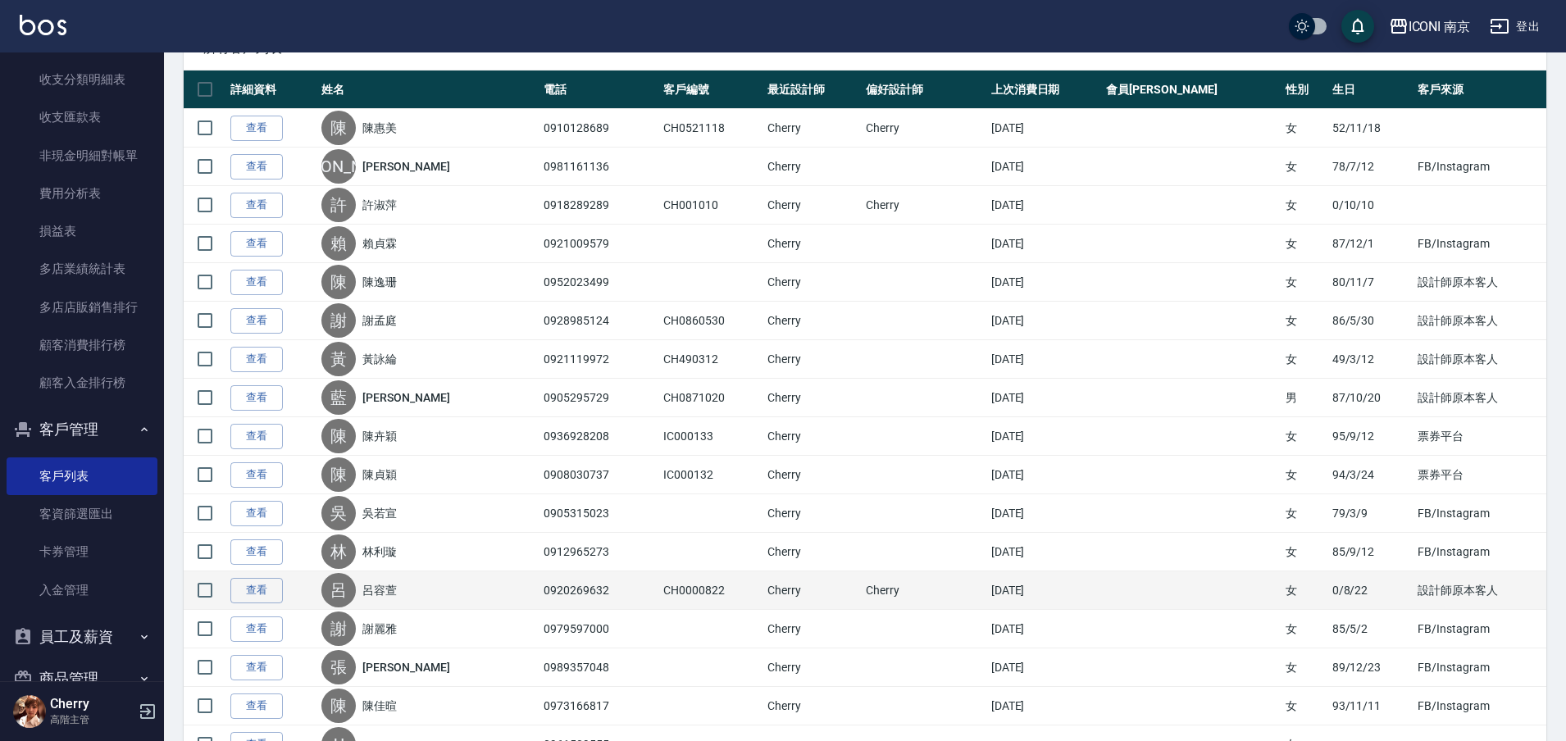
scroll to position [205, 0]
